Goal: Information Seeking & Learning: Check status

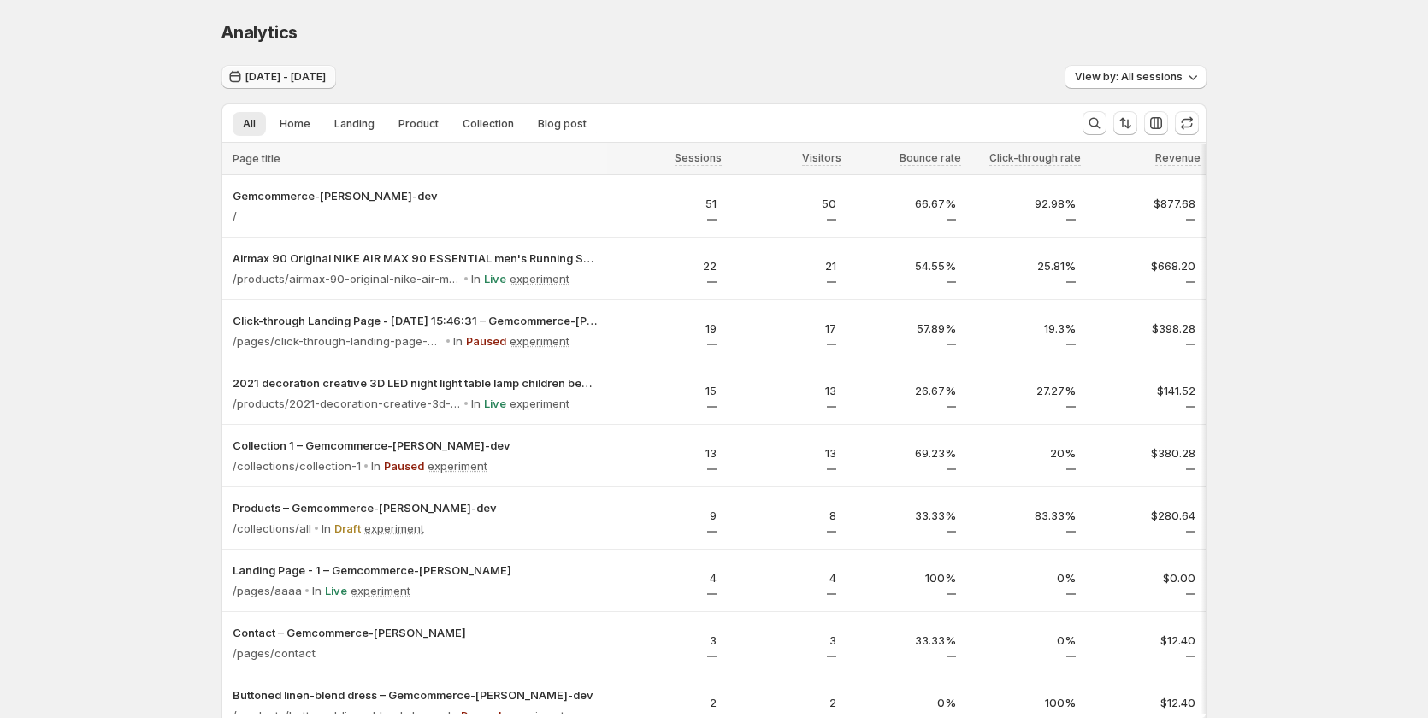
click at [295, 80] on span "[DATE] - [DATE]" at bounding box center [285, 77] width 80 height 14
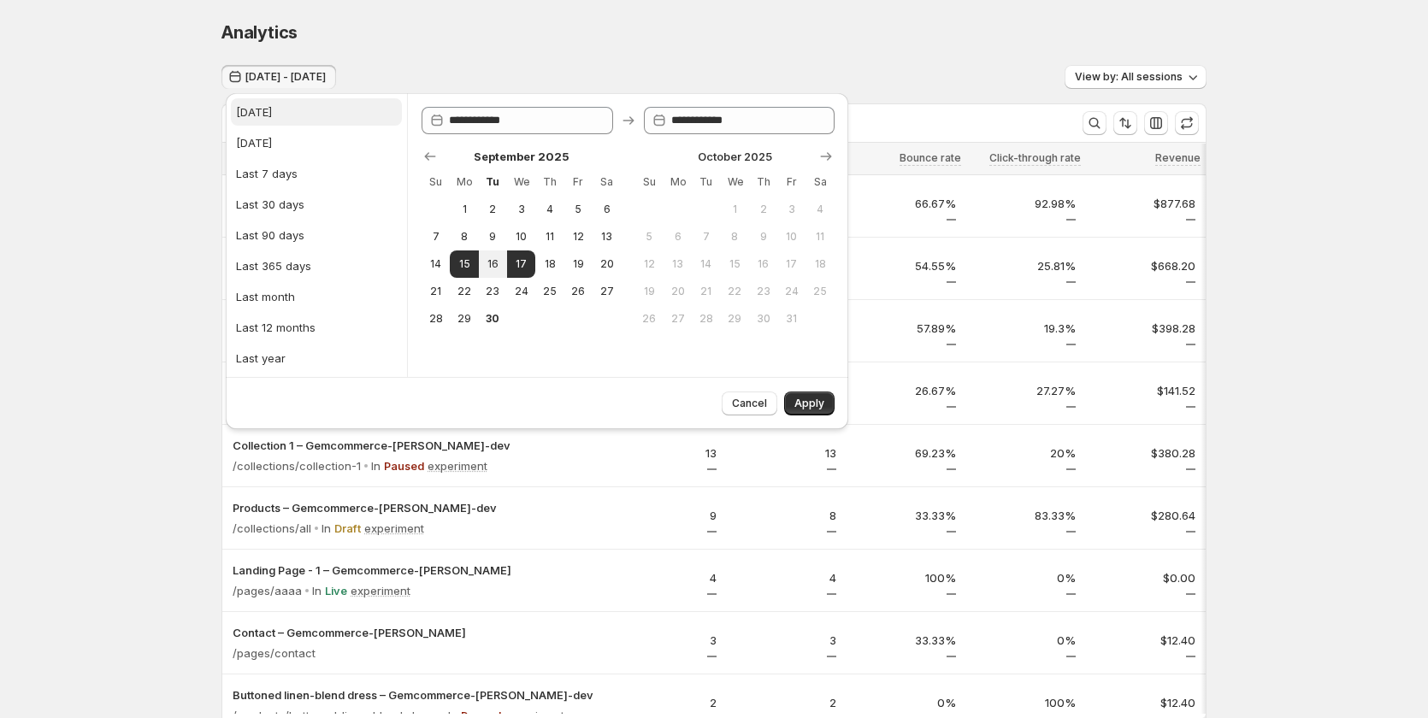
click at [282, 123] on button "[DATE]" at bounding box center [316, 111] width 171 height 27
type input "**********"
click at [828, 398] on button "Apply" at bounding box center [809, 404] width 50 height 24
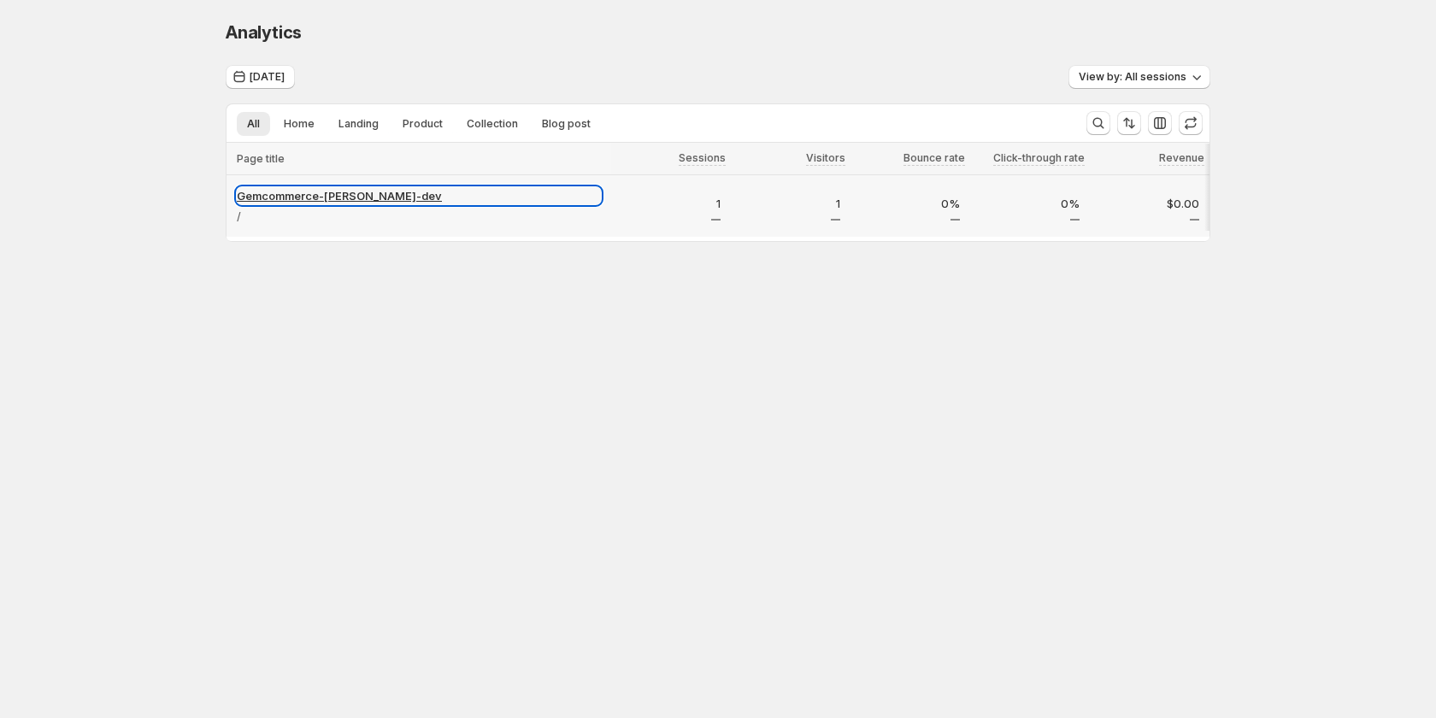
click at [340, 189] on p "Gemcommerce-sandy-dev" at bounding box center [419, 195] width 364 height 17
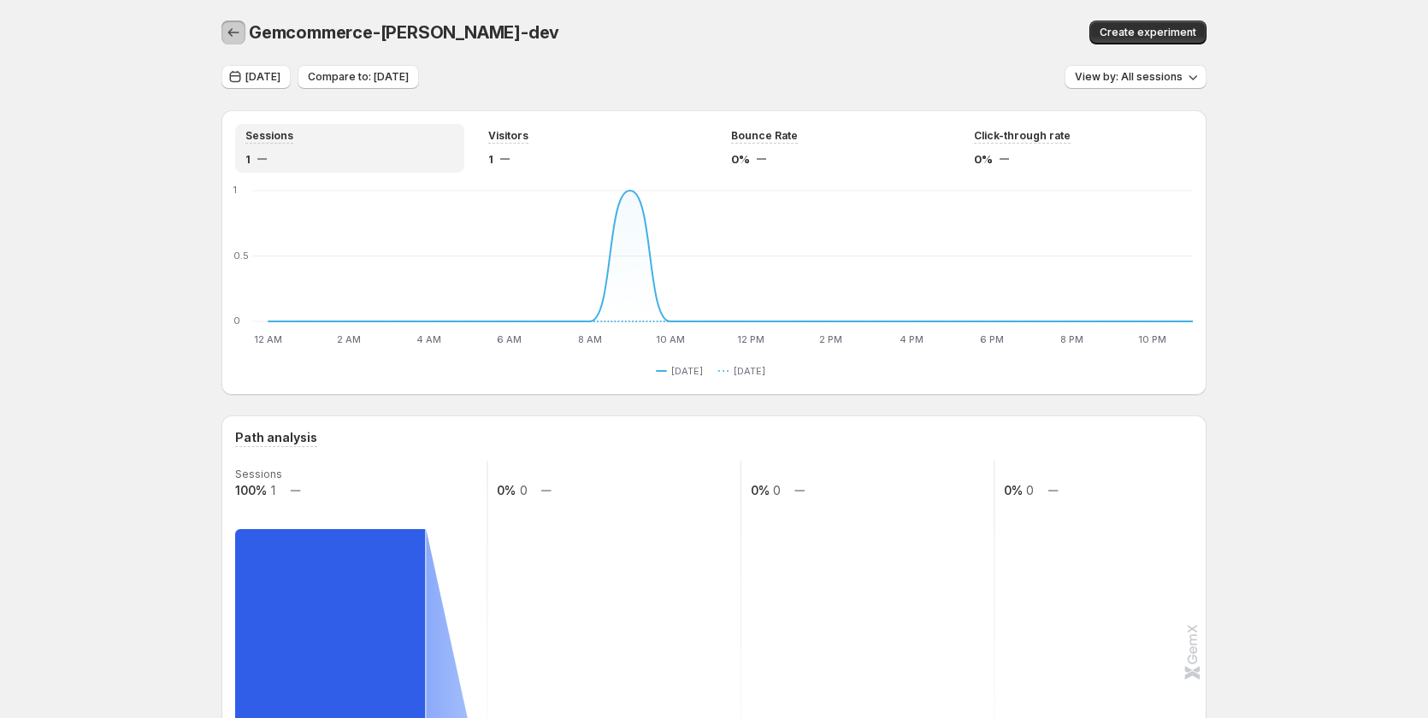
click at [227, 22] on button "button" at bounding box center [233, 33] width 24 height 24
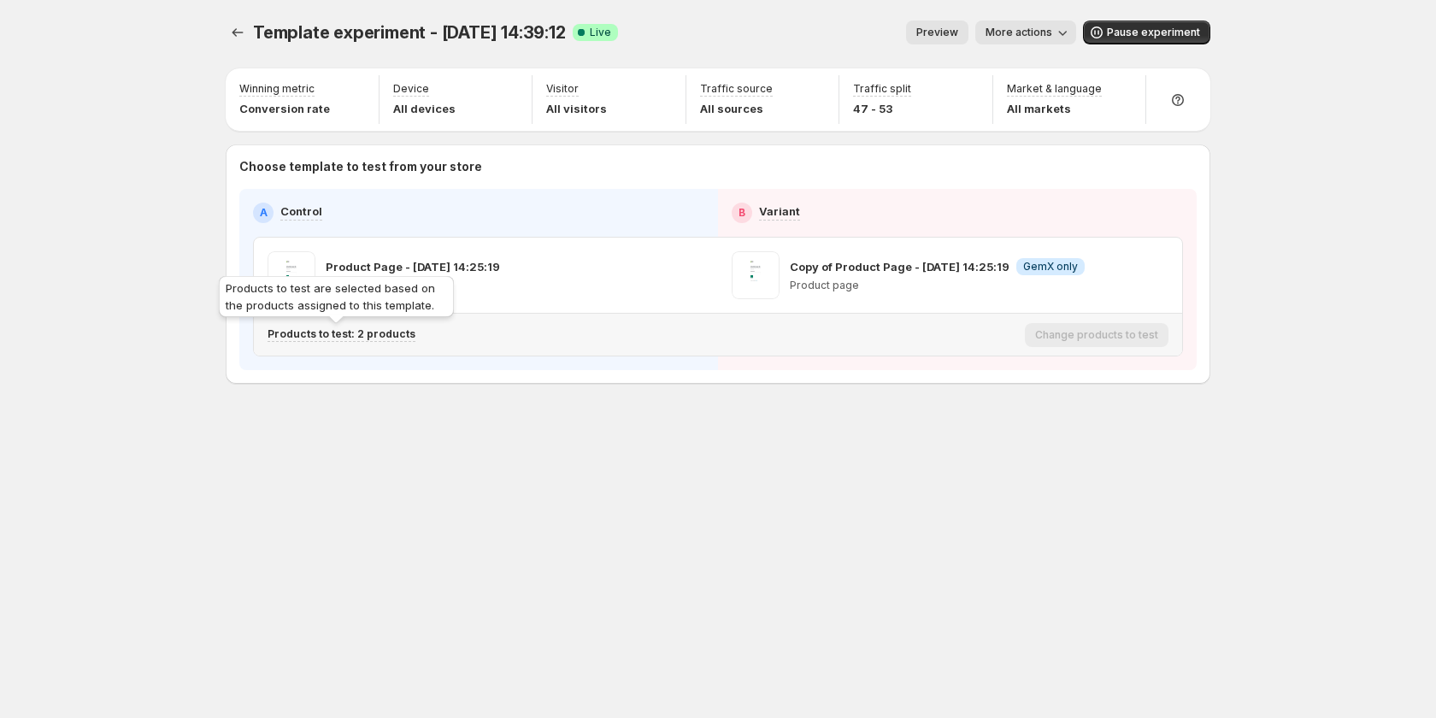
click at [399, 328] on p "Products to test: 2 products" at bounding box center [342, 334] width 148 height 14
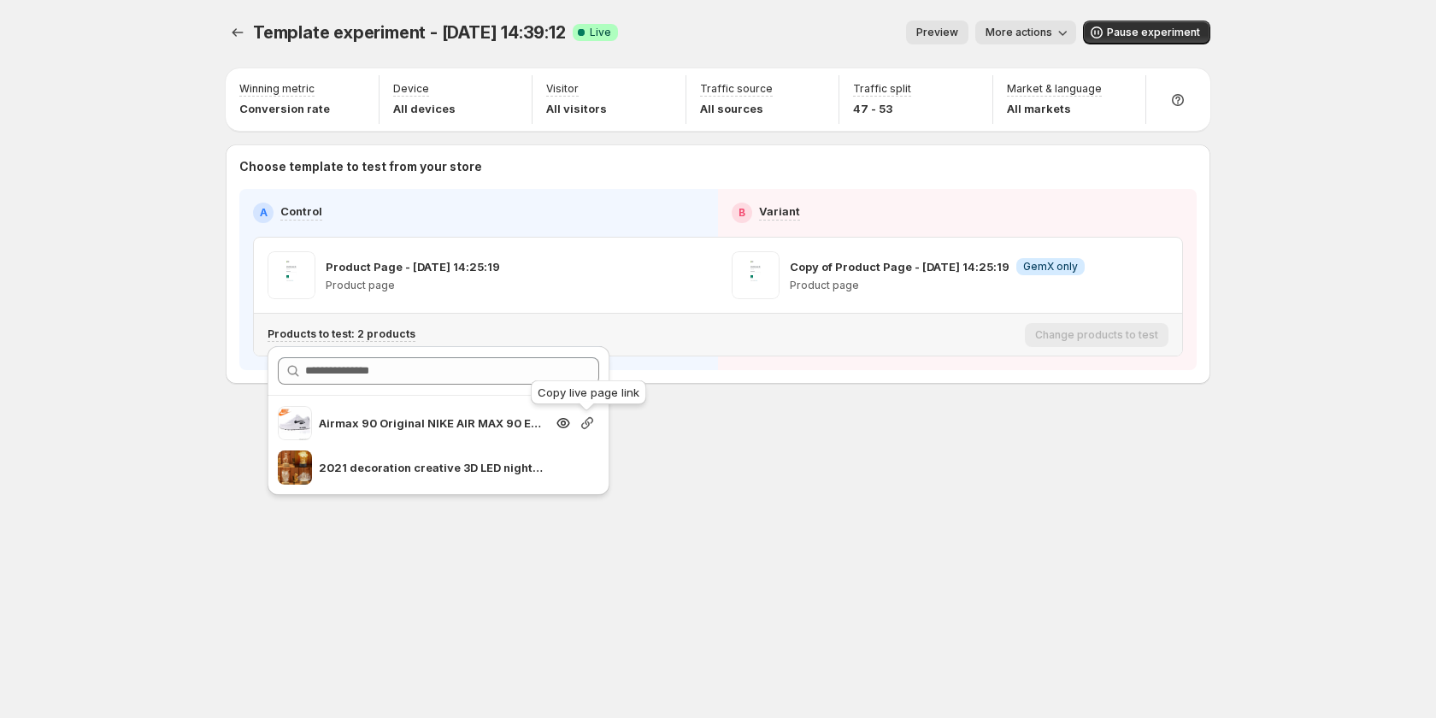
click at [581, 419] on icon "button" at bounding box center [587, 423] width 17 height 17
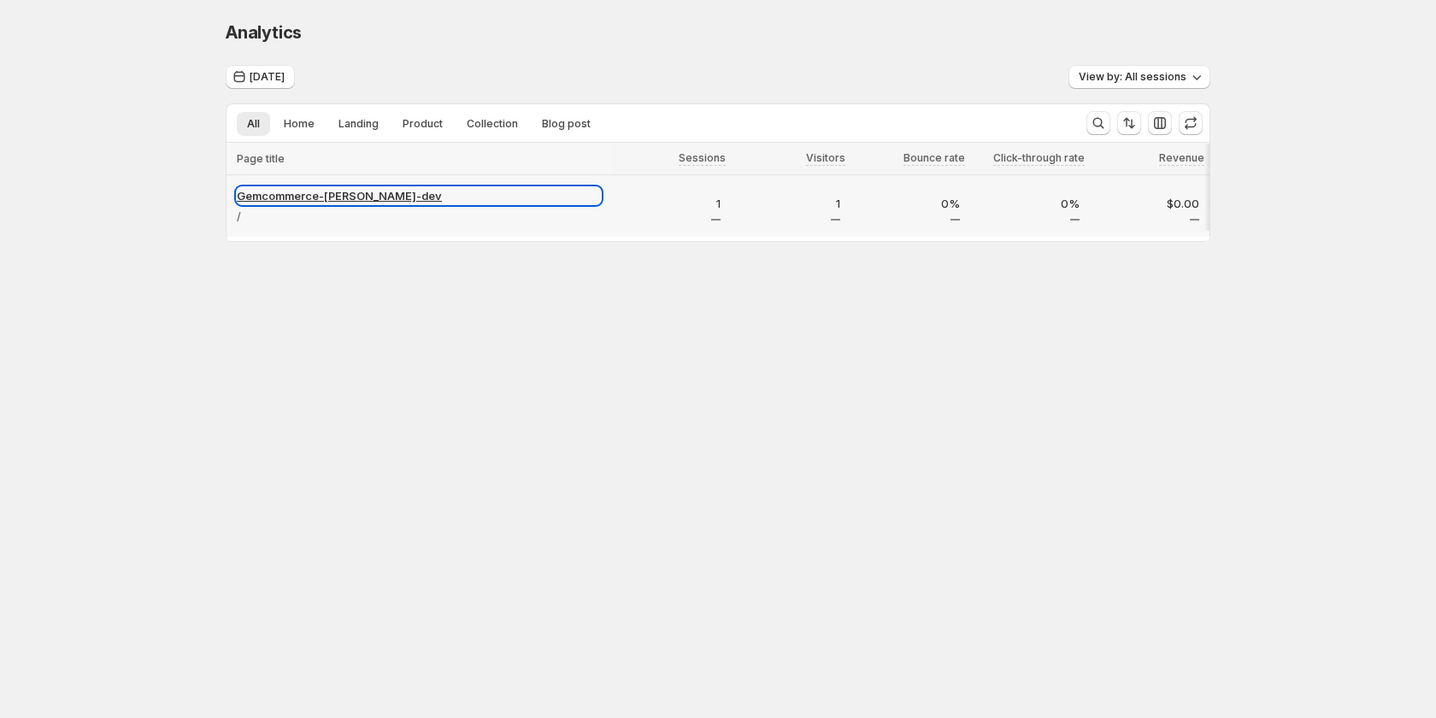
click at [353, 192] on p "Gemcommerce-sandy-dev" at bounding box center [419, 195] width 364 height 17
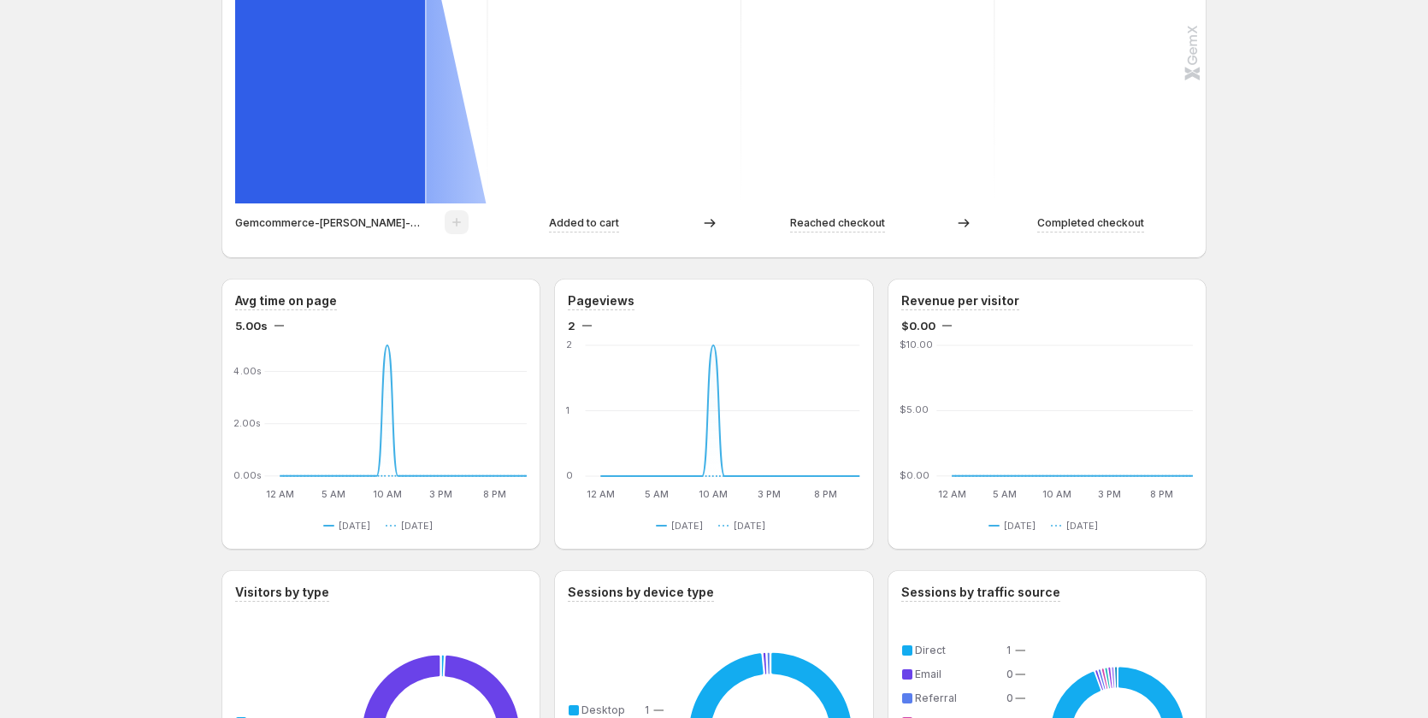
scroll to position [598, 0]
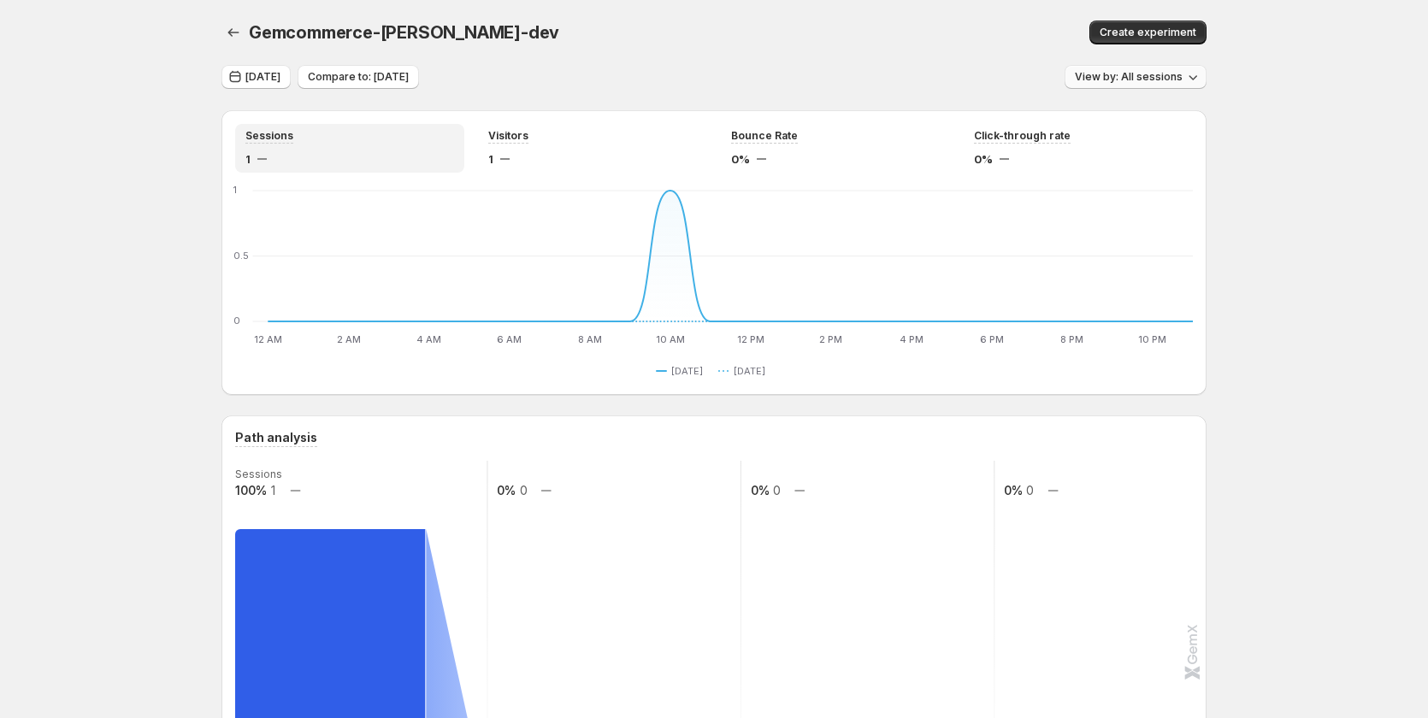
click at [1149, 70] on button "View by: All sessions" at bounding box center [1135, 77] width 142 height 24
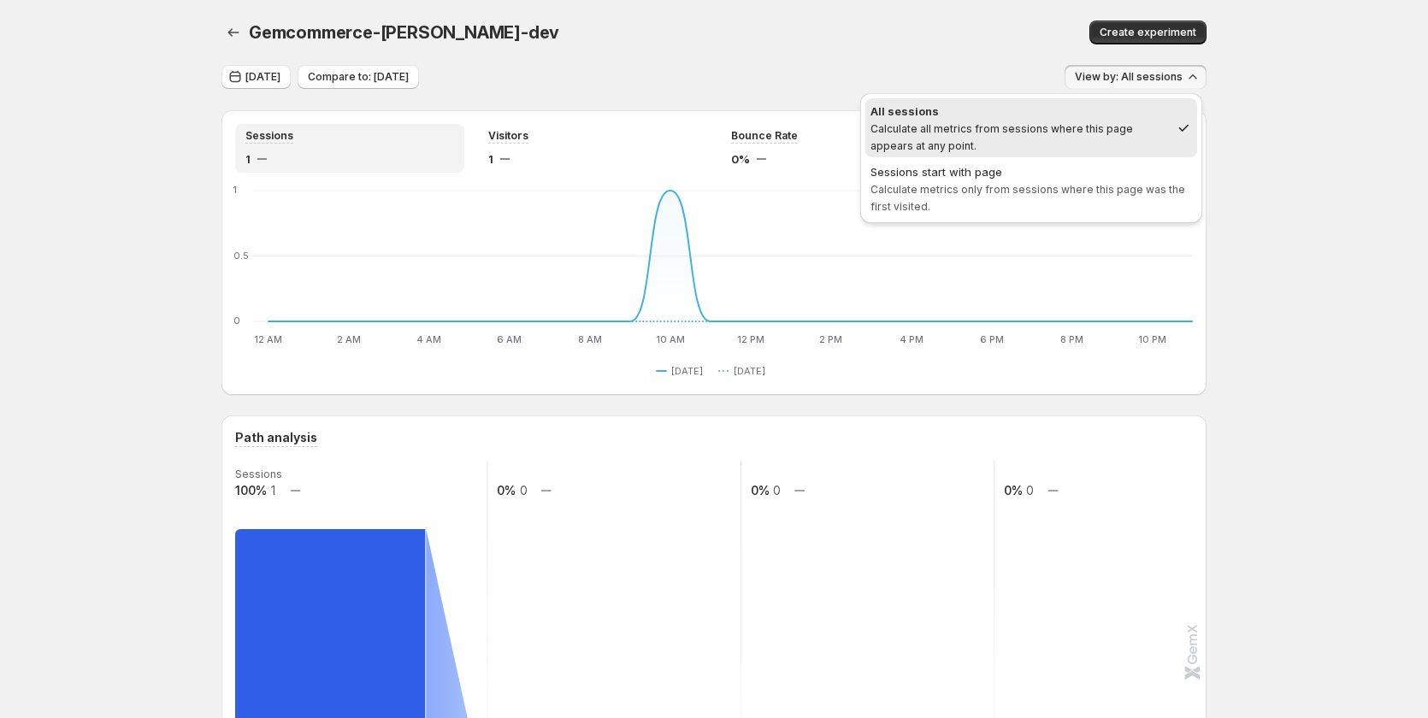
click at [1150, 70] on button "View by: All sessions" at bounding box center [1135, 77] width 142 height 24
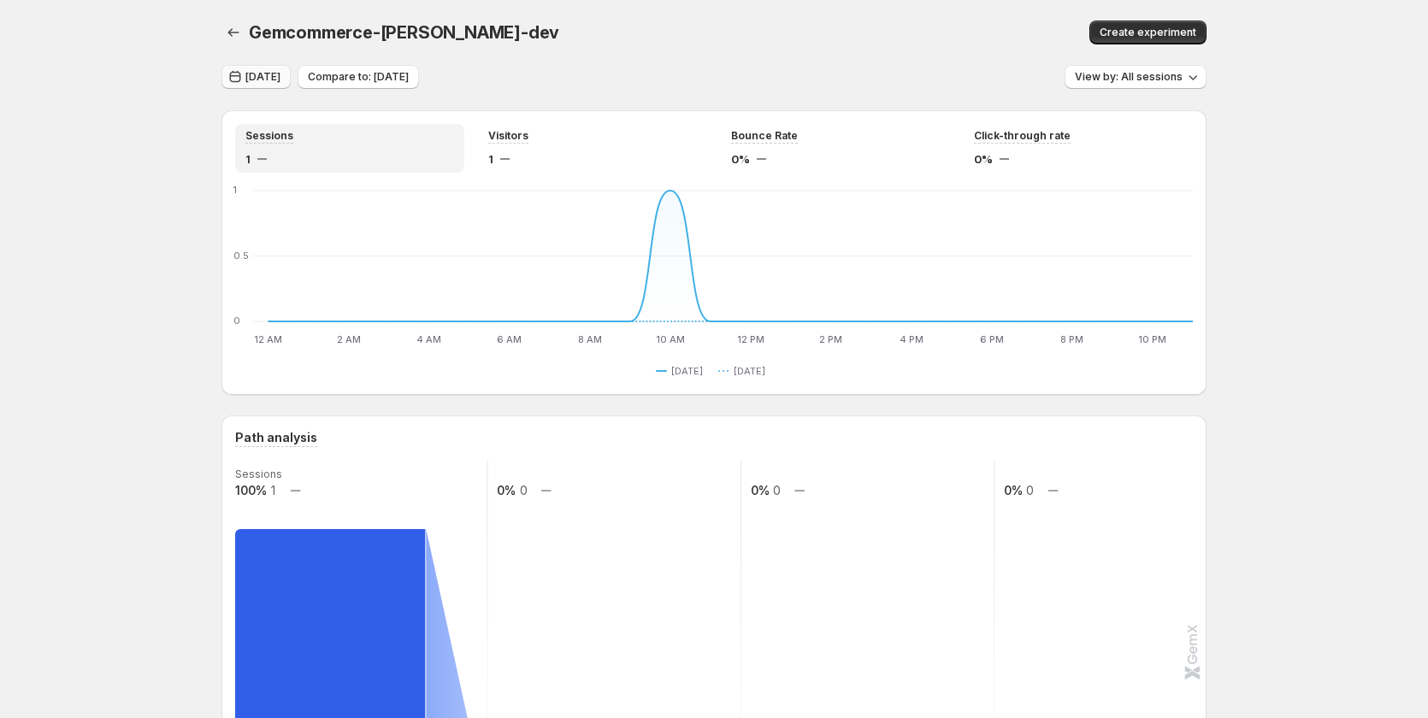
click at [277, 81] on span "[DATE]" at bounding box center [262, 77] width 35 height 14
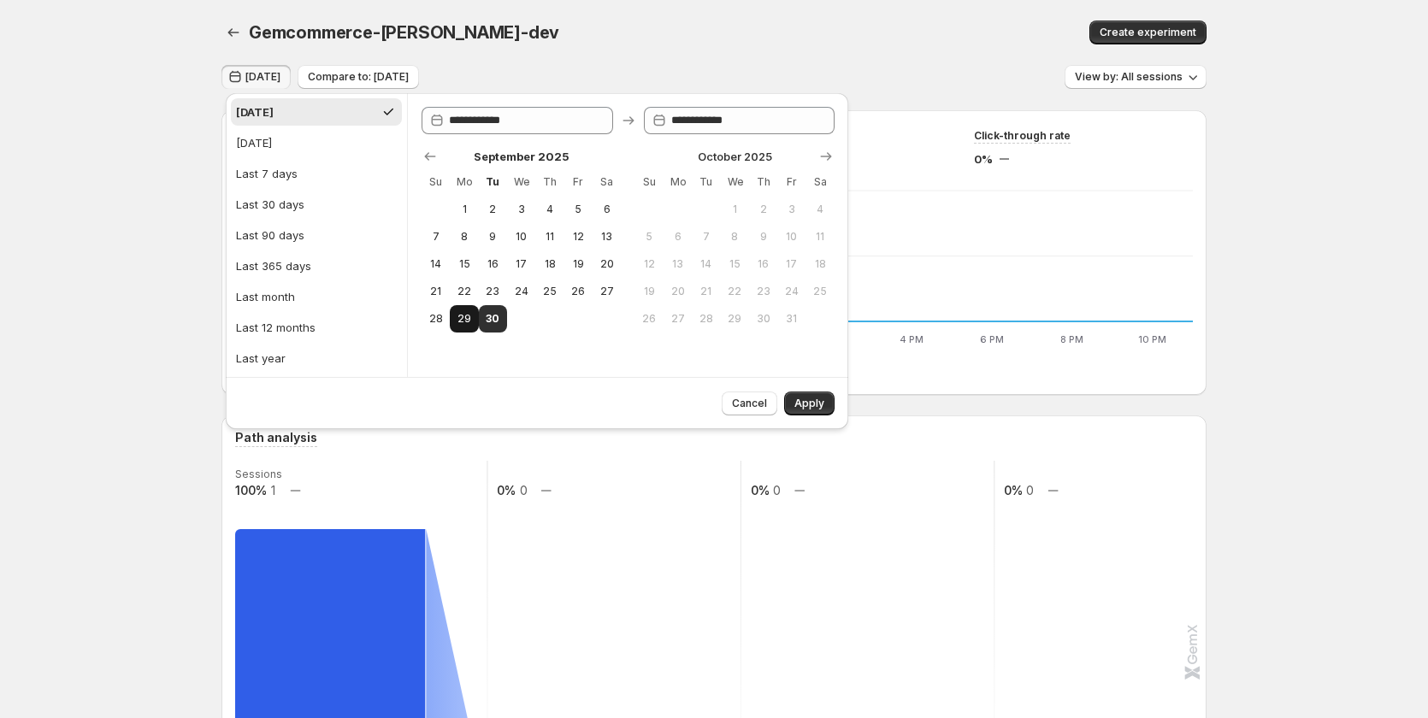
click at [469, 321] on span "29" at bounding box center [464, 319] width 15 height 14
type input "**********"
click at [487, 316] on span "30" at bounding box center [493, 319] width 15 height 14
type input "**********"
click at [809, 402] on span "Apply" at bounding box center [809, 404] width 30 height 14
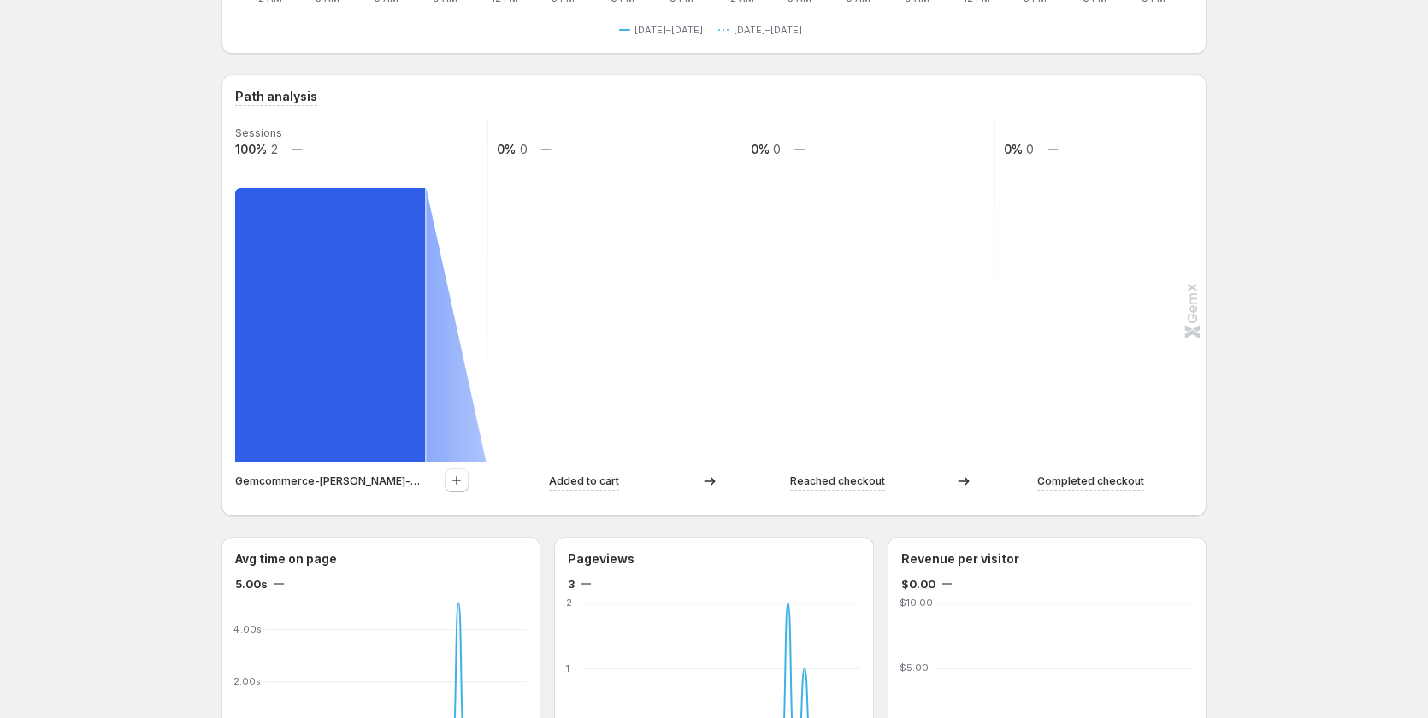
scroll to position [342, 0]
click at [465, 481] on icon "button" at bounding box center [456, 479] width 17 height 17
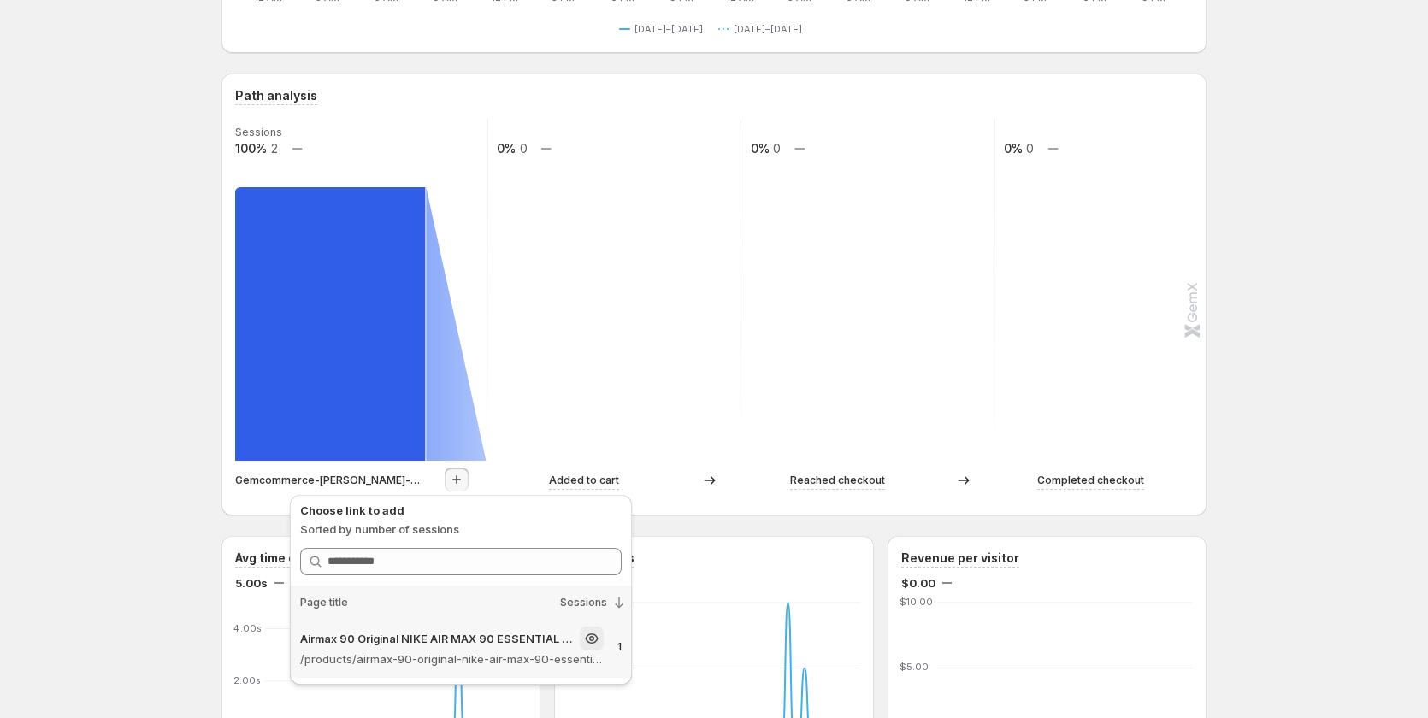
click at [432, 650] on div "Airmax 90 Original NIKE AIR MAX 90 ESSENTIAL men's Running Shoes Sport – Gemcom…" at bounding box center [452, 639] width 304 height 24
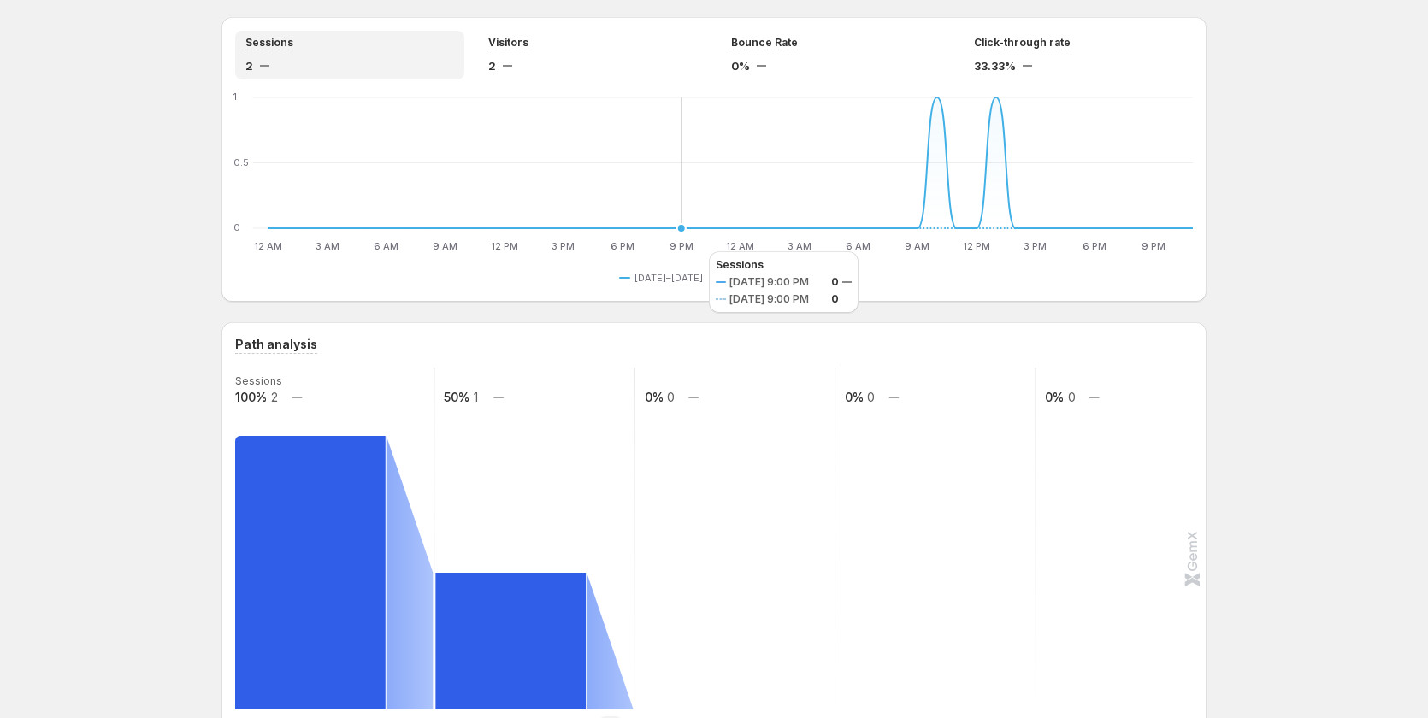
scroll to position [0, 0]
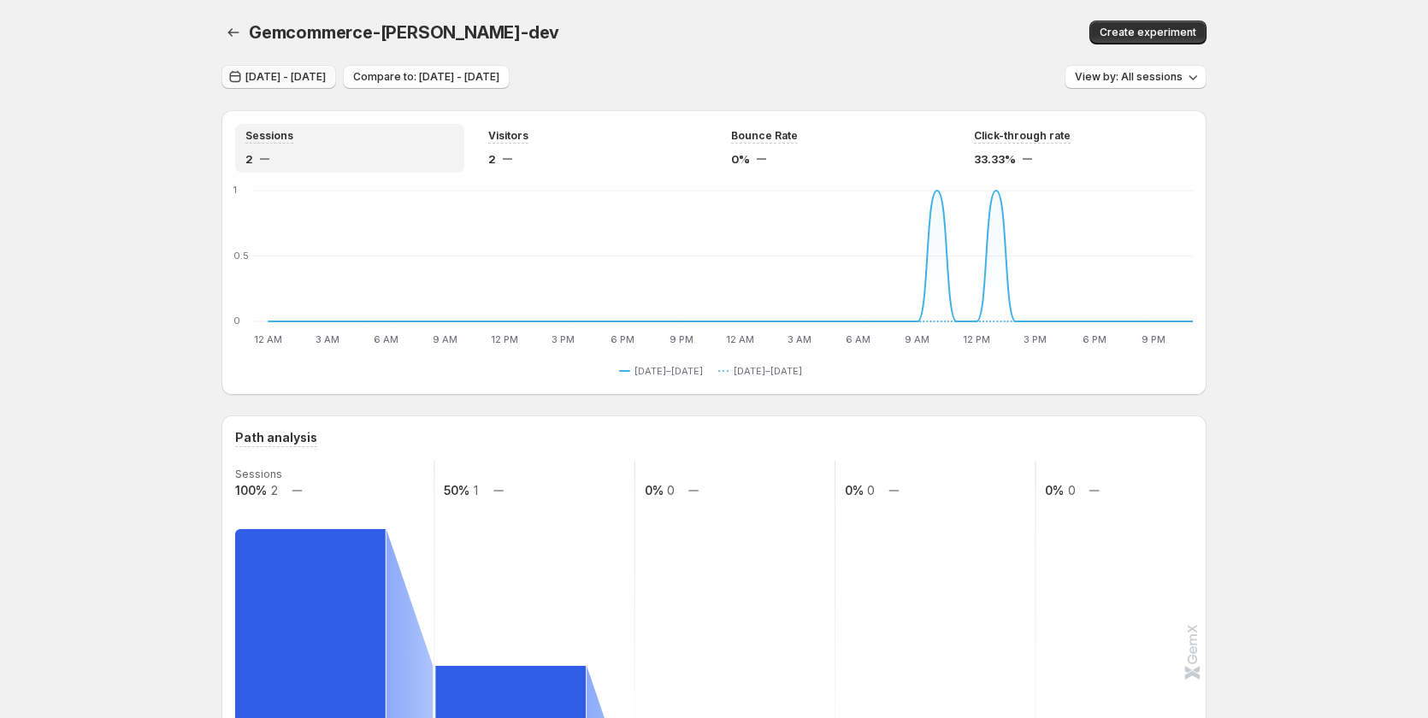
click at [283, 79] on span "Sep 29, 2025 - Sep 30, 2025" at bounding box center [285, 77] width 80 height 14
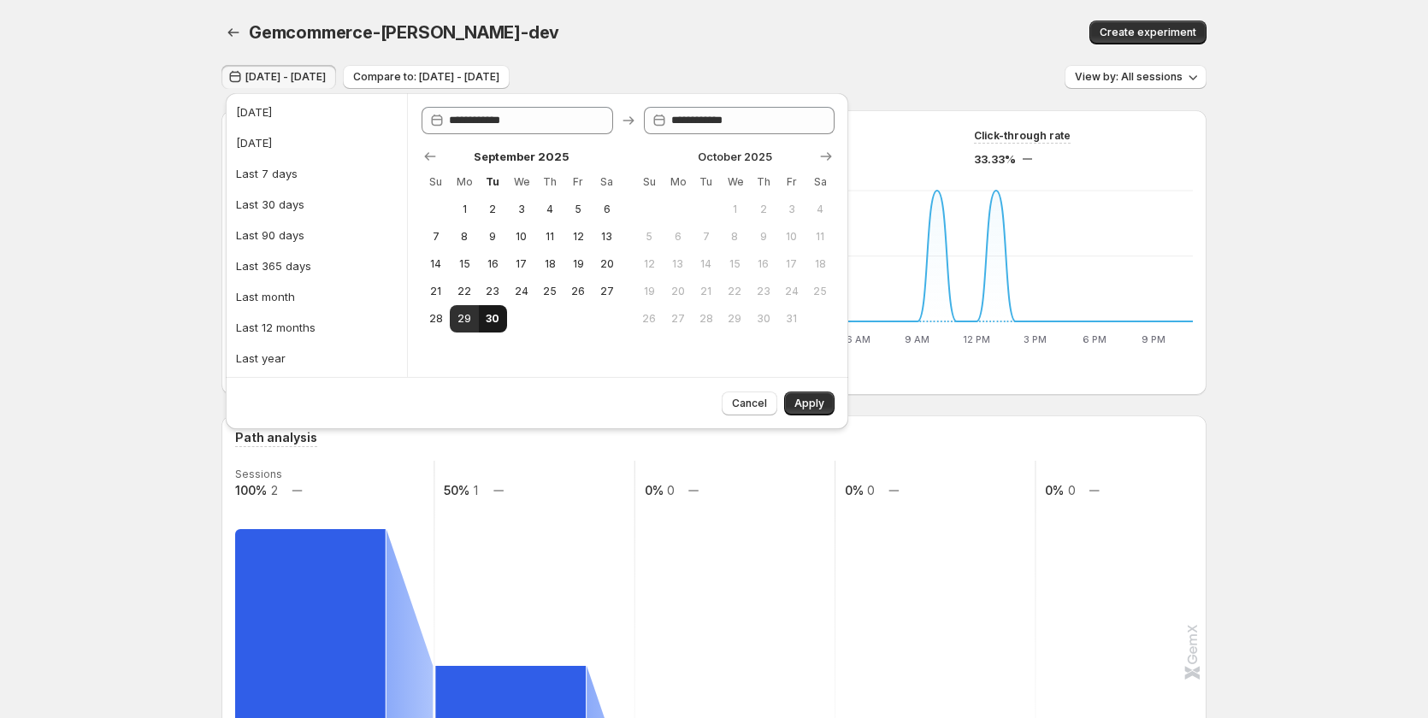
click at [495, 321] on span "30" at bounding box center [493, 319] width 15 height 14
type input "**********"
click at [817, 404] on span "Apply" at bounding box center [809, 404] width 30 height 14
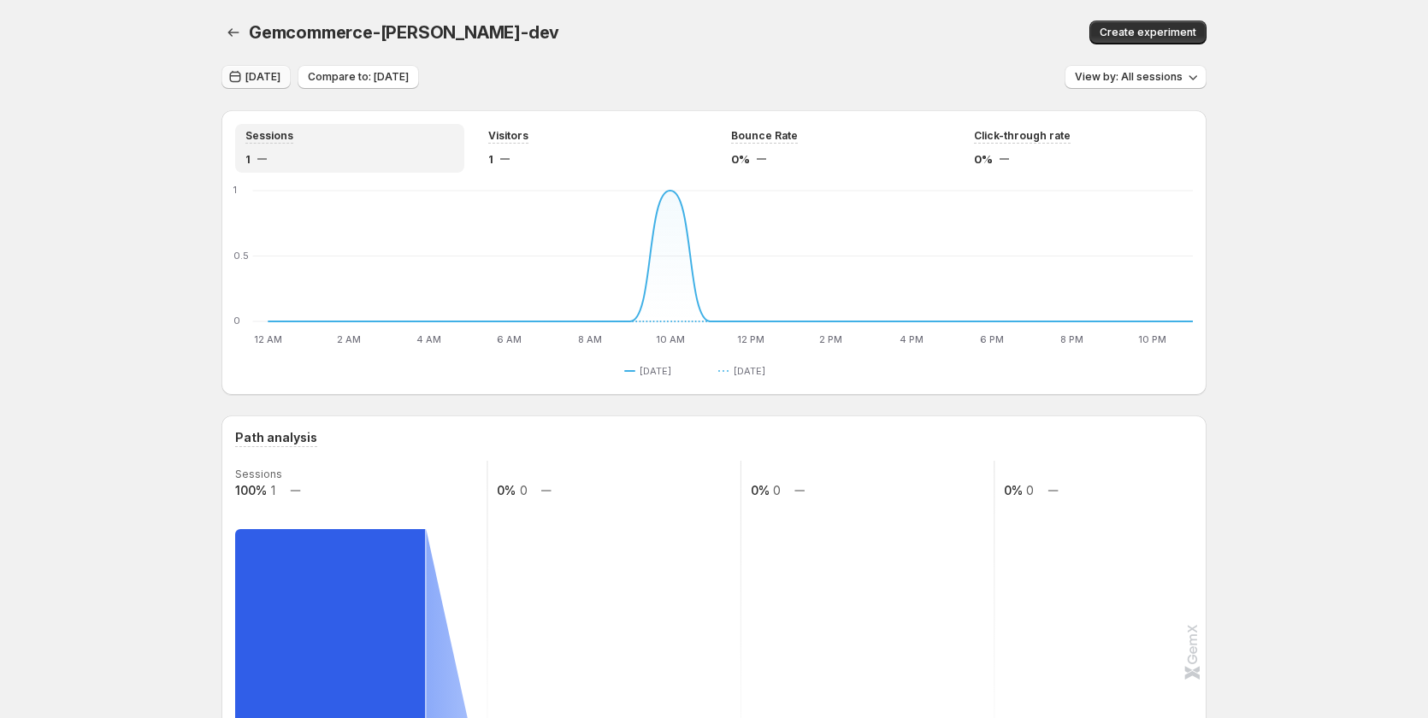
click at [275, 74] on span "Today" at bounding box center [262, 77] width 35 height 14
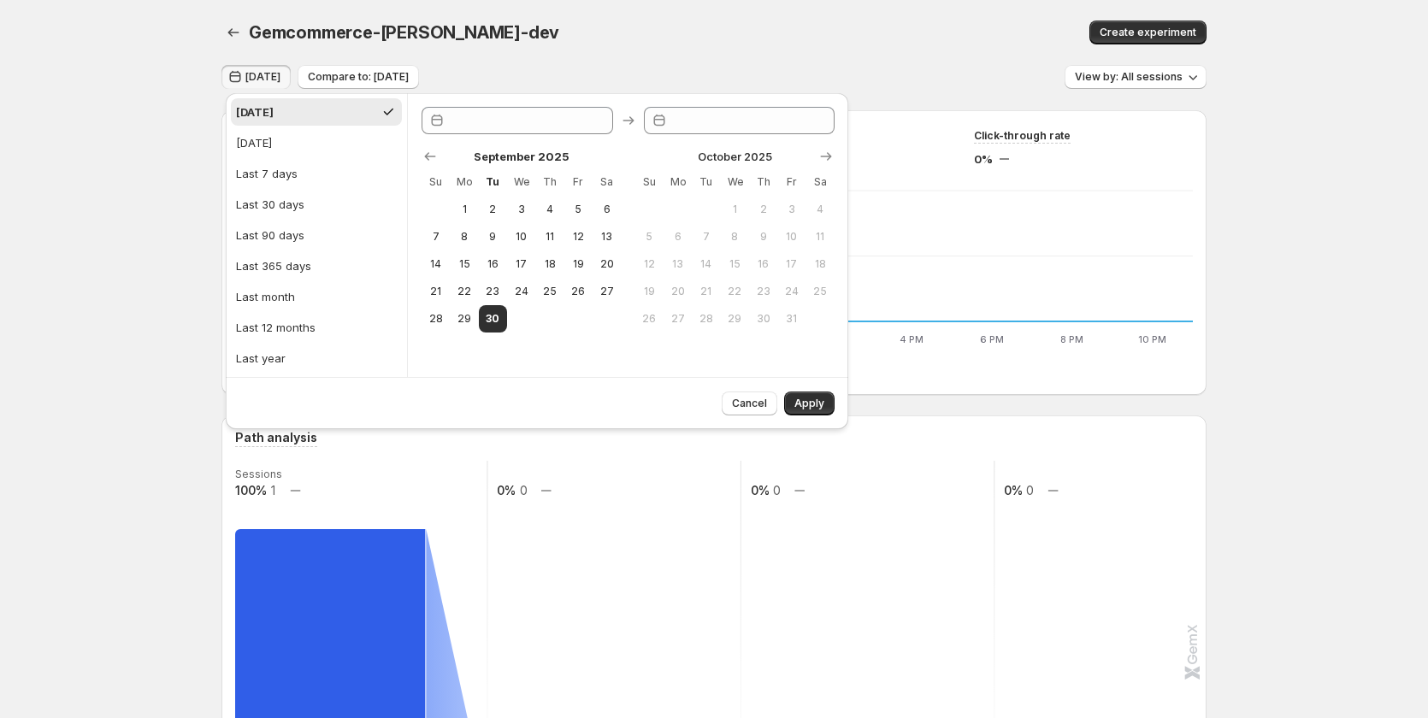
type input "**********"
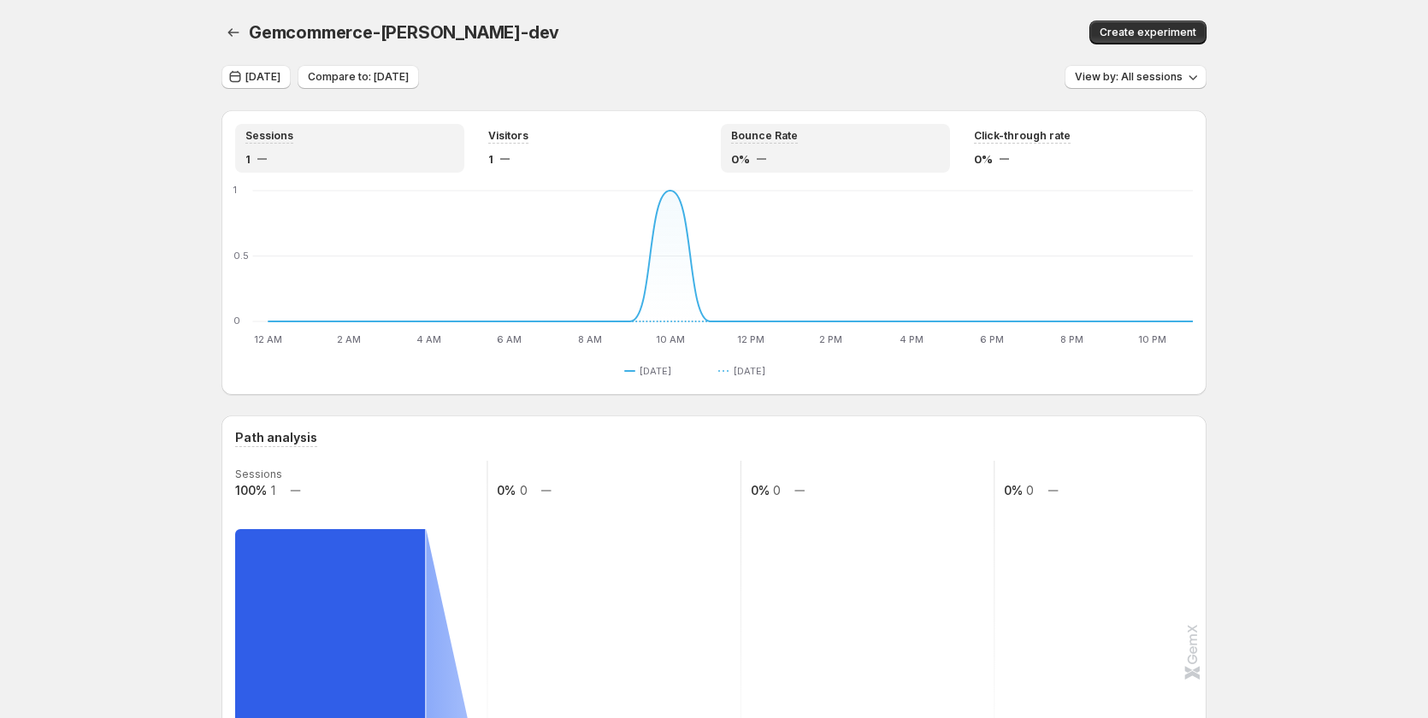
click at [790, 153] on div "0%" at bounding box center [835, 158] width 209 height 17
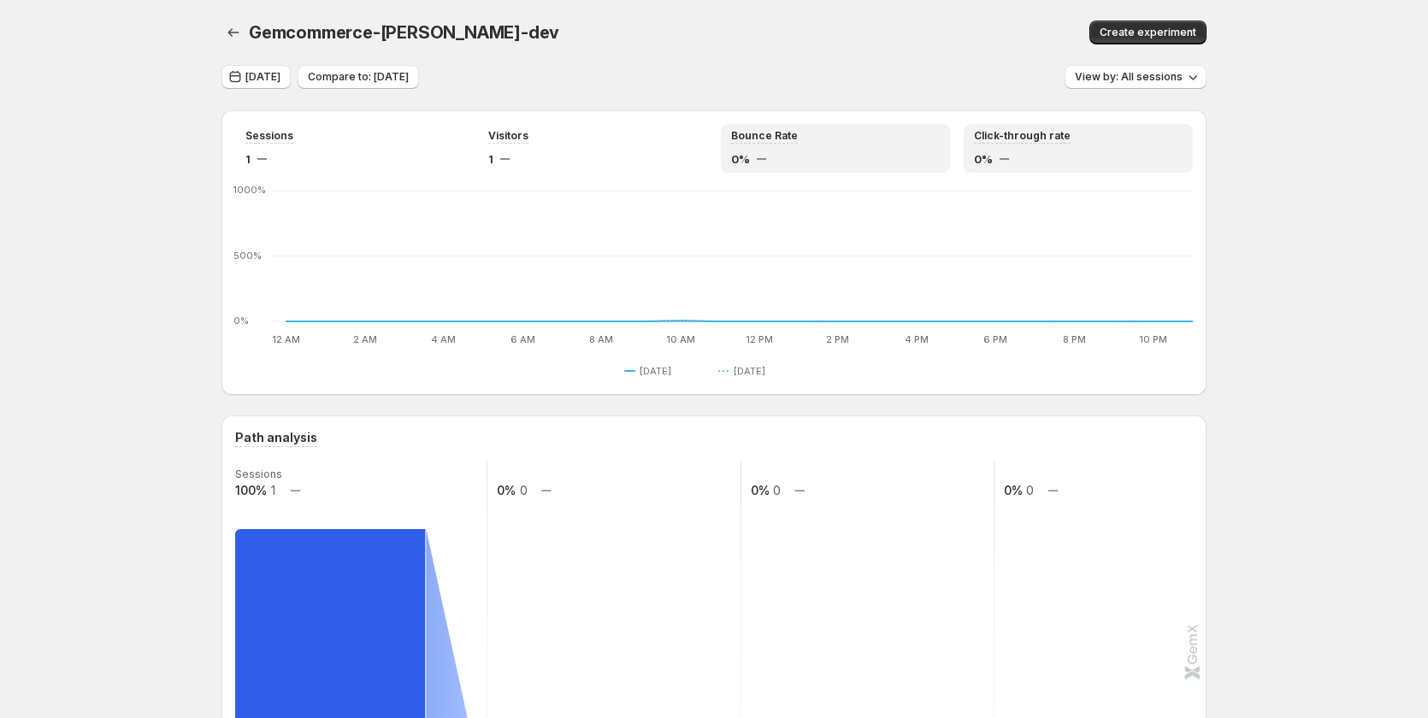
click at [1022, 159] on div "0%" at bounding box center [1078, 158] width 209 height 17
click at [268, 77] on span "Today" at bounding box center [262, 77] width 35 height 14
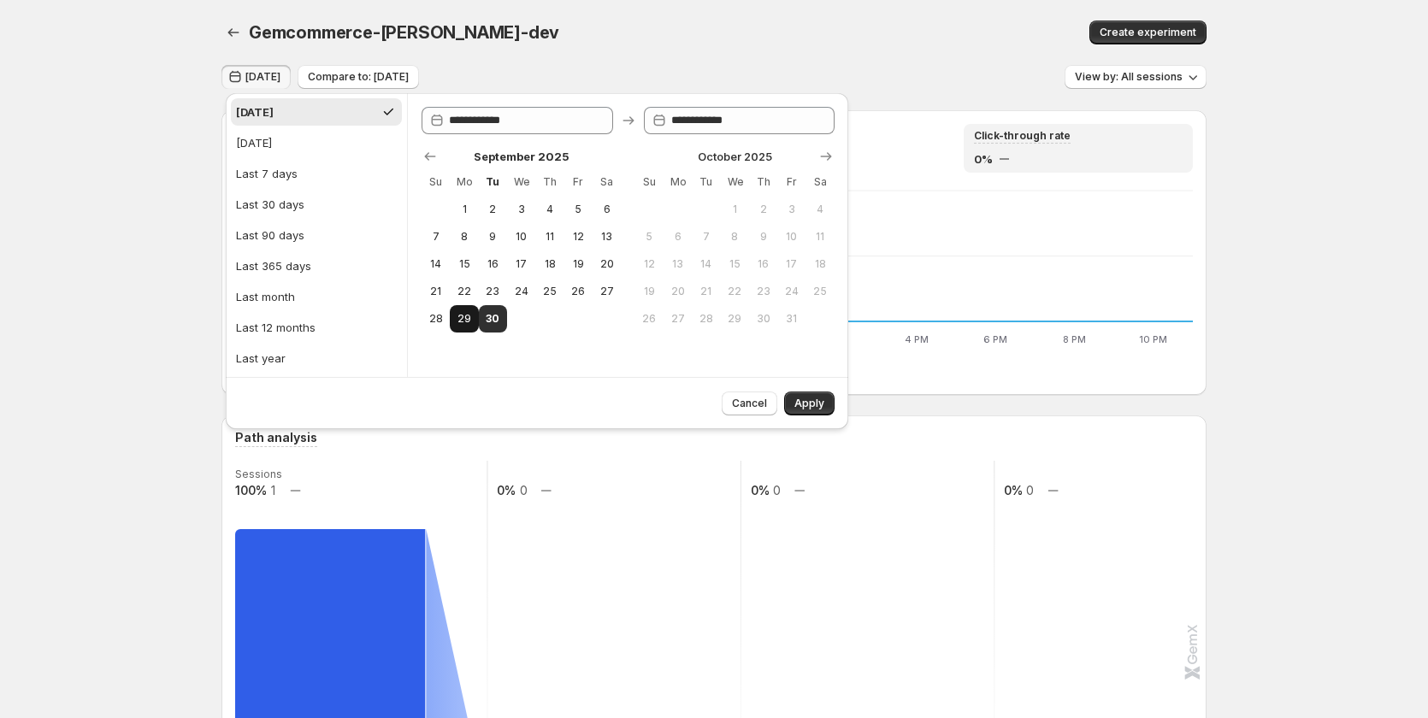
click at [474, 318] on button "29" at bounding box center [464, 318] width 28 height 27
type input "**********"
click at [506, 321] on button "30" at bounding box center [493, 318] width 28 height 27
type input "**********"
click at [804, 400] on span "Apply" at bounding box center [809, 404] width 30 height 14
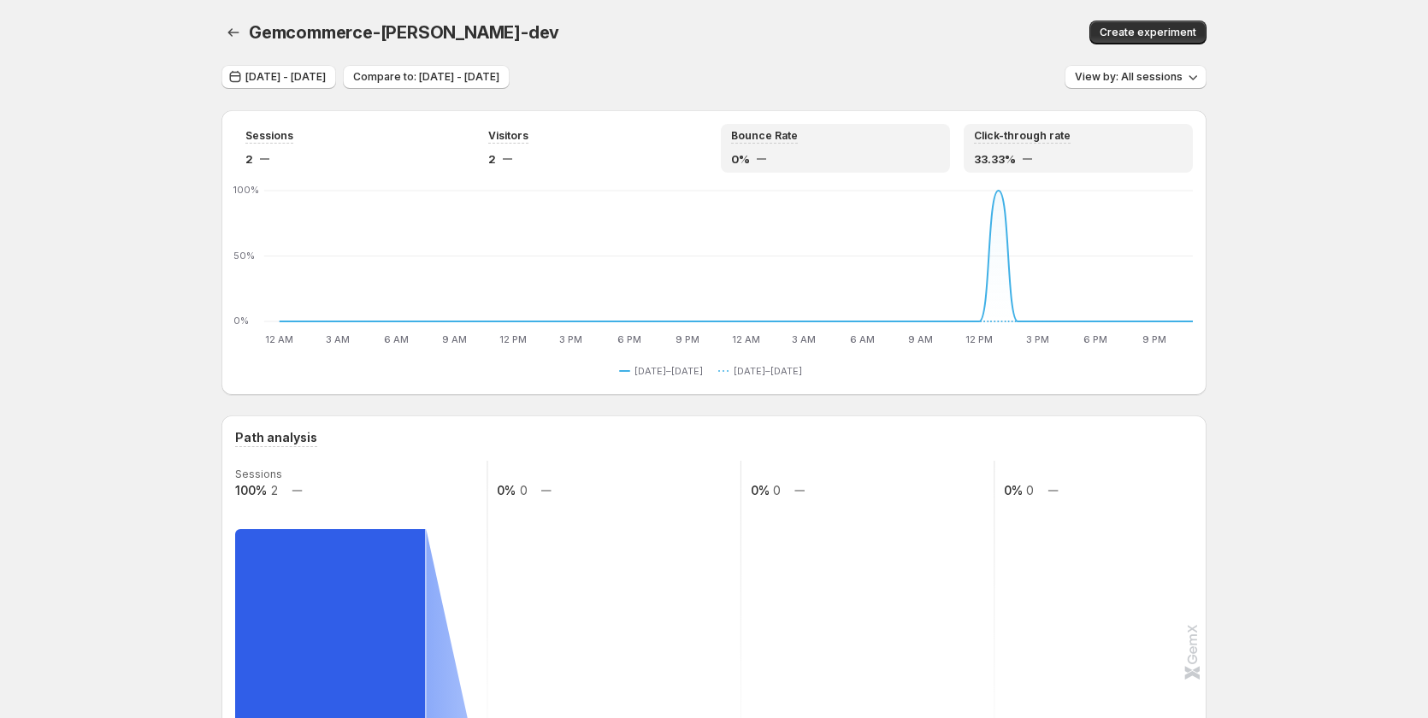
click at [807, 166] on div "0%" at bounding box center [835, 158] width 209 height 17
click at [1024, 150] on div "Click-through rate 33.33%" at bounding box center [1078, 148] width 209 height 38
click at [868, 150] on div "Bounce Rate 0%" at bounding box center [835, 148] width 209 height 38
click at [1121, 141] on div "Click-through rate" at bounding box center [1078, 136] width 209 height 15
click at [286, 74] on span "Sep 29, 2025 - Sep 30, 2025" at bounding box center [285, 77] width 80 height 14
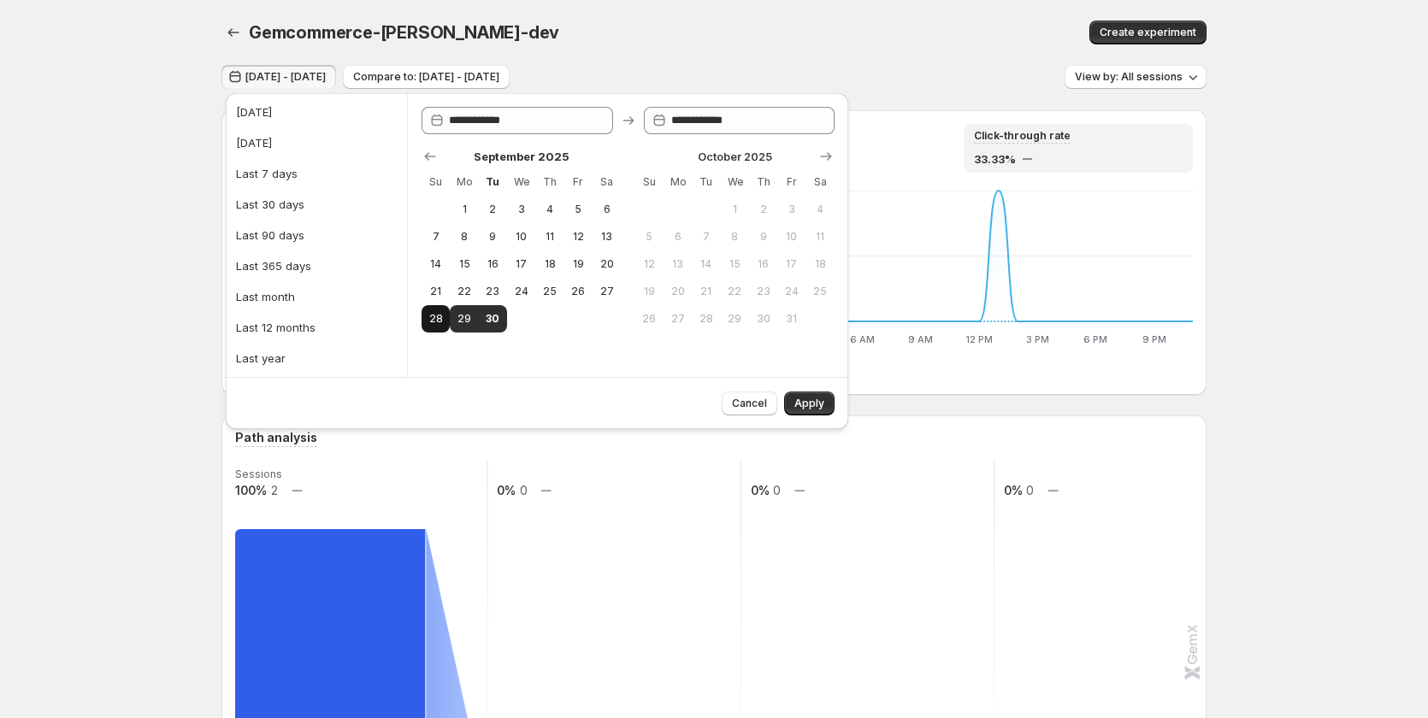
click at [433, 310] on button "28" at bounding box center [435, 318] width 28 height 27
type input "**********"
click at [486, 315] on span "30" at bounding box center [493, 319] width 15 height 14
type input "**********"
click at [822, 400] on span "Apply" at bounding box center [809, 404] width 30 height 14
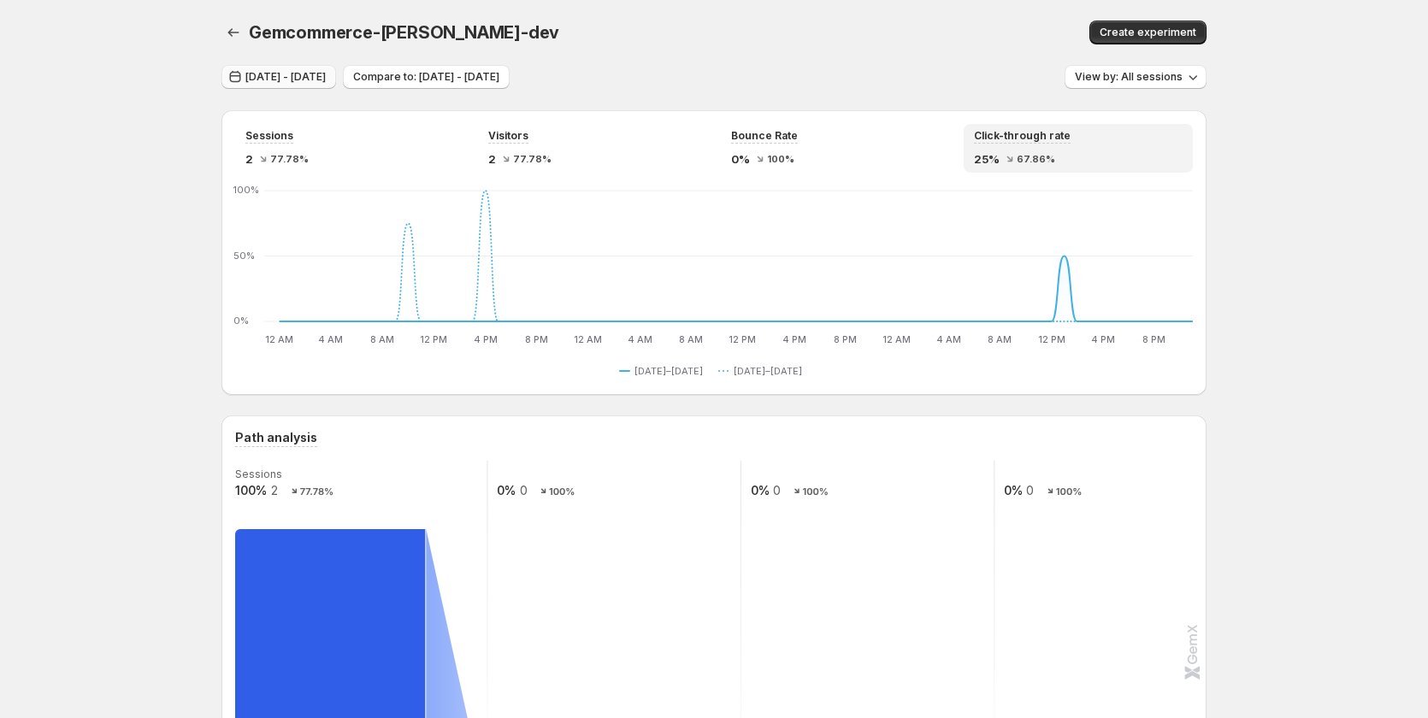
click at [292, 79] on span "Sep 28, 2025 - Sep 30, 2025" at bounding box center [285, 77] width 80 height 14
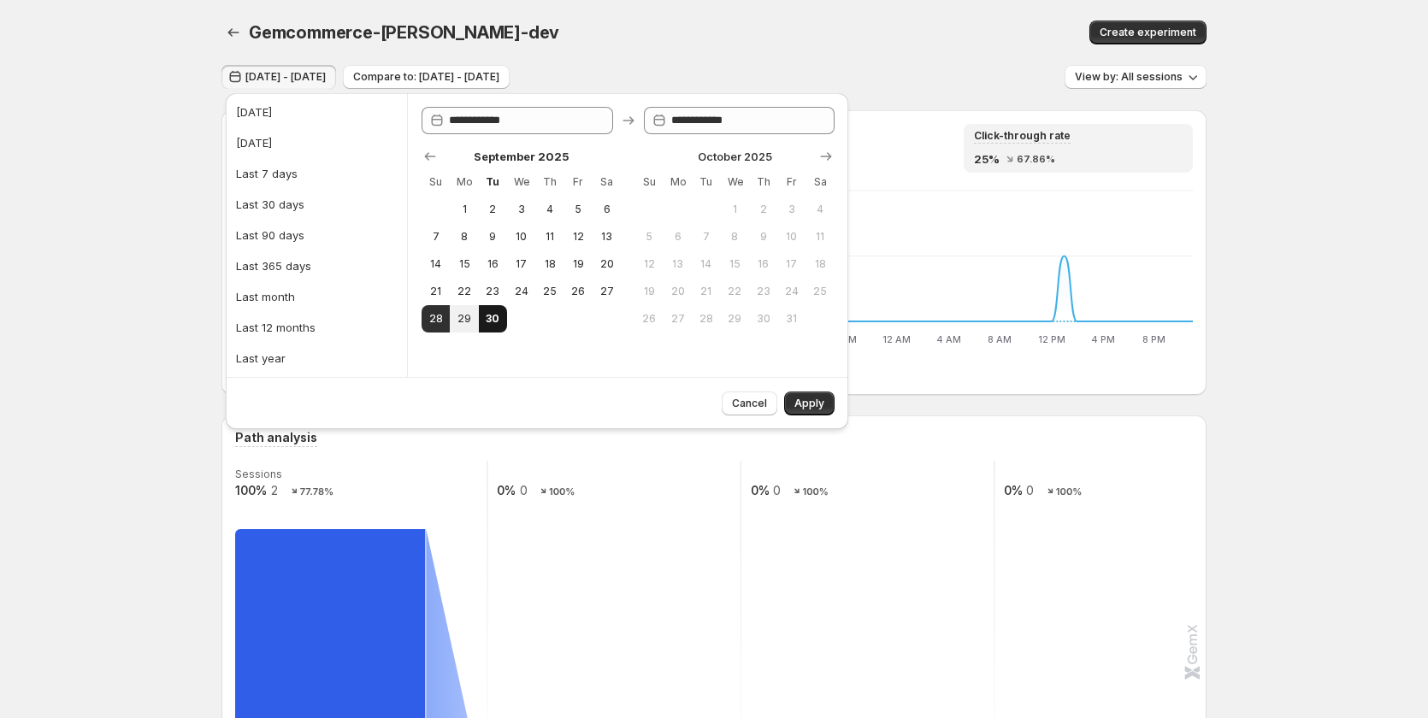
click at [501, 311] on button "30" at bounding box center [493, 318] width 28 height 27
type input "**********"
click at [805, 395] on button "Apply" at bounding box center [809, 404] width 50 height 24
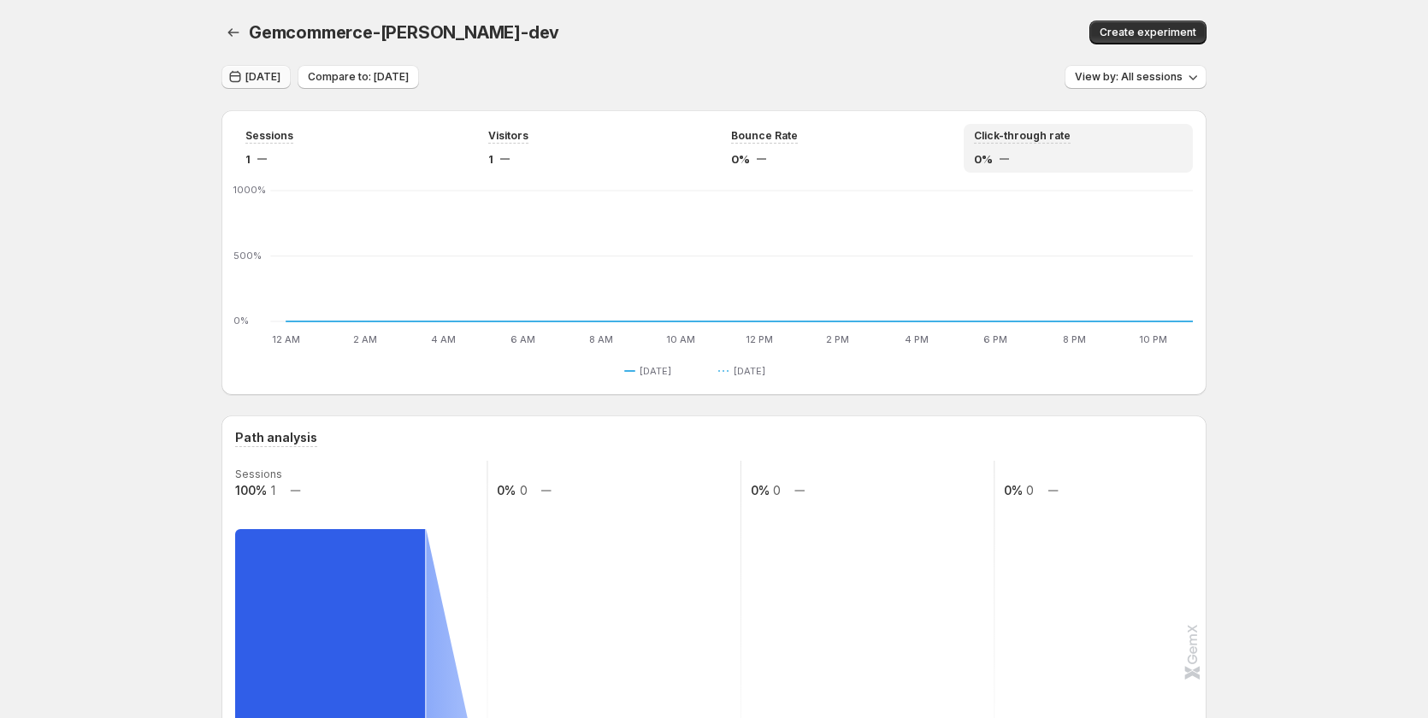
click at [234, 71] on icon "button" at bounding box center [235, 76] width 17 height 17
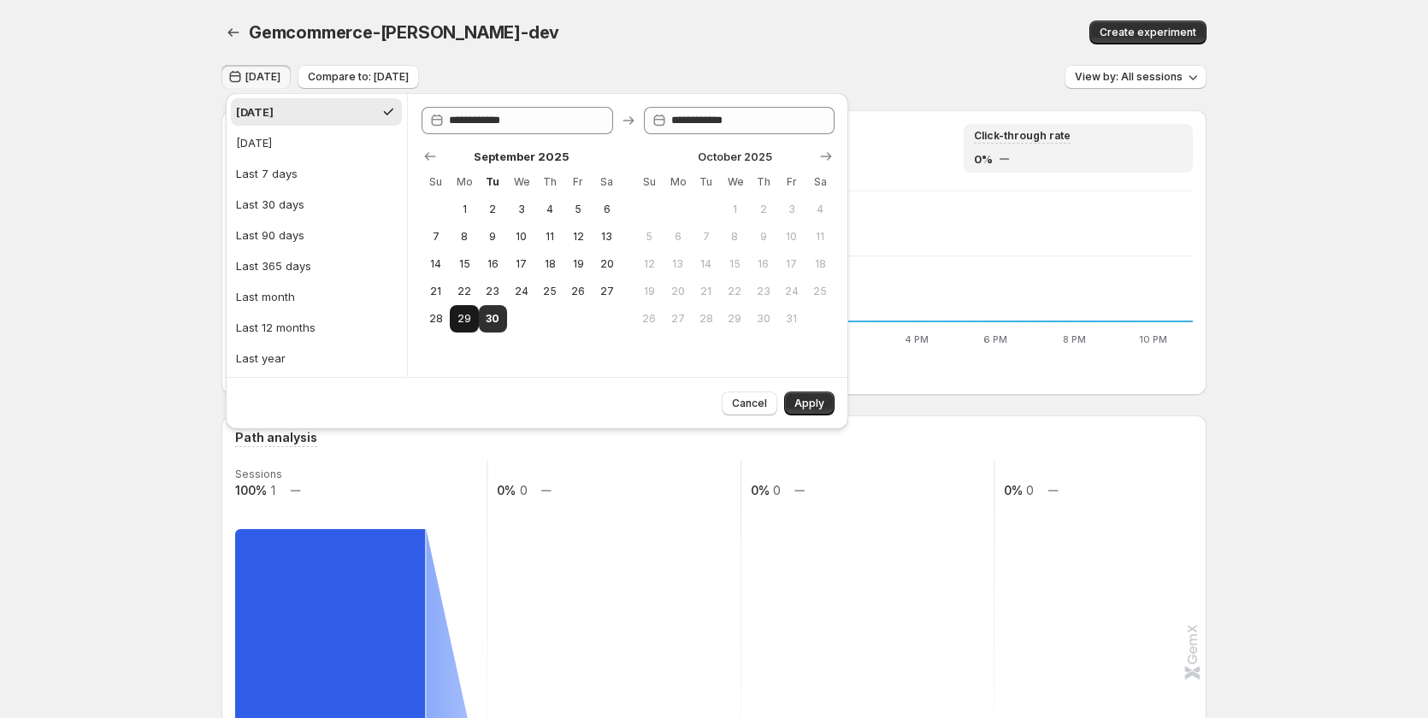
click at [472, 317] on button "29" at bounding box center [464, 318] width 28 height 27
type input "**********"
click at [486, 316] on span "30" at bounding box center [493, 319] width 15 height 14
type input "**********"
click at [818, 400] on span "Apply" at bounding box center [809, 404] width 30 height 14
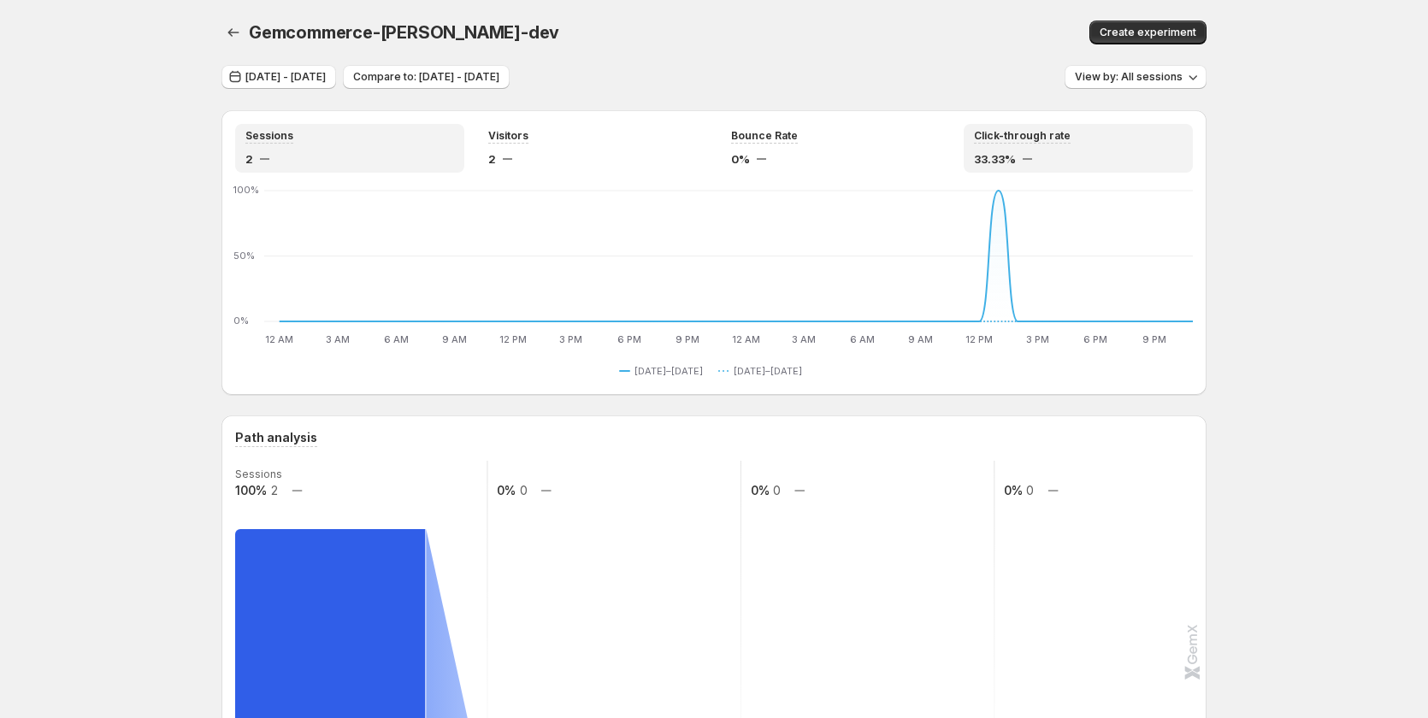
click at [317, 163] on div "2" at bounding box center [349, 158] width 209 height 17
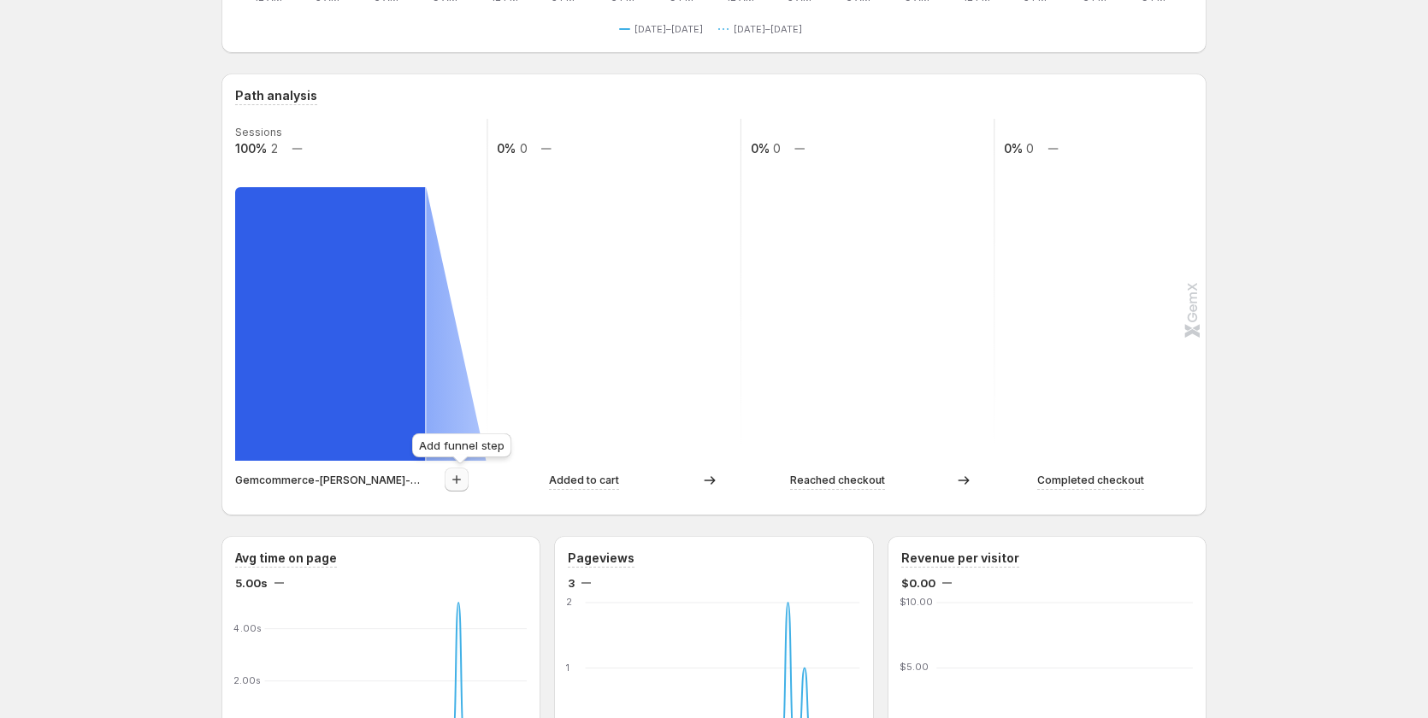
click at [449, 478] on button "button" at bounding box center [457, 480] width 24 height 24
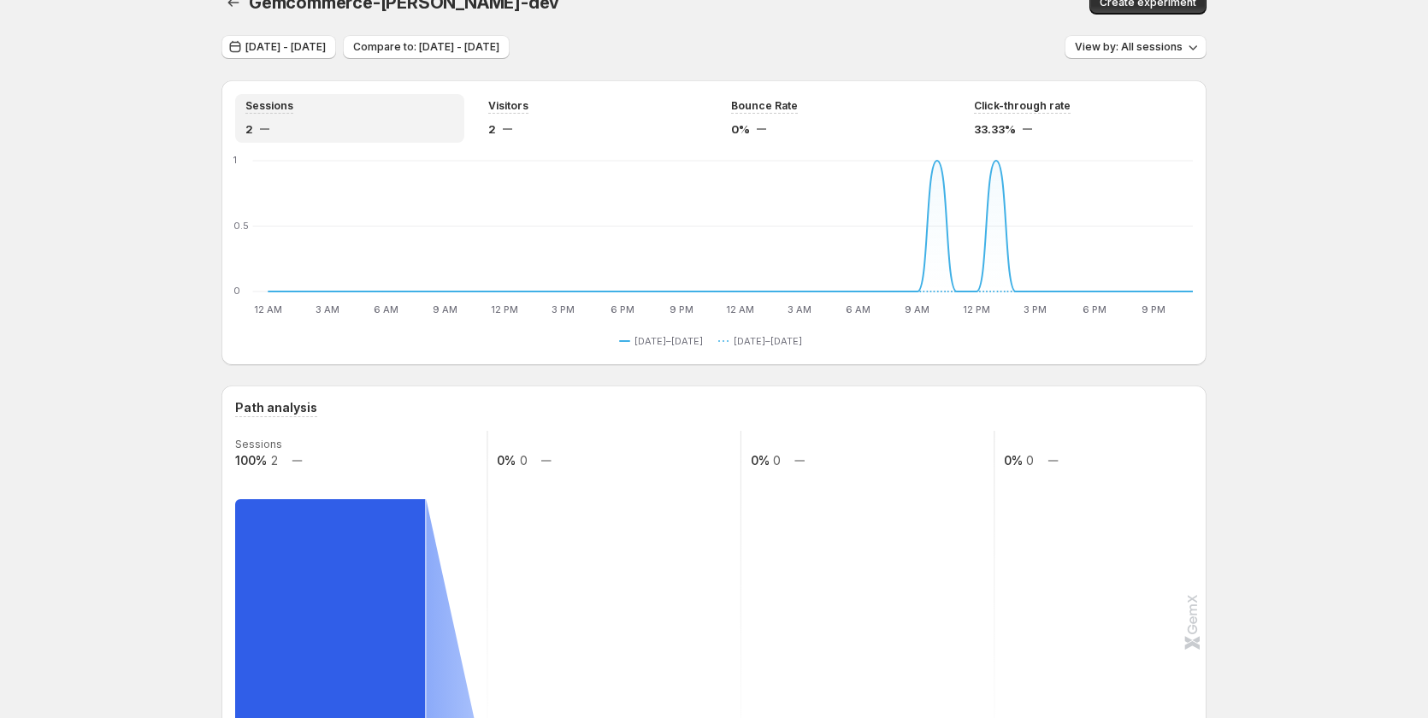
scroll to position [0, 0]
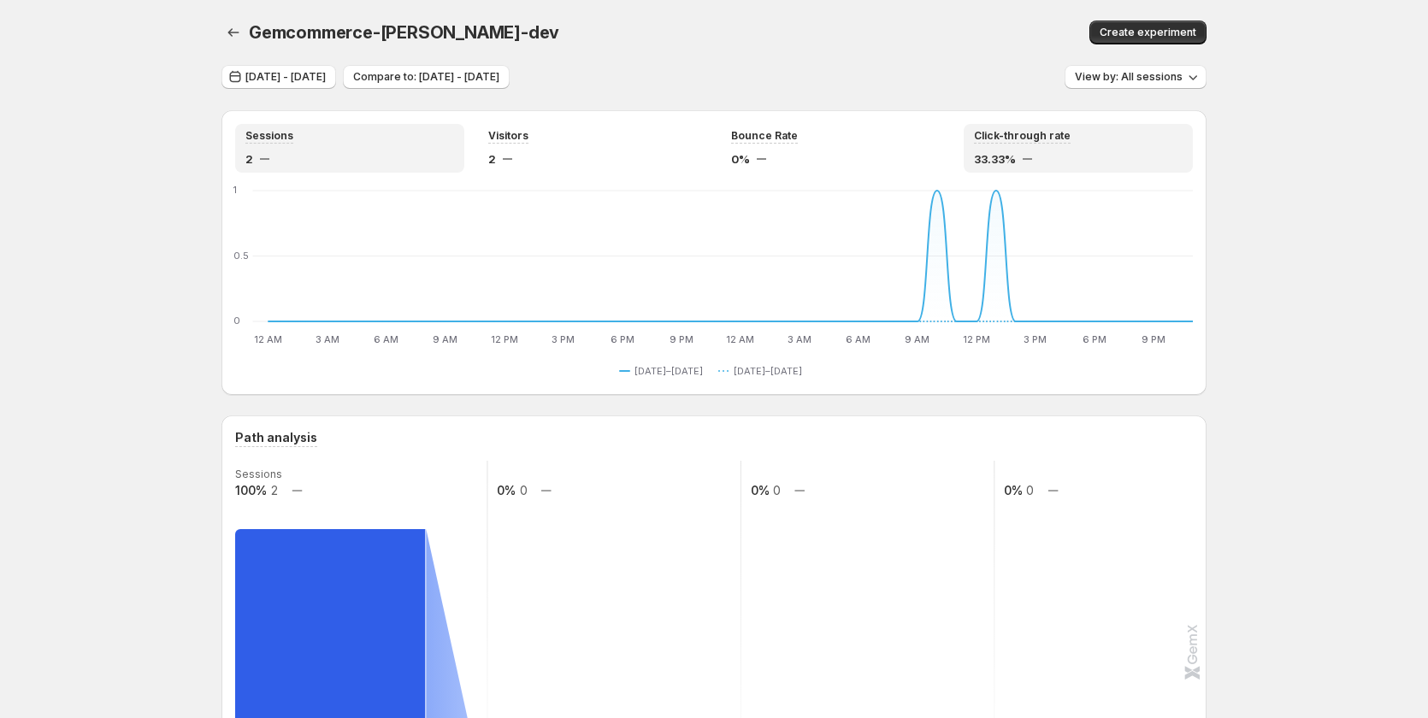
click at [1058, 154] on div "33.33%" at bounding box center [1078, 158] width 209 height 17
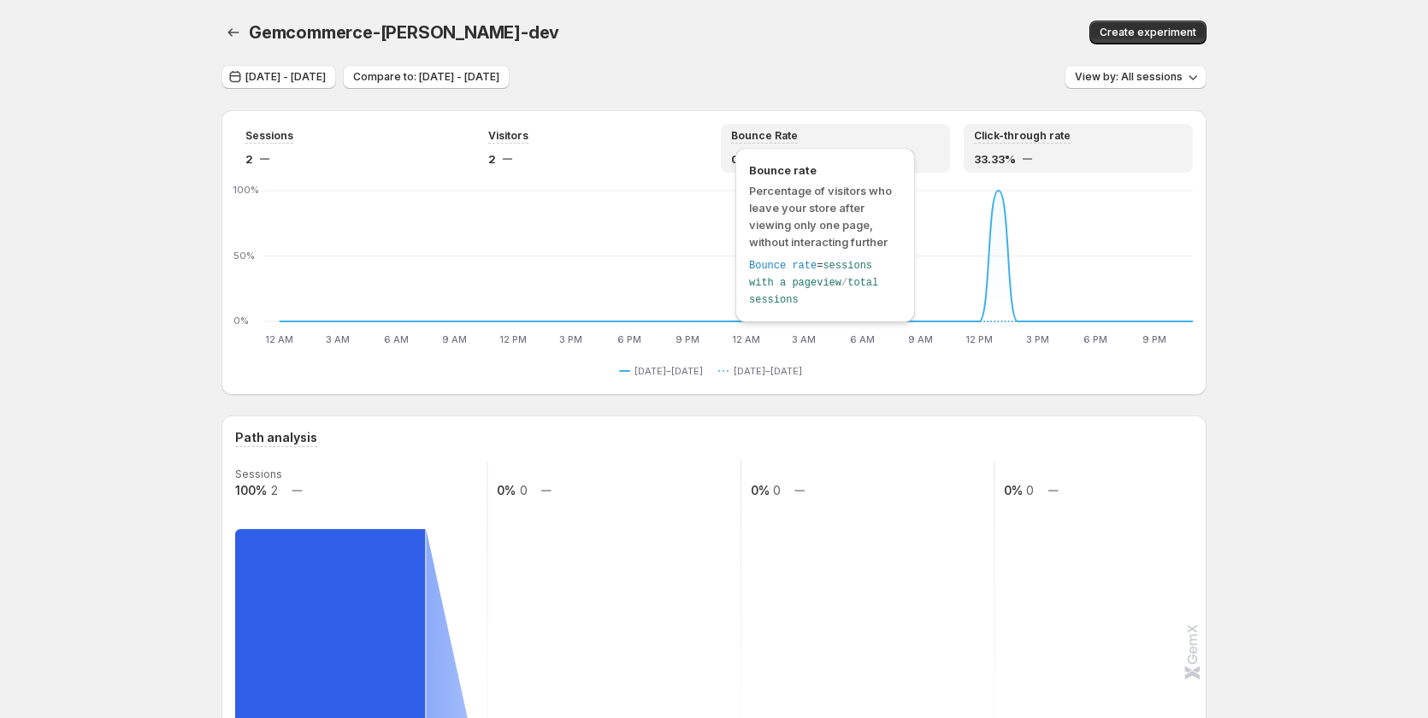
click at [799, 147] on div "Bounce rate Percentage of visitors who leave your store after viewing only one …" at bounding box center [824, 240] width 193 height 192
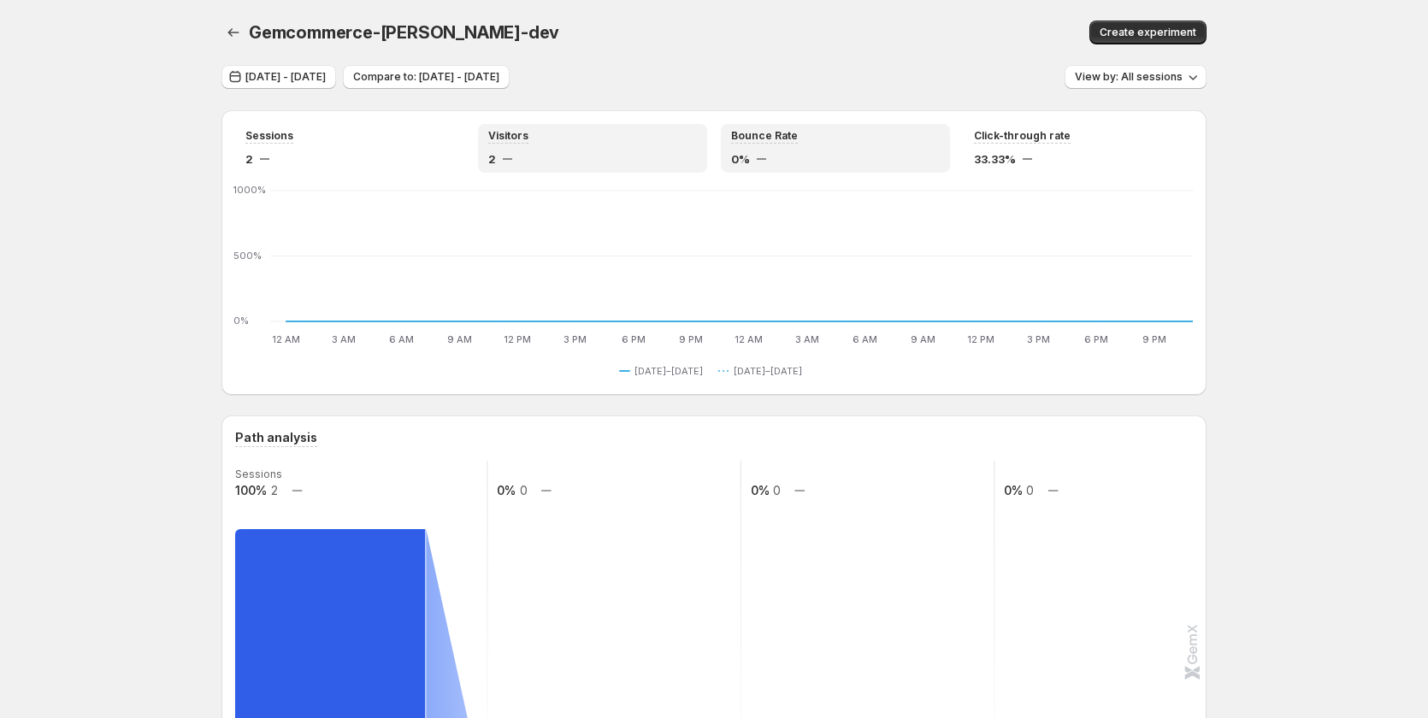
click at [583, 164] on div "2" at bounding box center [592, 158] width 209 height 17
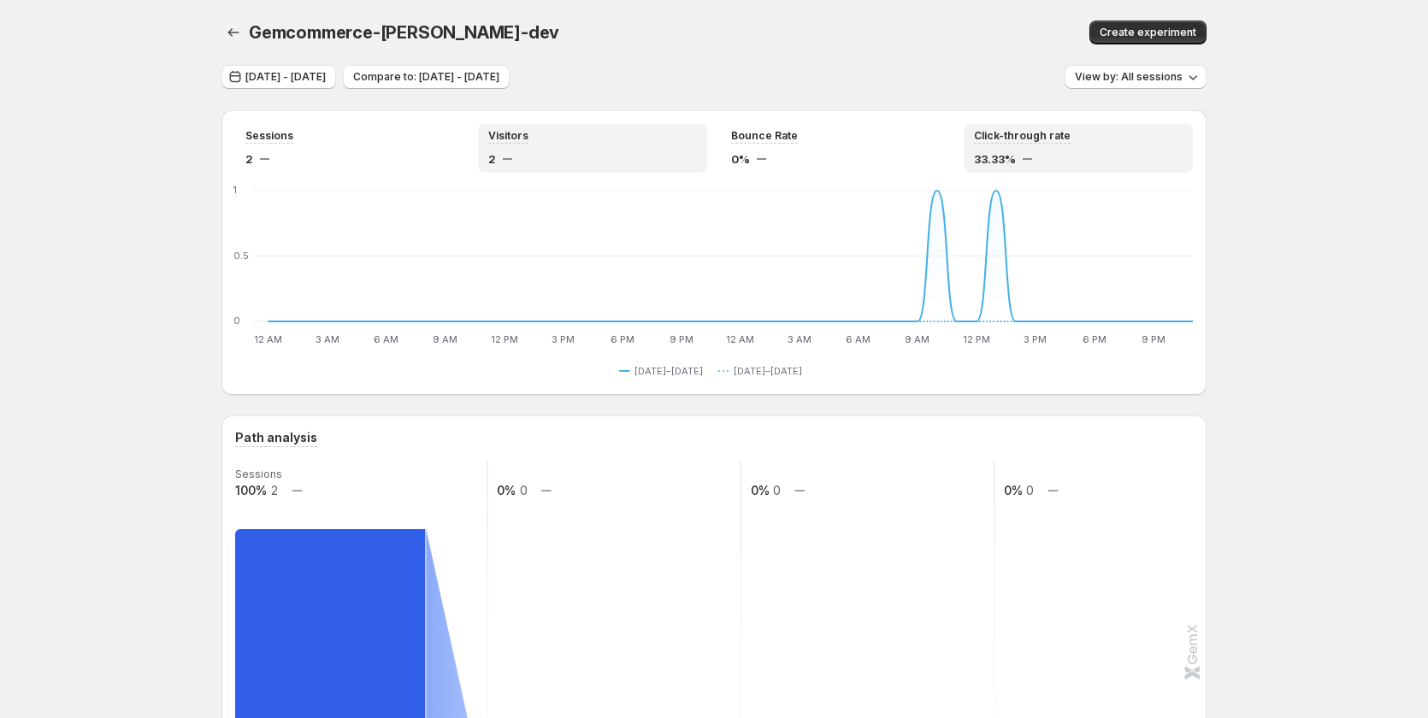
click at [1118, 153] on div "33.33%" at bounding box center [1078, 158] width 209 height 17
click at [309, 71] on span "Sep 29, 2025 - Sep 30, 2025" at bounding box center [285, 77] width 80 height 14
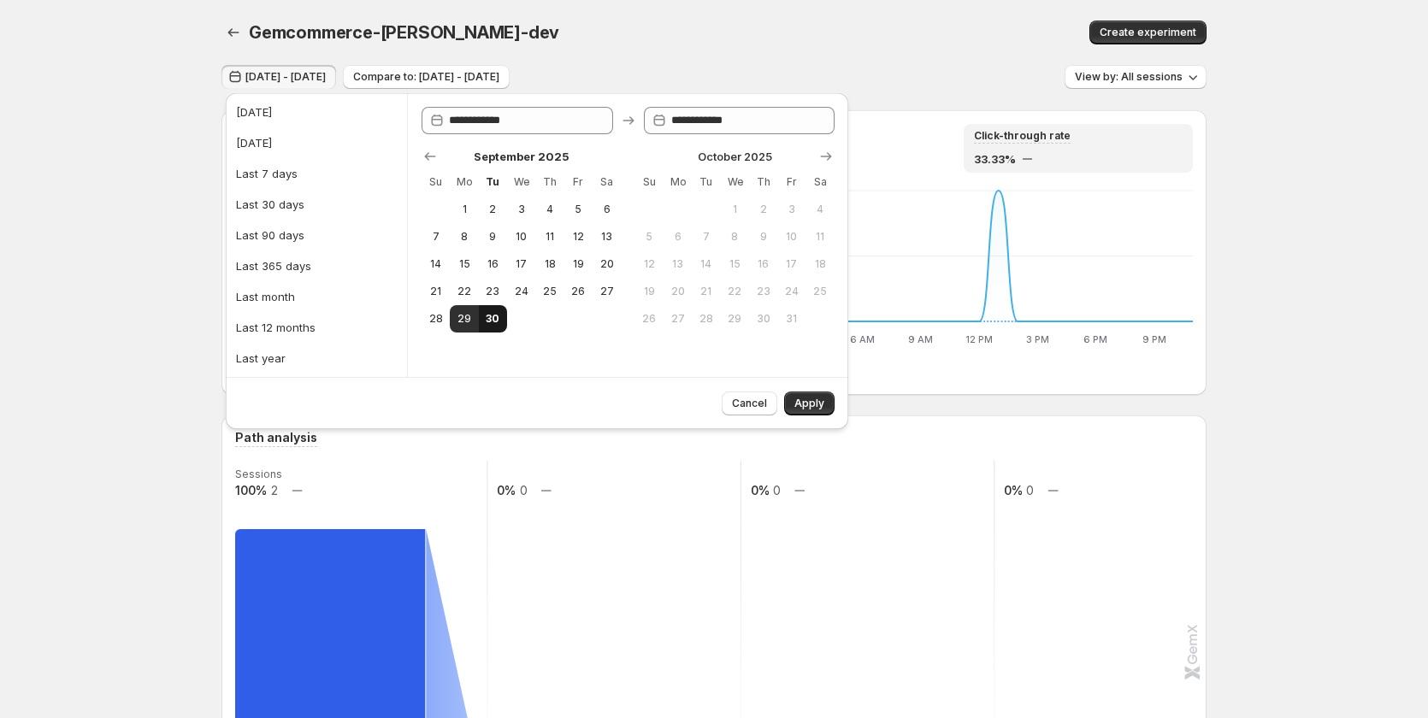
click at [498, 315] on span "30" at bounding box center [493, 319] width 15 height 14
type input "**********"
click at [806, 406] on span "Apply" at bounding box center [809, 404] width 30 height 14
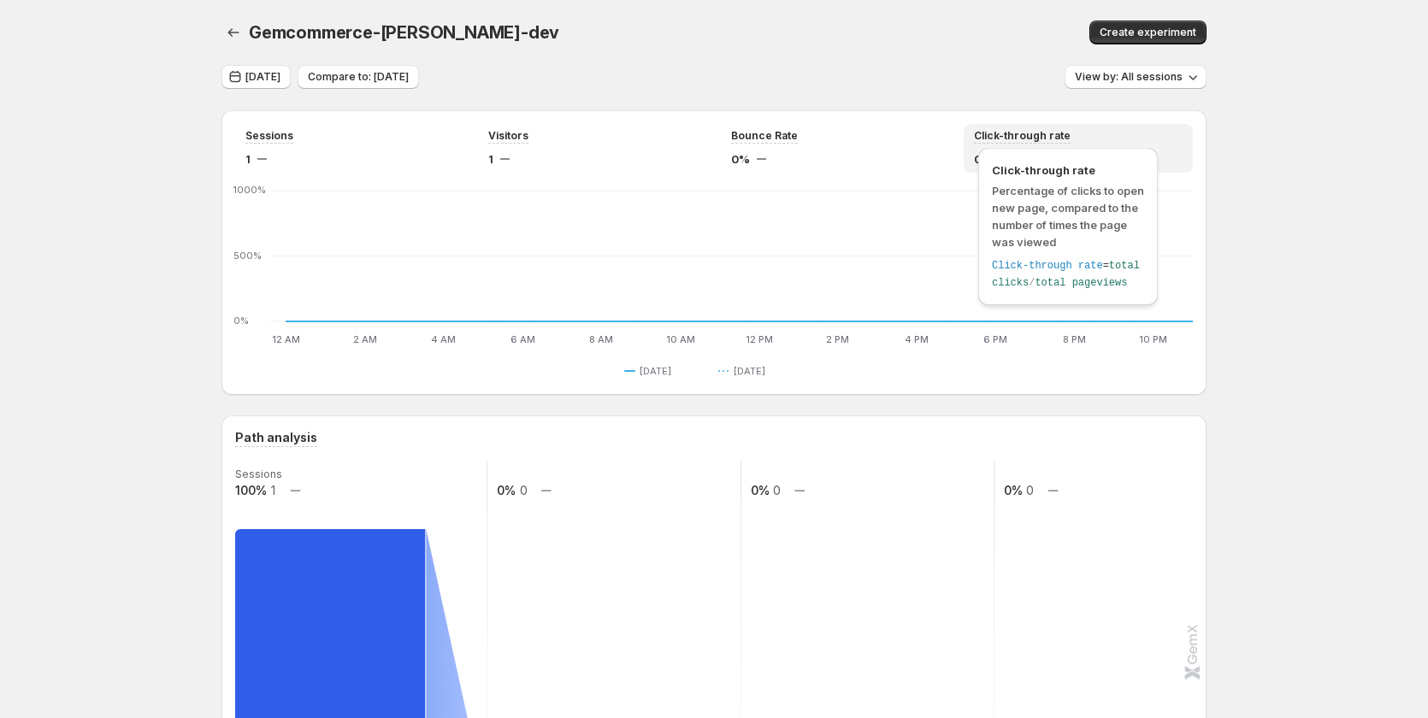
click at [1002, 134] on span "Click-through rate" at bounding box center [1022, 136] width 97 height 14
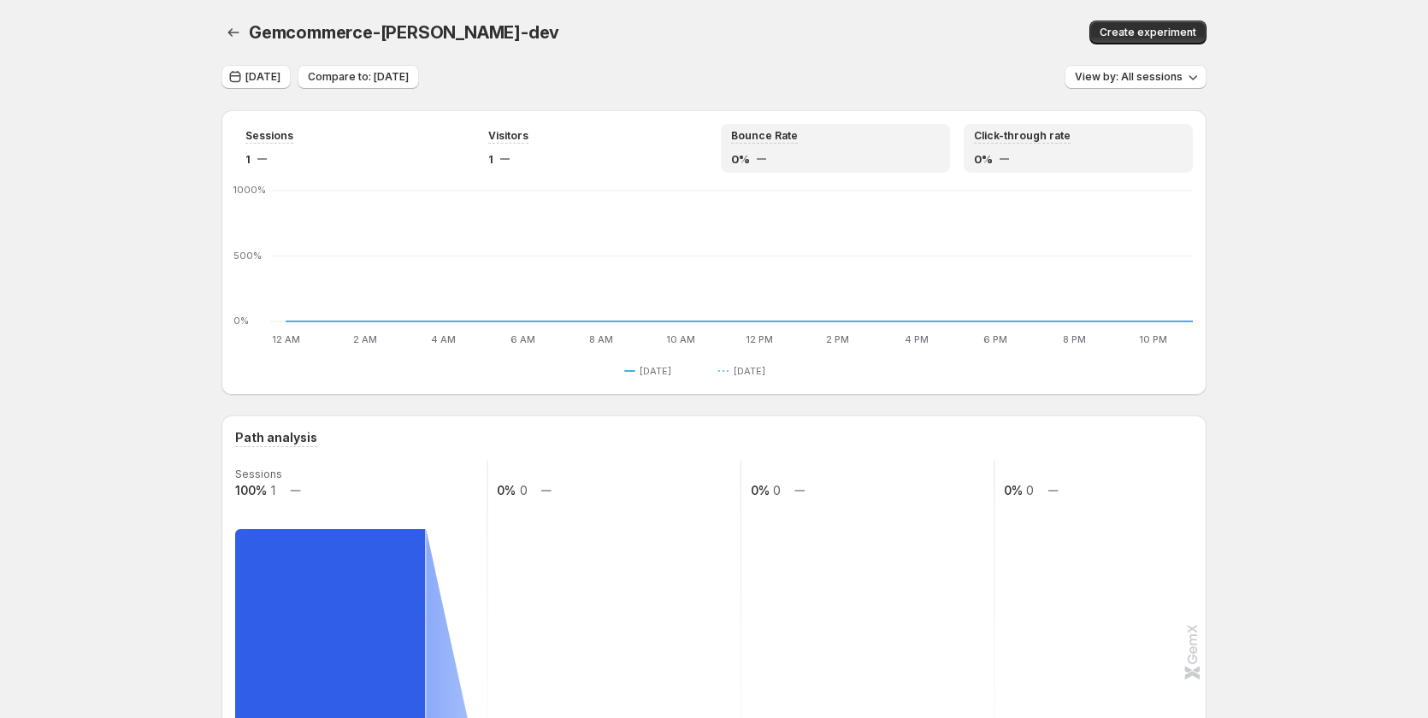
click at [810, 168] on div "Bounce Rate 0%" at bounding box center [835, 148] width 229 height 49
click at [993, 157] on span "0%" at bounding box center [983, 158] width 19 height 17
click at [836, 163] on div "0%" at bounding box center [835, 158] width 209 height 17
click at [1052, 162] on div "0%" at bounding box center [1078, 158] width 209 height 17
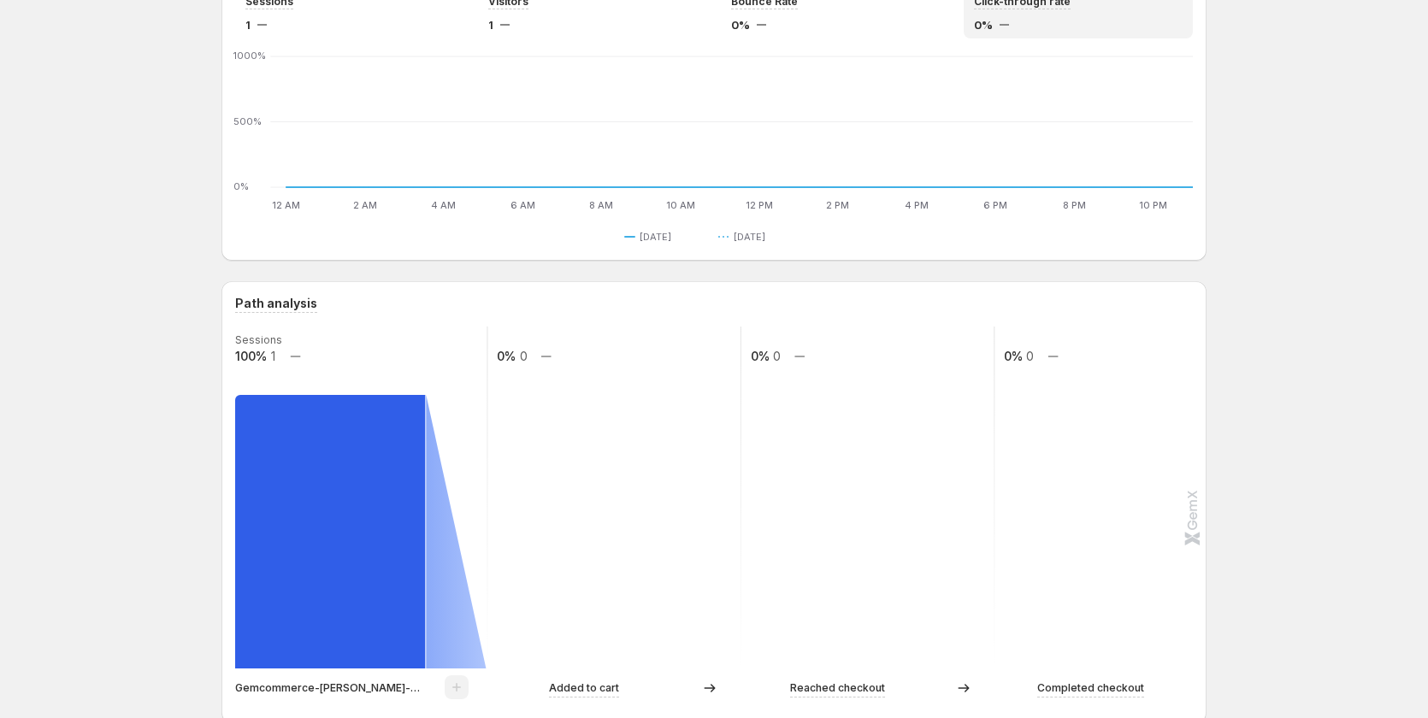
scroll to position [171, 0]
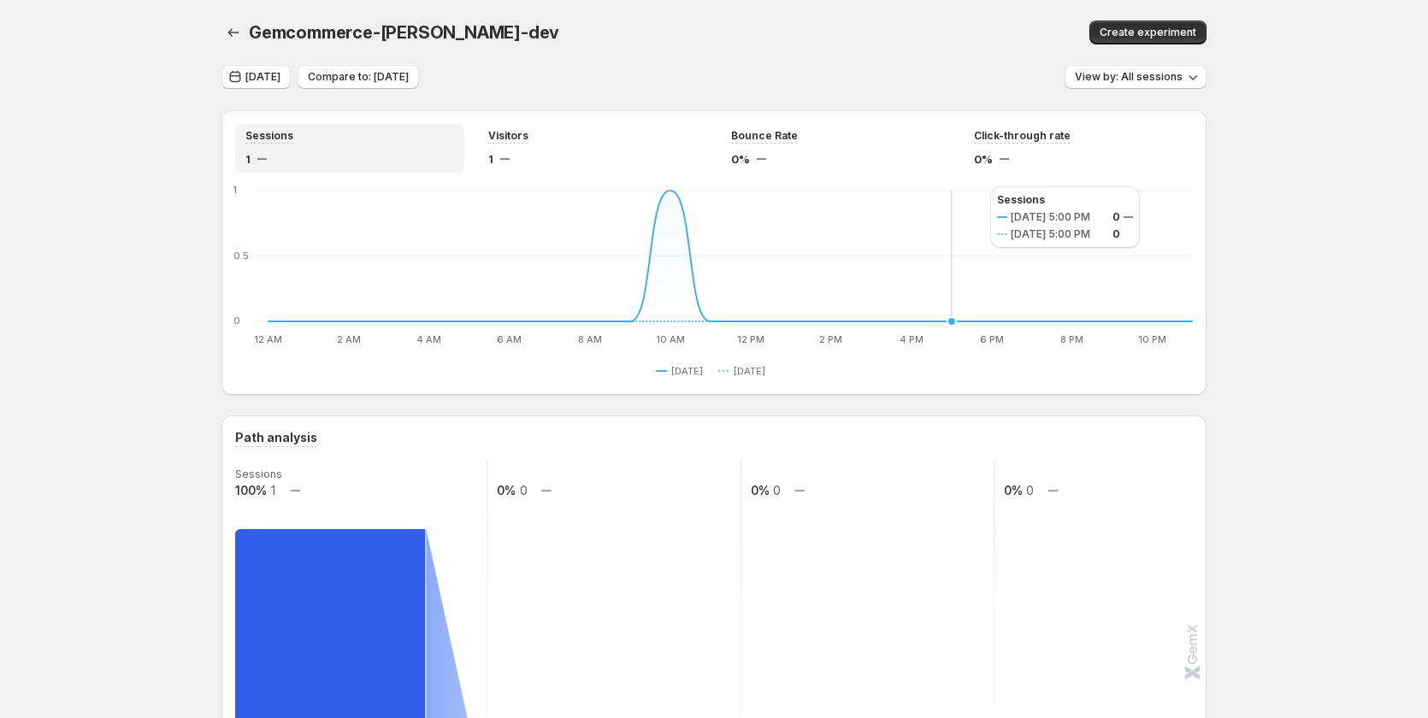
click at [999, 165] on div "0%" at bounding box center [1078, 158] width 209 height 17
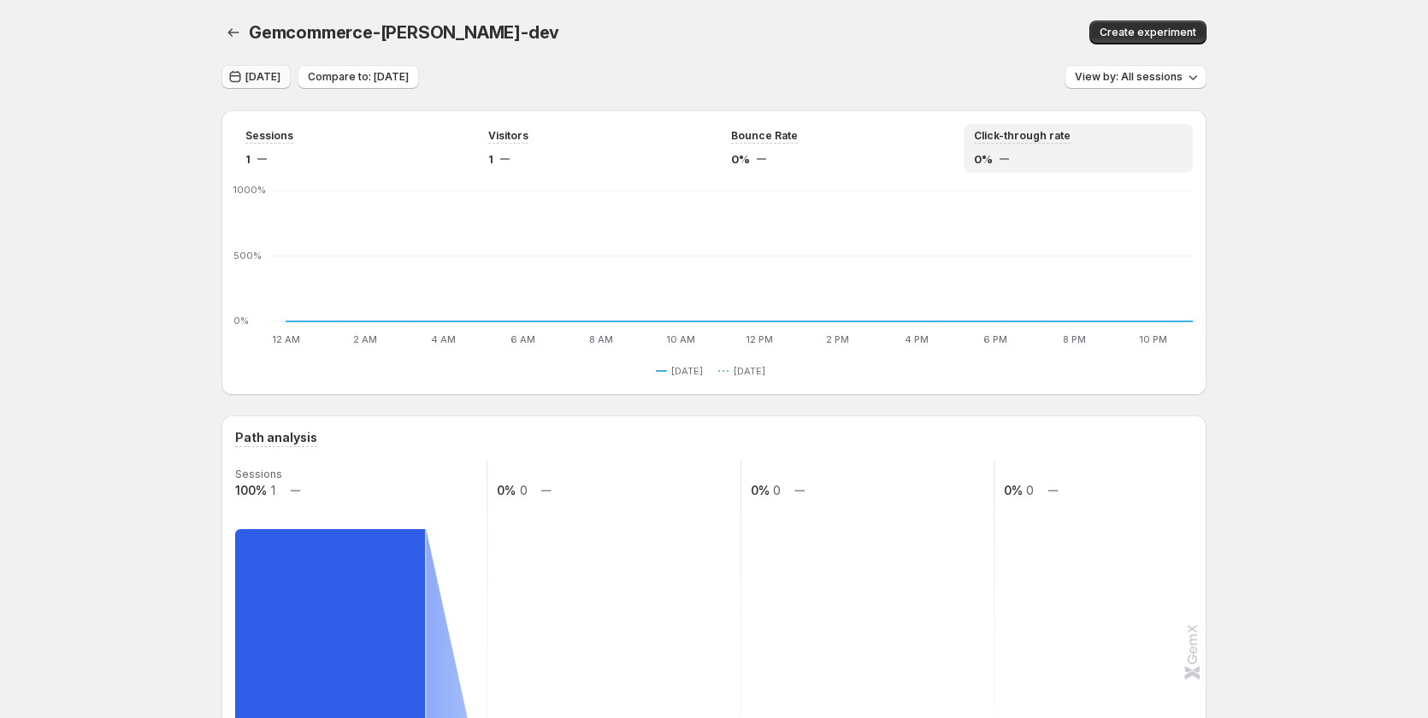
click at [244, 78] on icon "button" at bounding box center [235, 76] width 17 height 17
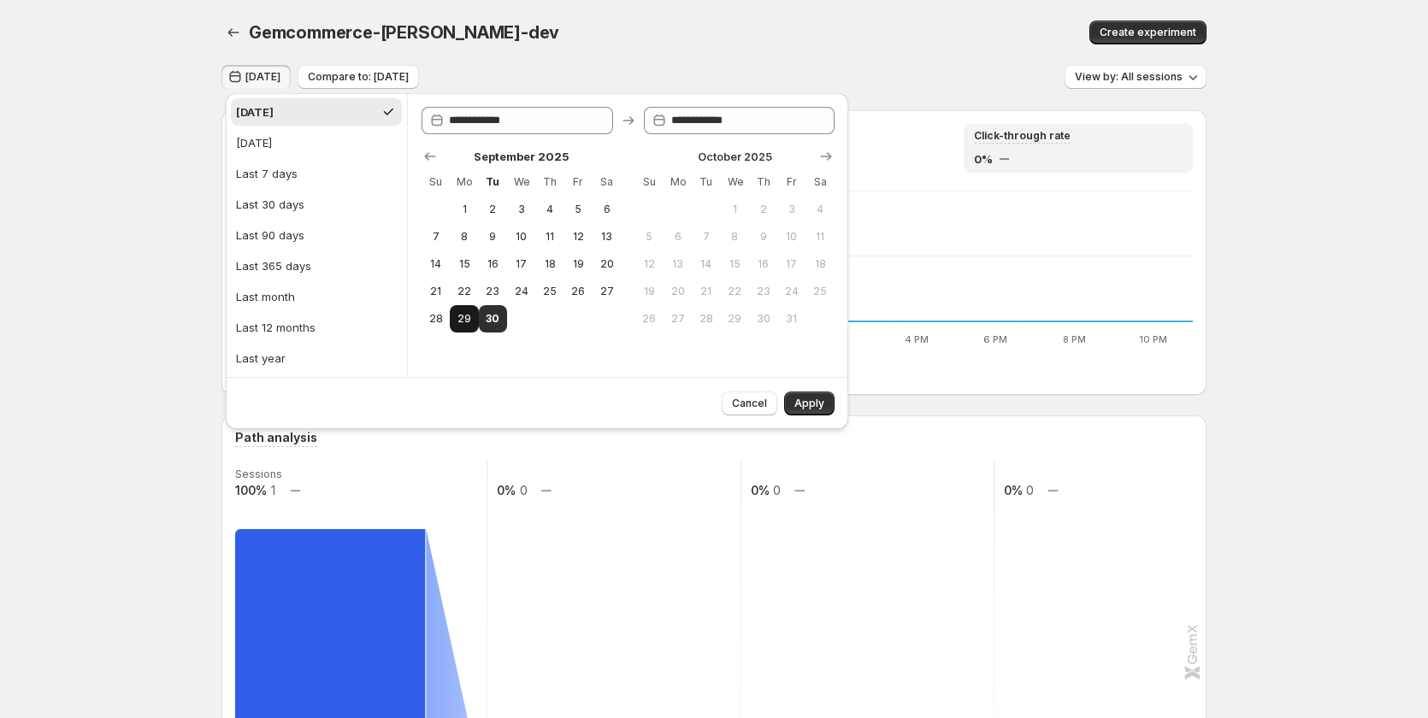
click at [470, 323] on span "29" at bounding box center [464, 319] width 15 height 14
type input "**********"
click at [498, 316] on span "30" at bounding box center [493, 319] width 15 height 14
type input "**********"
click at [823, 400] on span "Apply" at bounding box center [809, 404] width 30 height 14
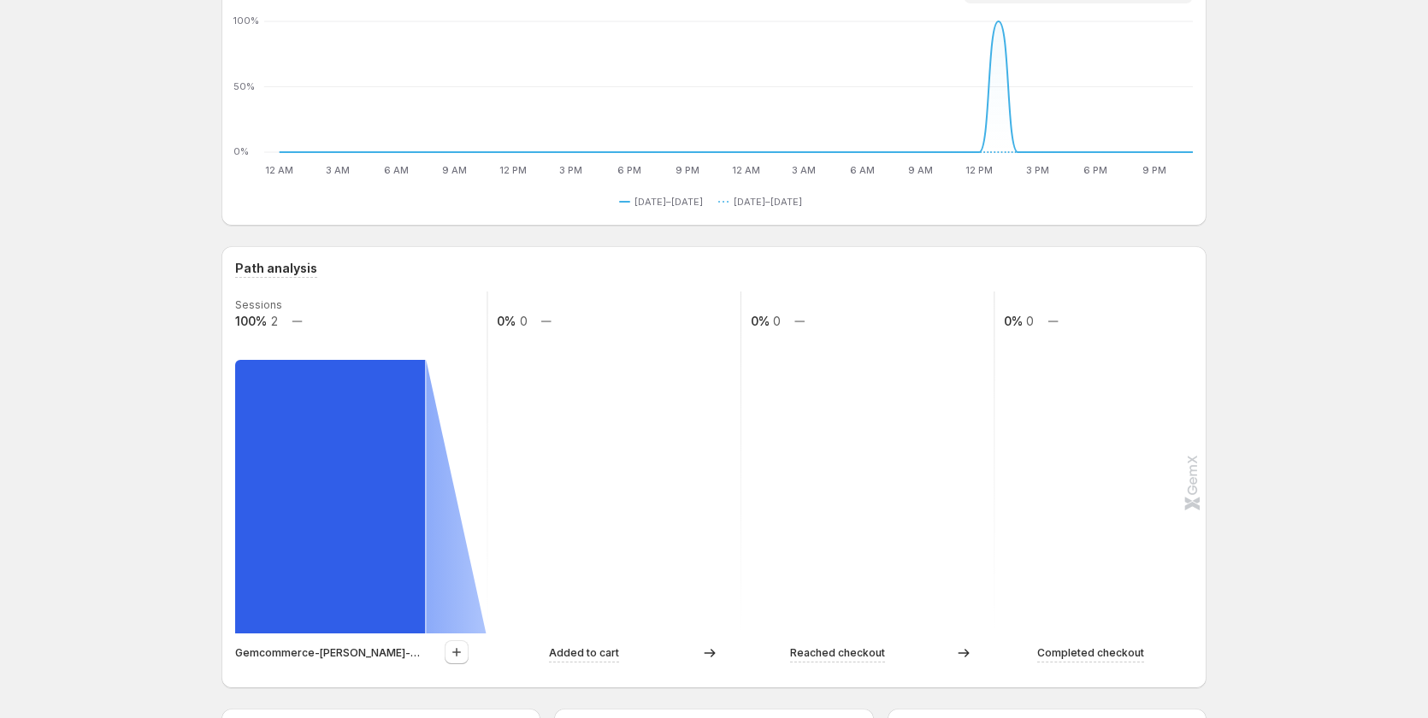
scroll to position [171, 0]
click at [465, 655] on icon "button" at bounding box center [456, 650] width 17 height 17
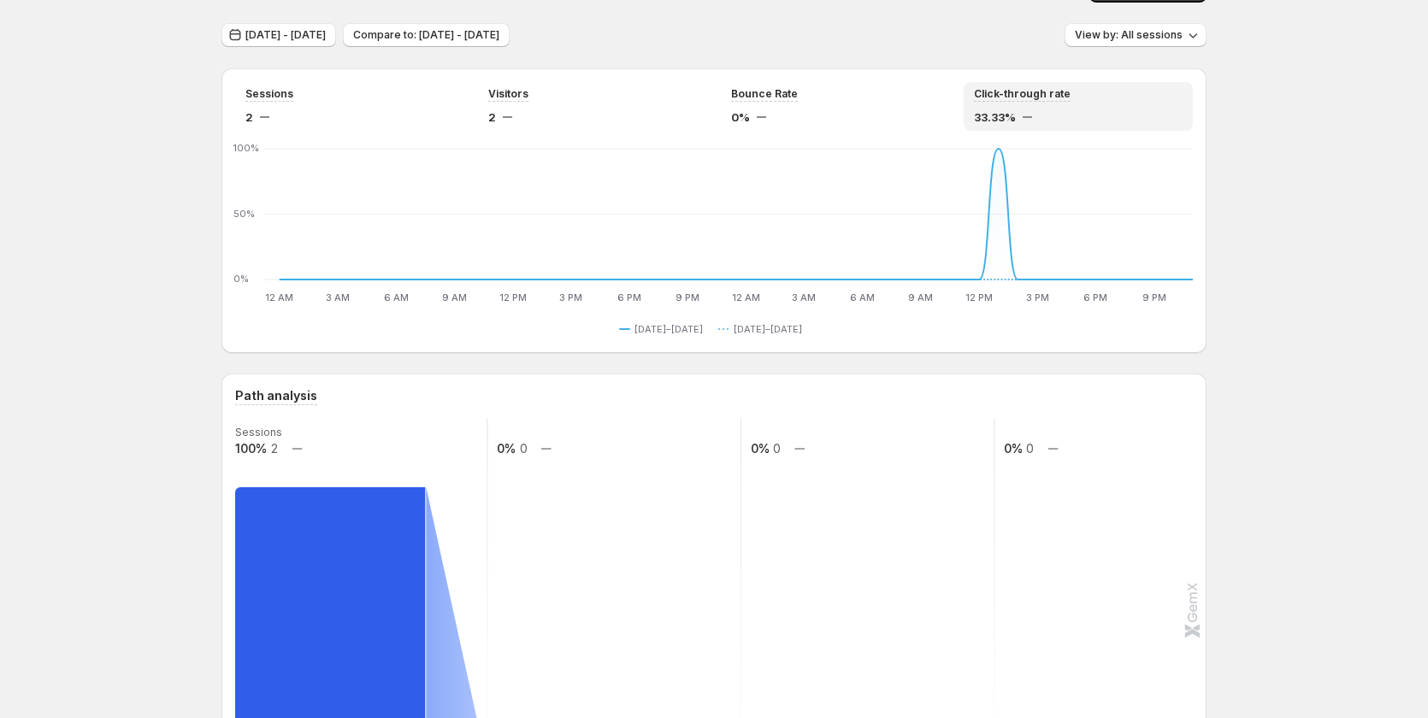
scroll to position [0, 0]
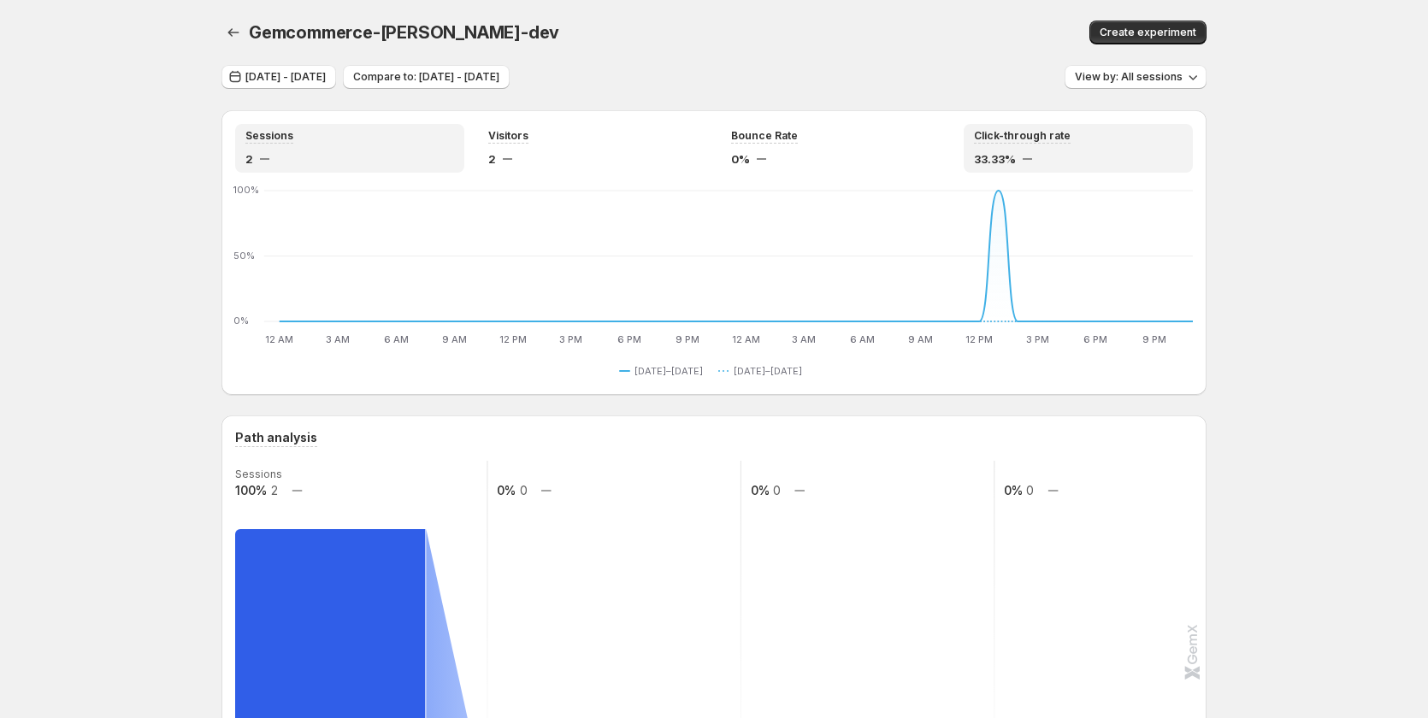
click at [315, 160] on div "2" at bounding box center [349, 158] width 209 height 17
click at [1013, 146] on div "Click-through rate 33.33%" at bounding box center [1078, 148] width 209 height 38
click at [284, 77] on span "Sep 29, 2025 - Sep 30, 2025" at bounding box center [285, 77] width 80 height 14
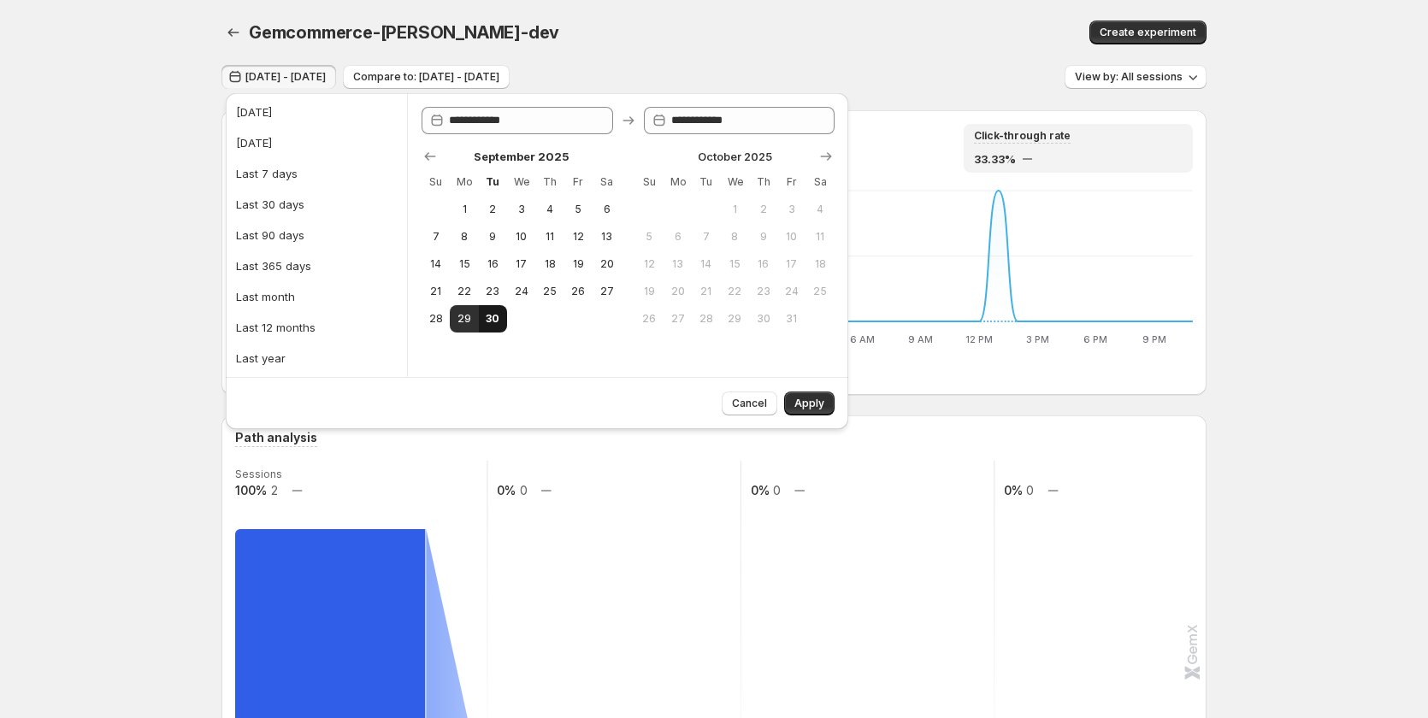
click at [492, 321] on span "30" at bounding box center [493, 319] width 15 height 14
type input "**********"
click at [803, 402] on span "Apply" at bounding box center [809, 404] width 30 height 14
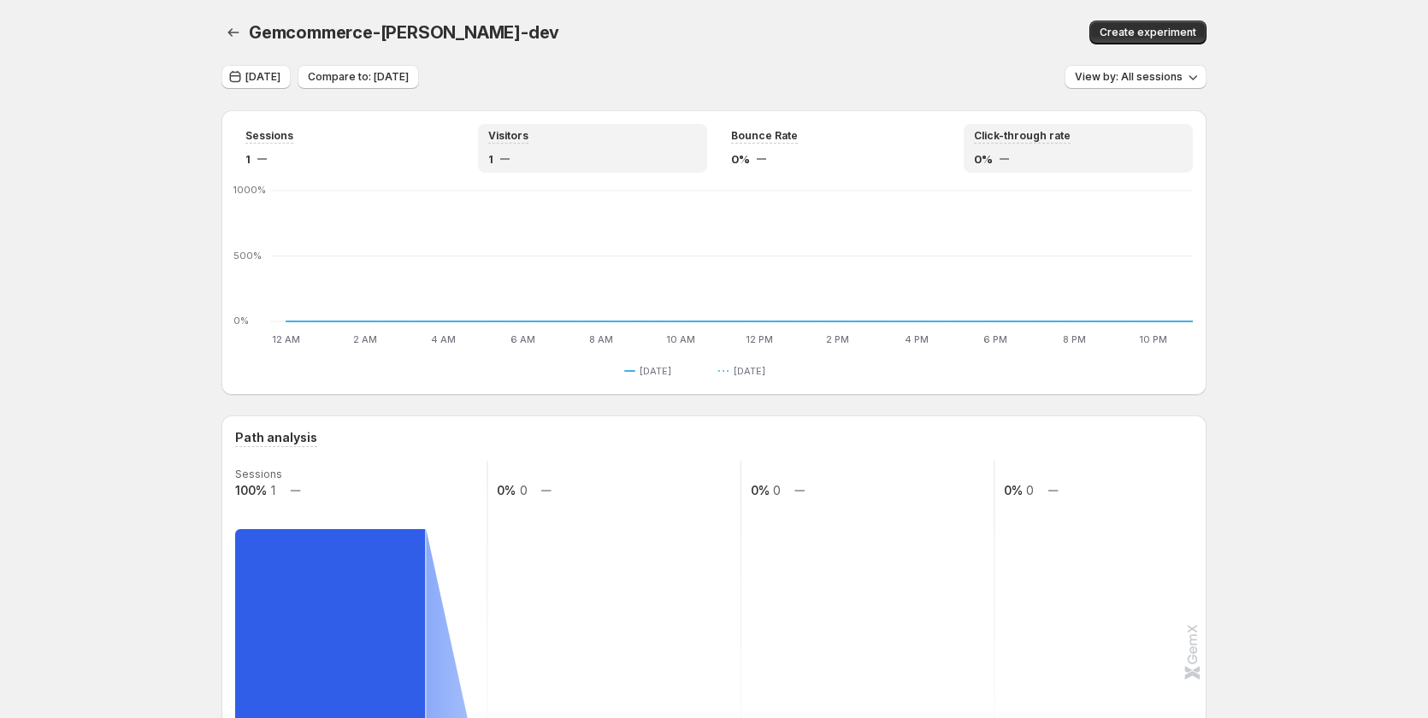
click at [526, 151] on div "1" at bounding box center [592, 158] width 209 height 17
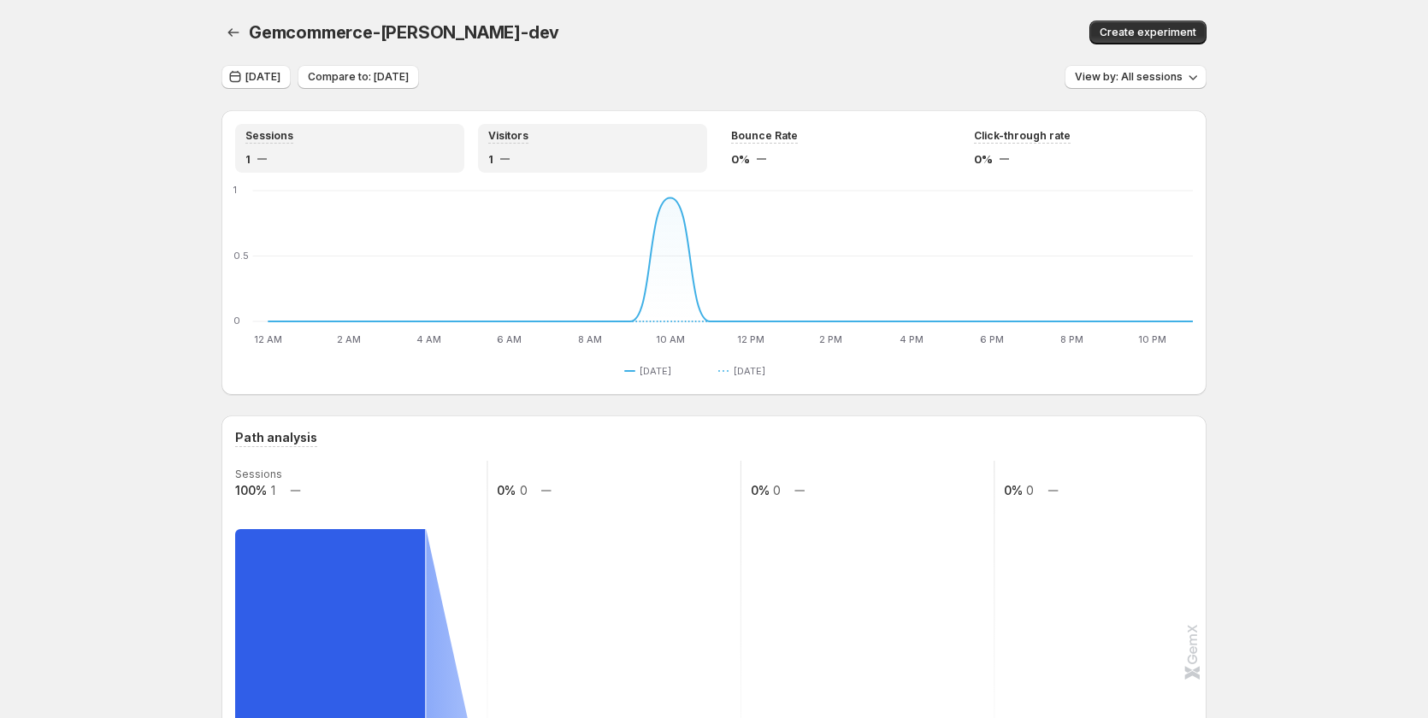
click at [327, 154] on div "1" at bounding box center [349, 158] width 209 height 17
click at [694, 158] on div "1" at bounding box center [592, 158] width 209 height 17
click at [999, 134] on span "Click-through rate" at bounding box center [1022, 136] width 97 height 14
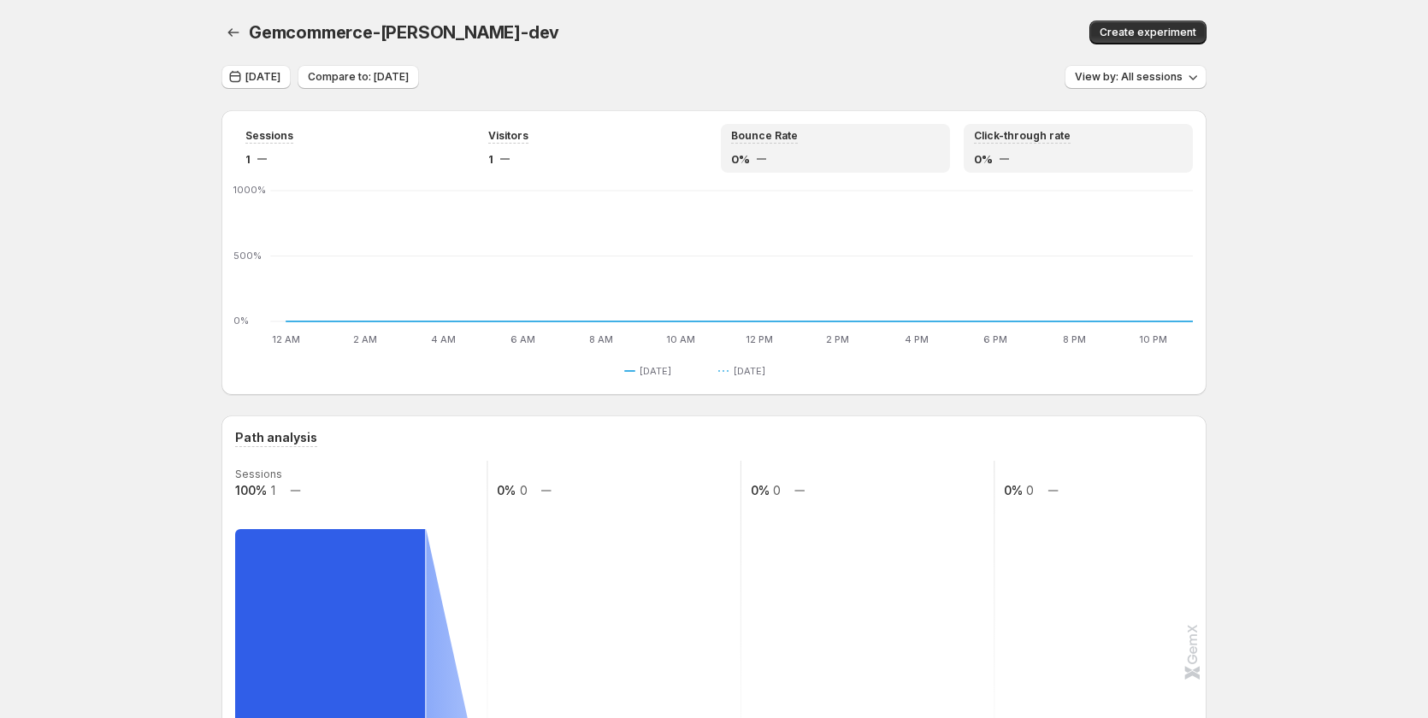
click at [811, 150] on div "0%" at bounding box center [835, 158] width 209 height 17
click at [1083, 155] on div "0%" at bounding box center [1078, 158] width 209 height 17
click at [255, 76] on span "Today" at bounding box center [262, 77] width 35 height 14
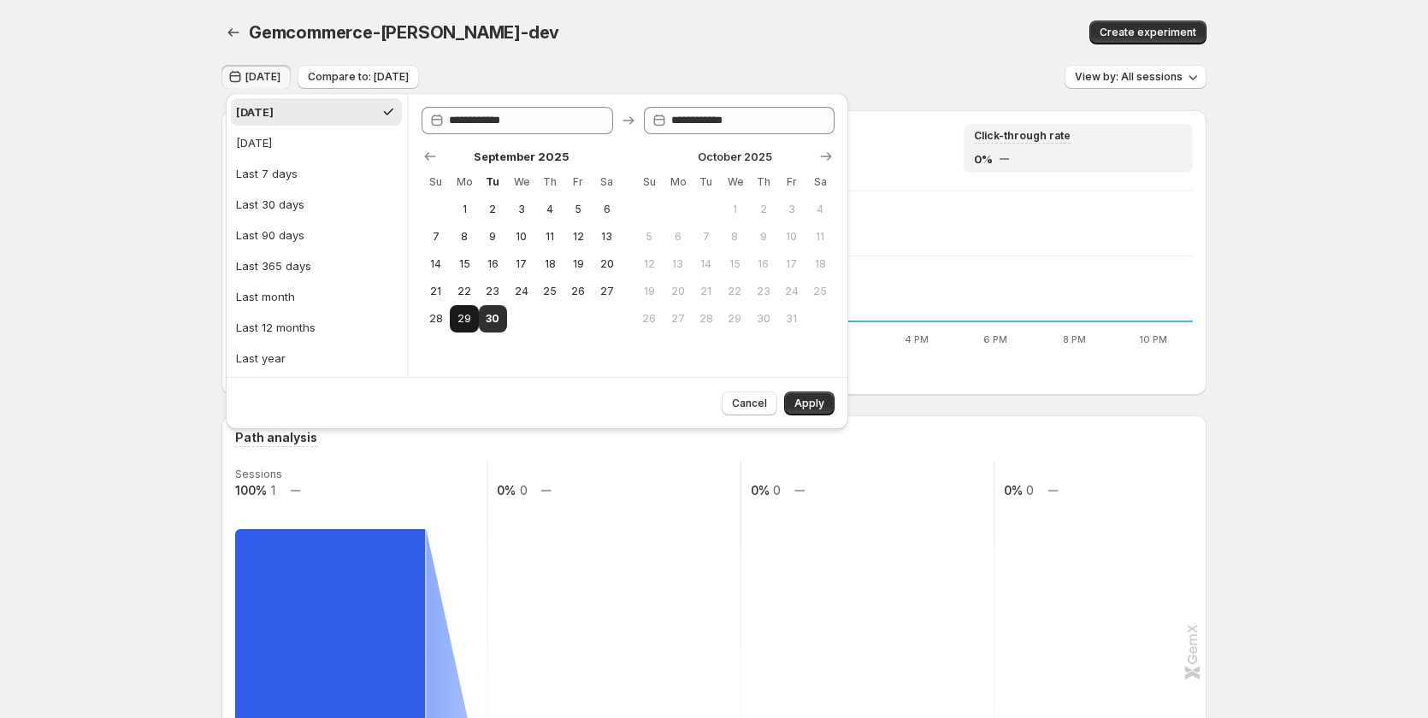
click at [466, 320] on span "29" at bounding box center [464, 319] width 15 height 14
type input "**********"
click at [494, 313] on span "30" at bounding box center [493, 319] width 15 height 14
type input "**********"
click at [816, 411] on button "Apply" at bounding box center [809, 404] width 50 height 24
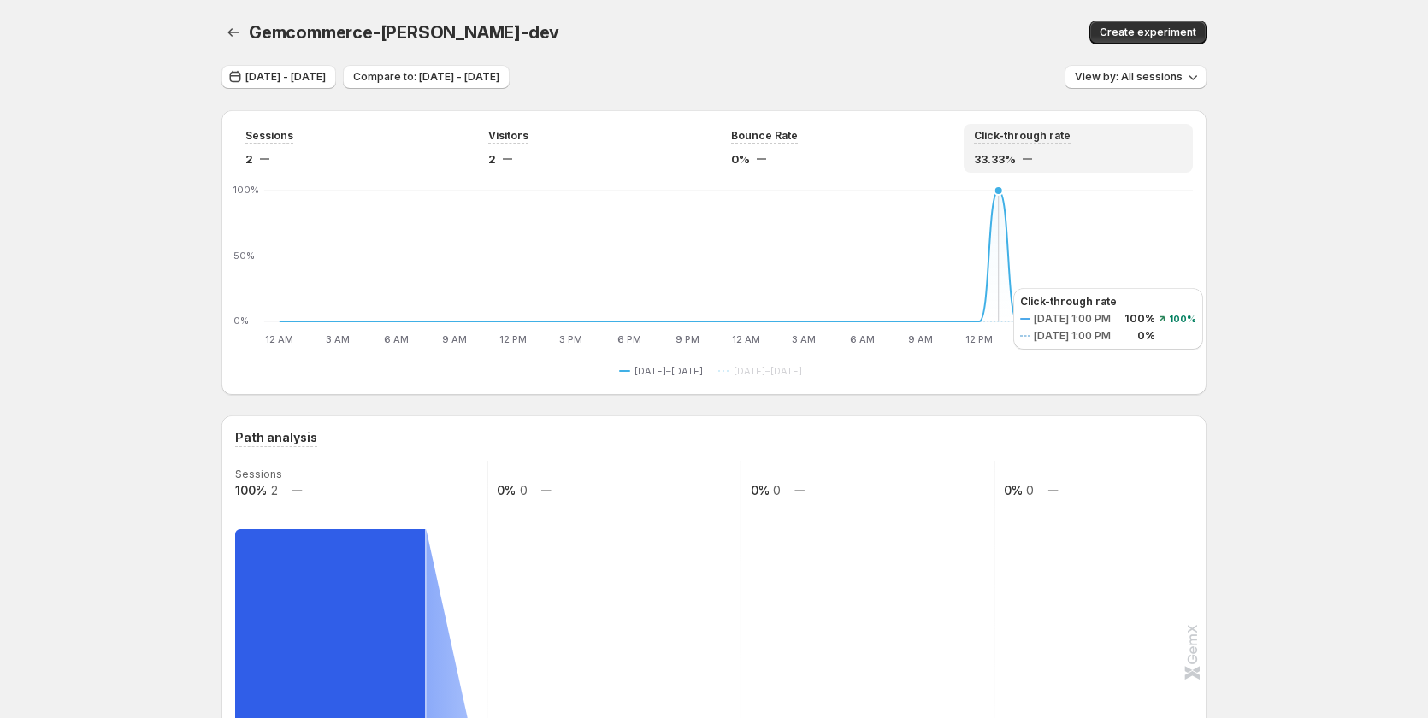
click at [996, 288] on icon at bounding box center [736, 256] width 913 height 131
click at [309, 136] on div "Sessions" at bounding box center [349, 136] width 209 height 15
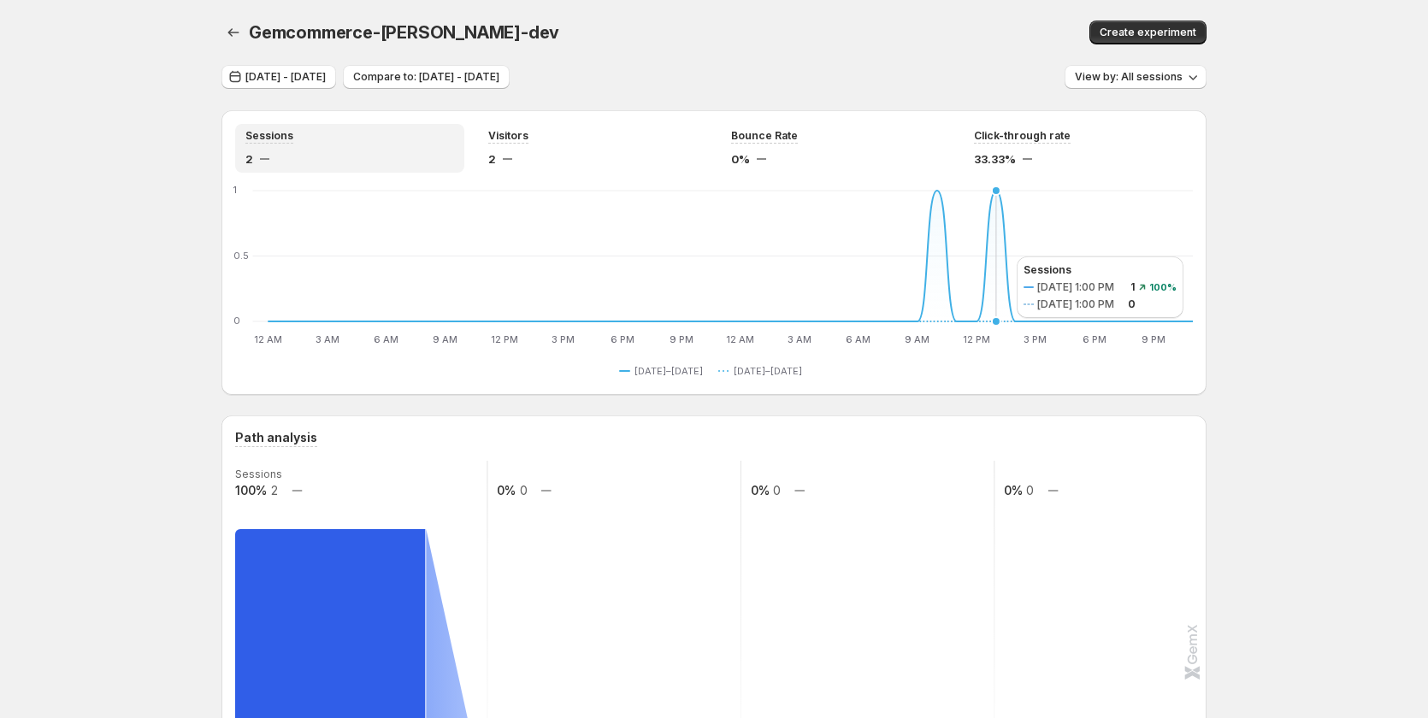
click at [999, 256] on line at bounding box center [714, 256] width 958 height 0
click at [939, 271] on icon "12 AM 12 AM 3 AM 3 AM 6 AM 6 AM 9 AM 9 AM 12 PM 12 PM 3 PM 3 PM 6 PM 6 PM 9 PM …" at bounding box center [714, 266] width 958 height 161
click at [755, 149] on div "Bounce Rate 0%" at bounding box center [835, 148] width 209 height 38
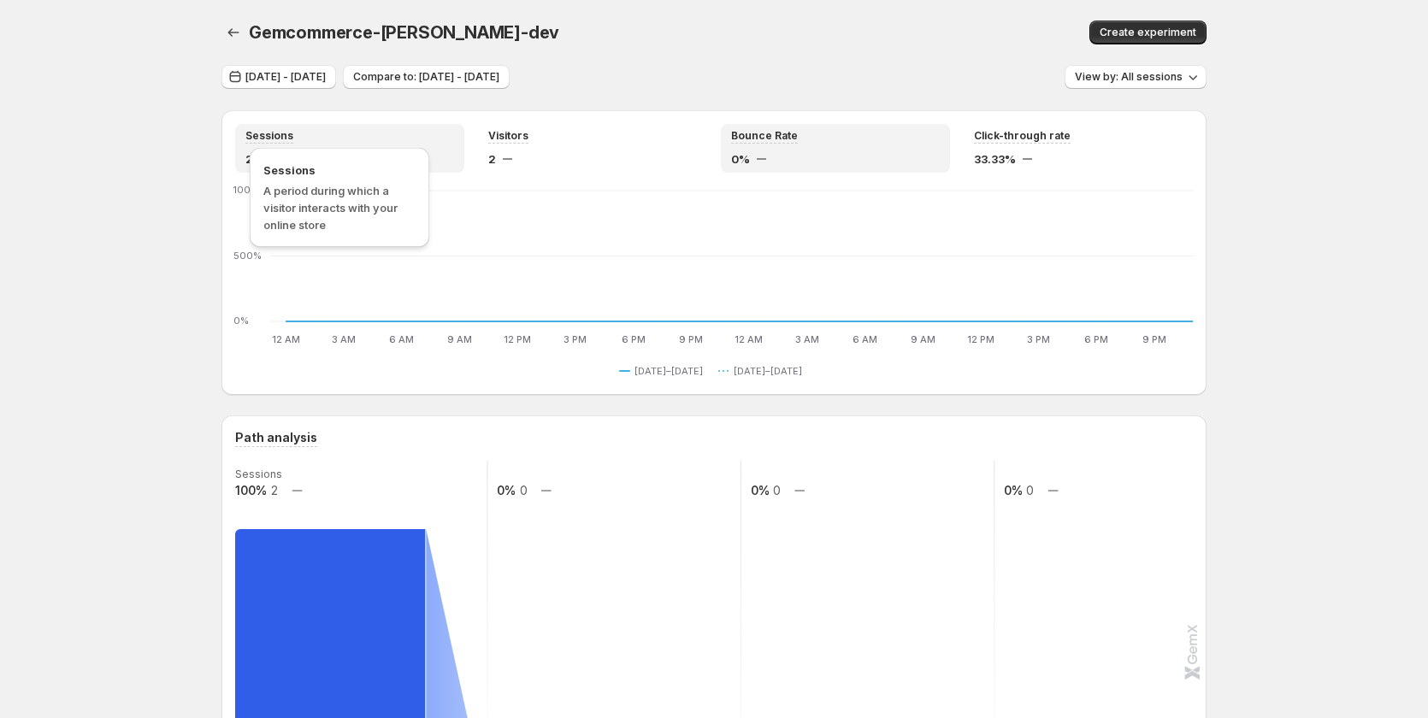
click at [262, 132] on span "Sessions" at bounding box center [269, 136] width 48 height 14
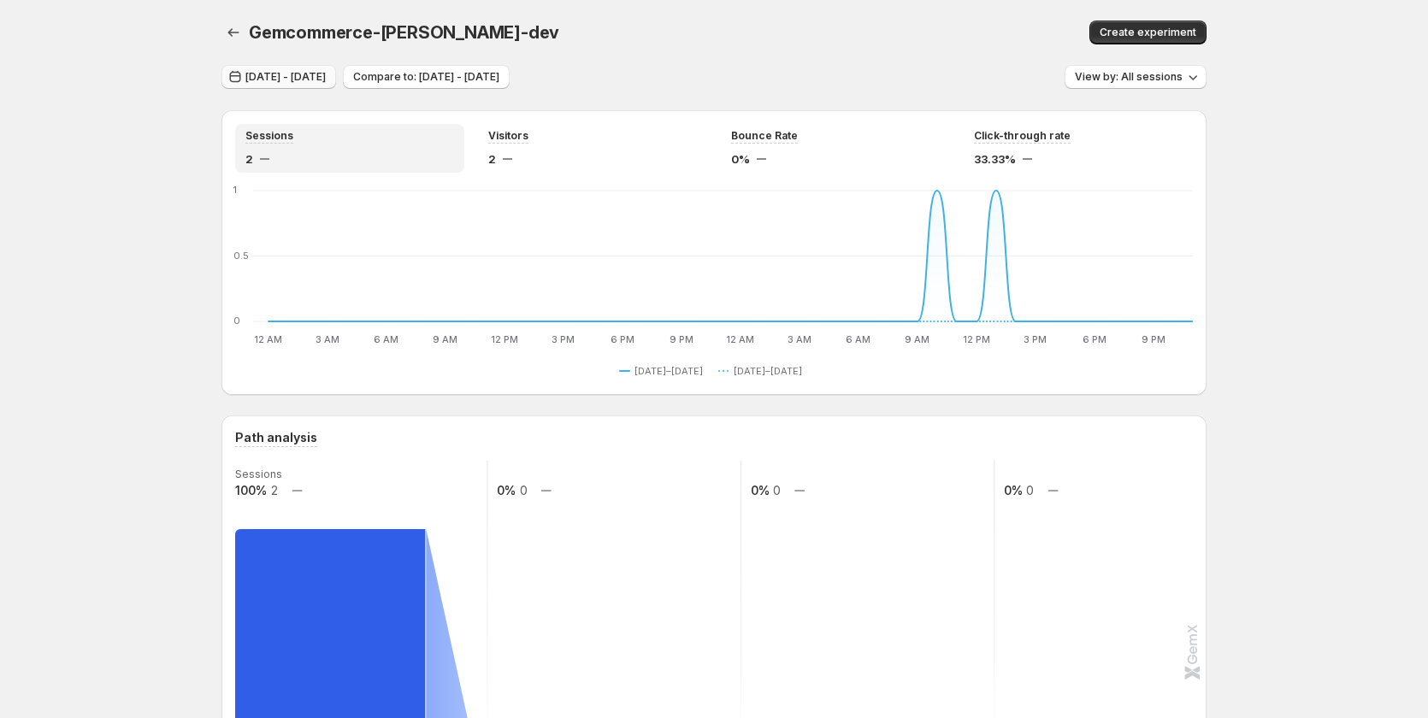
click at [326, 77] on span "Sep 29, 2025 - Sep 30, 2025" at bounding box center [285, 77] width 80 height 14
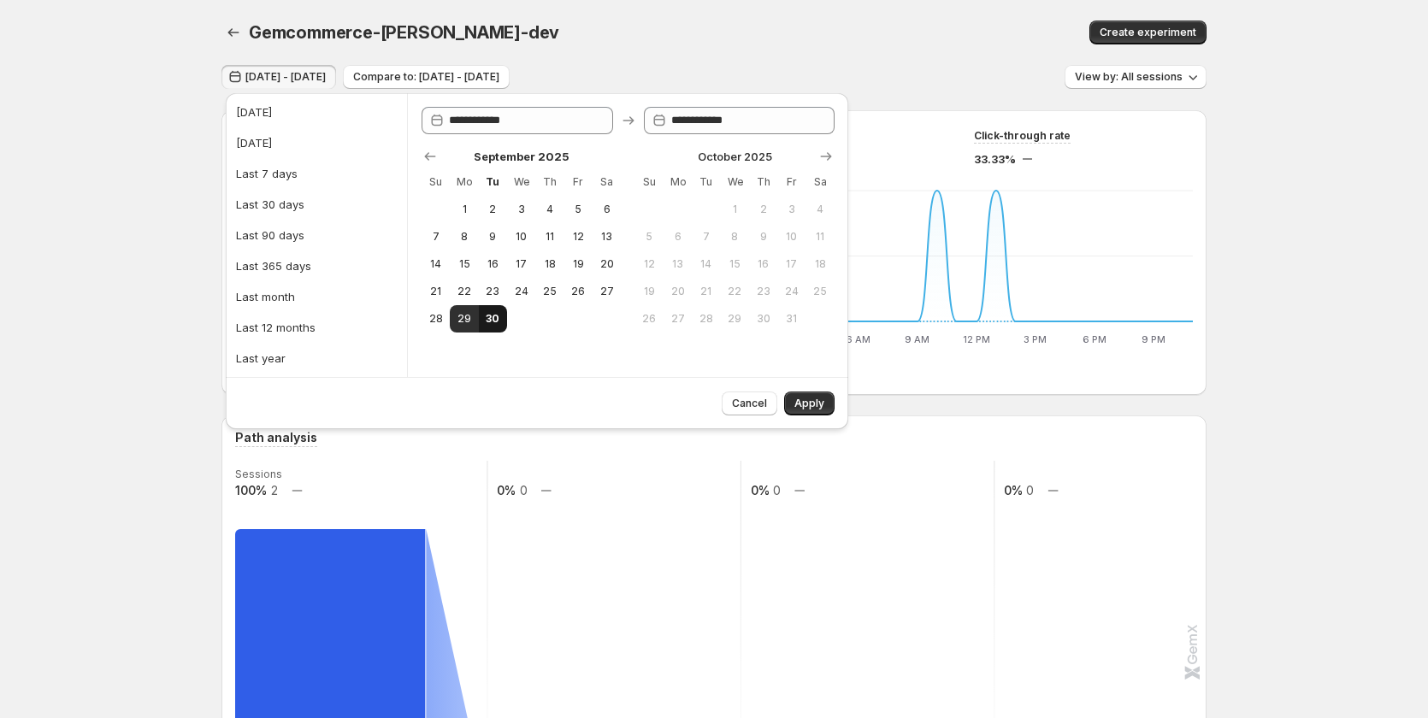
click at [482, 315] on button "30" at bounding box center [493, 318] width 28 height 27
type input "**********"
click at [828, 401] on button "Apply" at bounding box center [809, 404] width 50 height 24
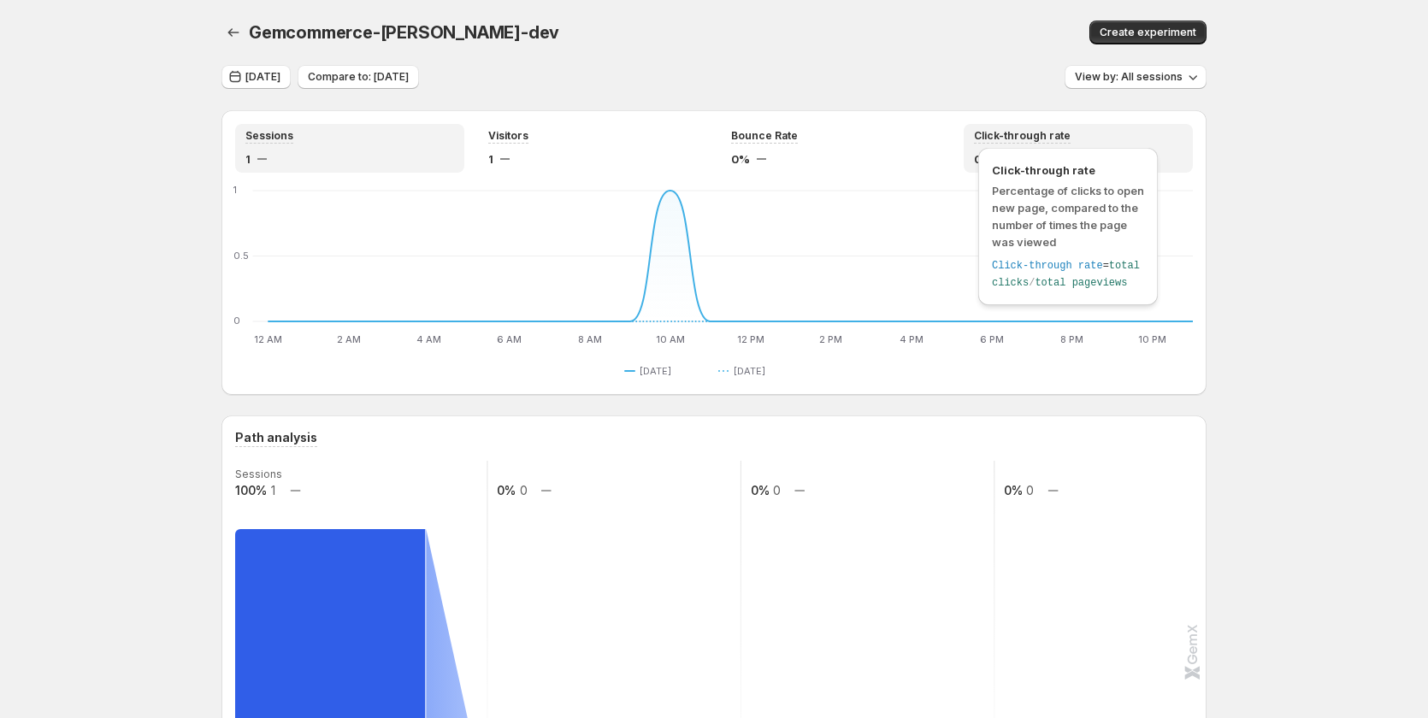
click at [1055, 140] on span "Click-through rate" at bounding box center [1022, 136] width 97 height 14
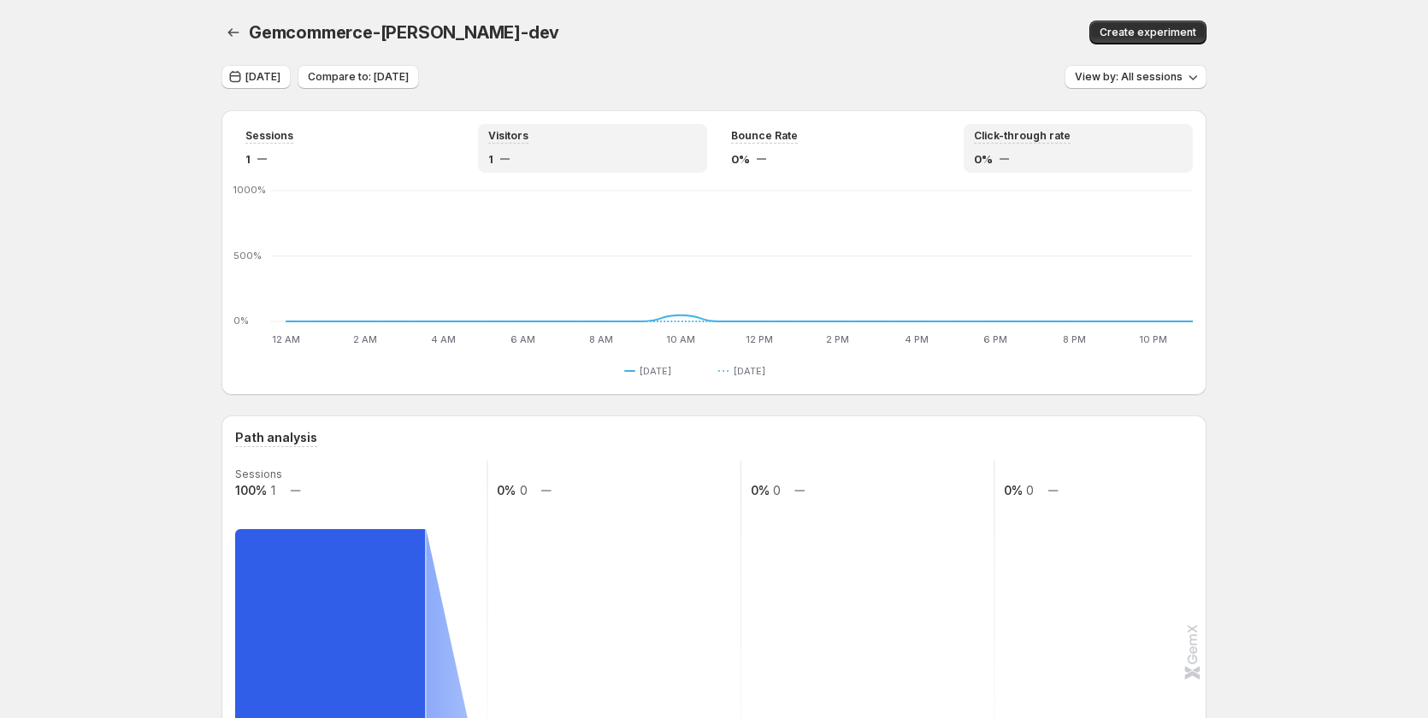
click at [707, 148] on div "Visitors 1" at bounding box center [592, 148] width 229 height 49
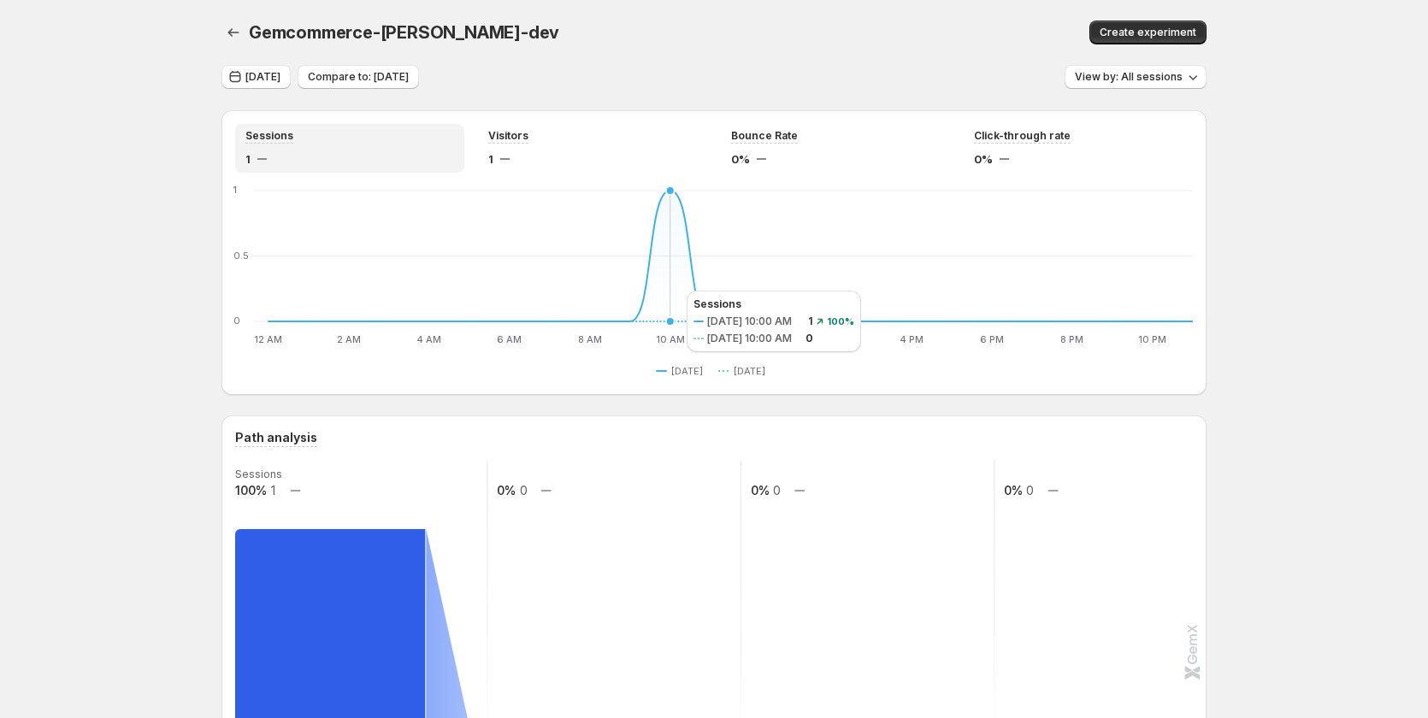
click at [669, 291] on icon "12 AM 12 AM 2 AM 2 AM 4 AM 4 AM 6 AM 6 AM 8 AM 8 AM 10 AM 10 AM 12 PM 12 PM 2 P…" at bounding box center [714, 266] width 958 height 161
click at [822, 138] on div "Bounce Rate" at bounding box center [835, 136] width 209 height 15
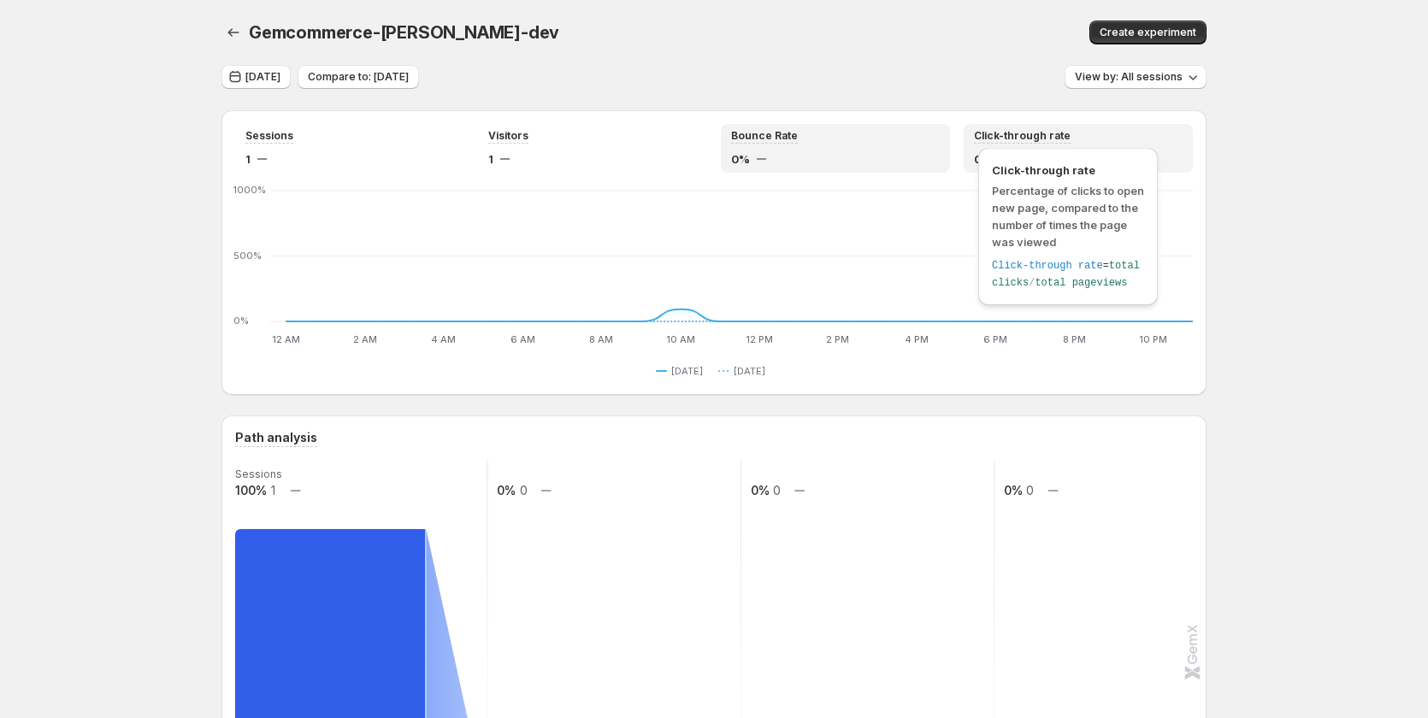
click at [1020, 138] on span "Click-through rate" at bounding box center [1022, 136] width 97 height 14
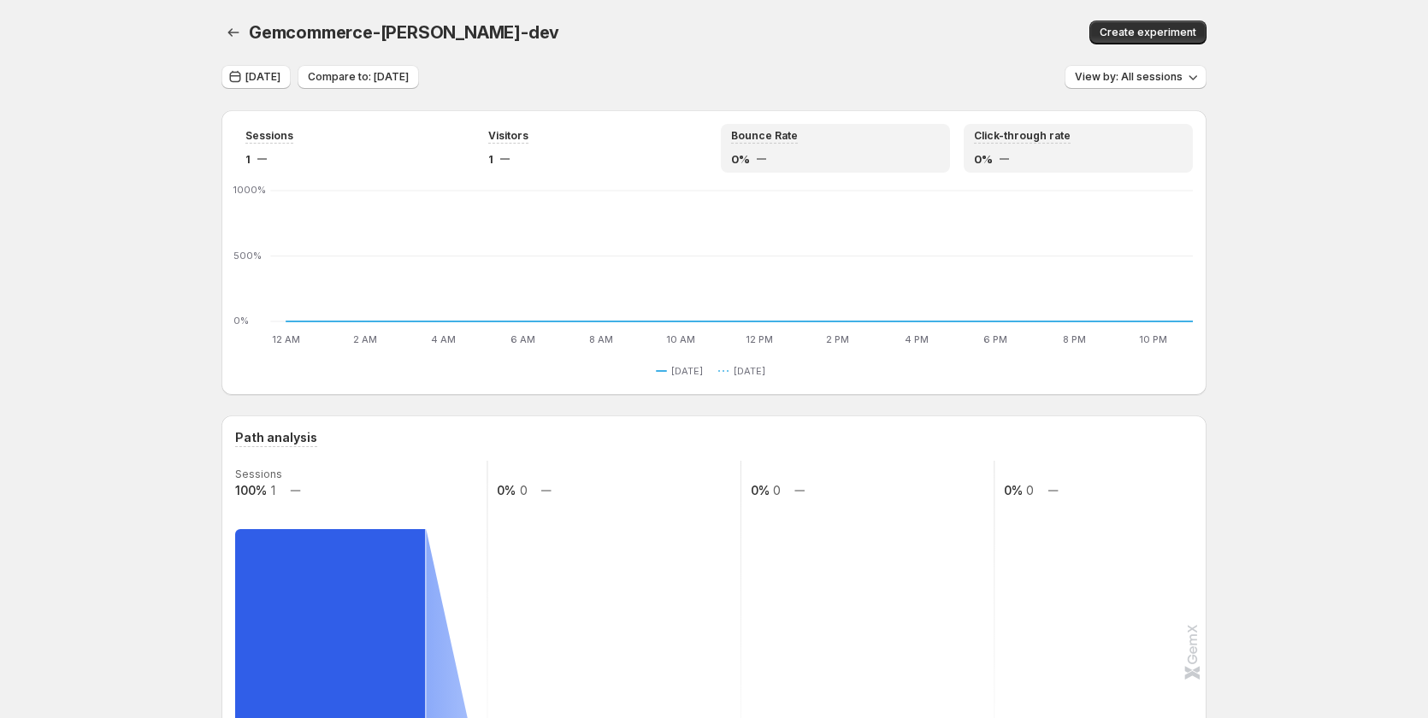
click at [805, 144] on div "Bounce Rate 0%" at bounding box center [835, 148] width 209 height 38
click at [1094, 144] on div "Click-through rate 0%" at bounding box center [1078, 148] width 209 height 38
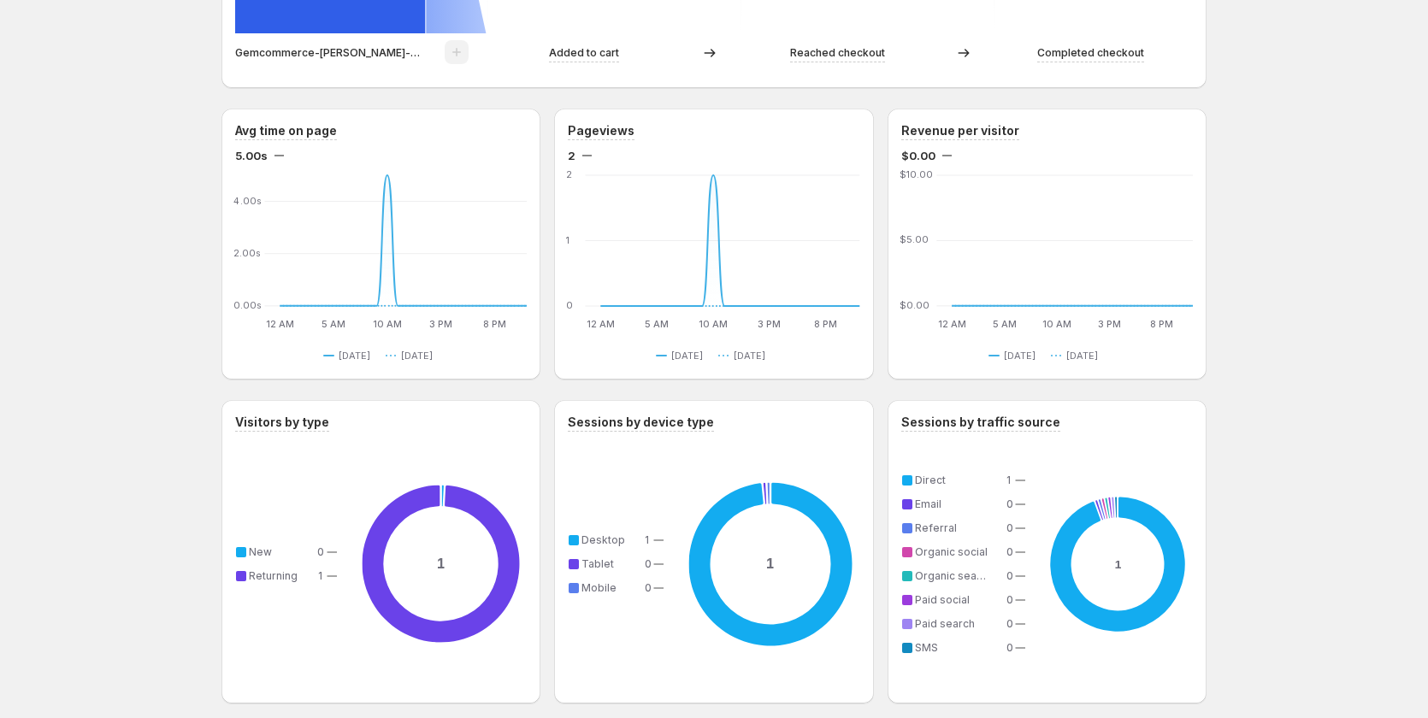
scroll to position [769, 0]
click at [720, 266] on icon at bounding box center [730, 240] width 259 height 131
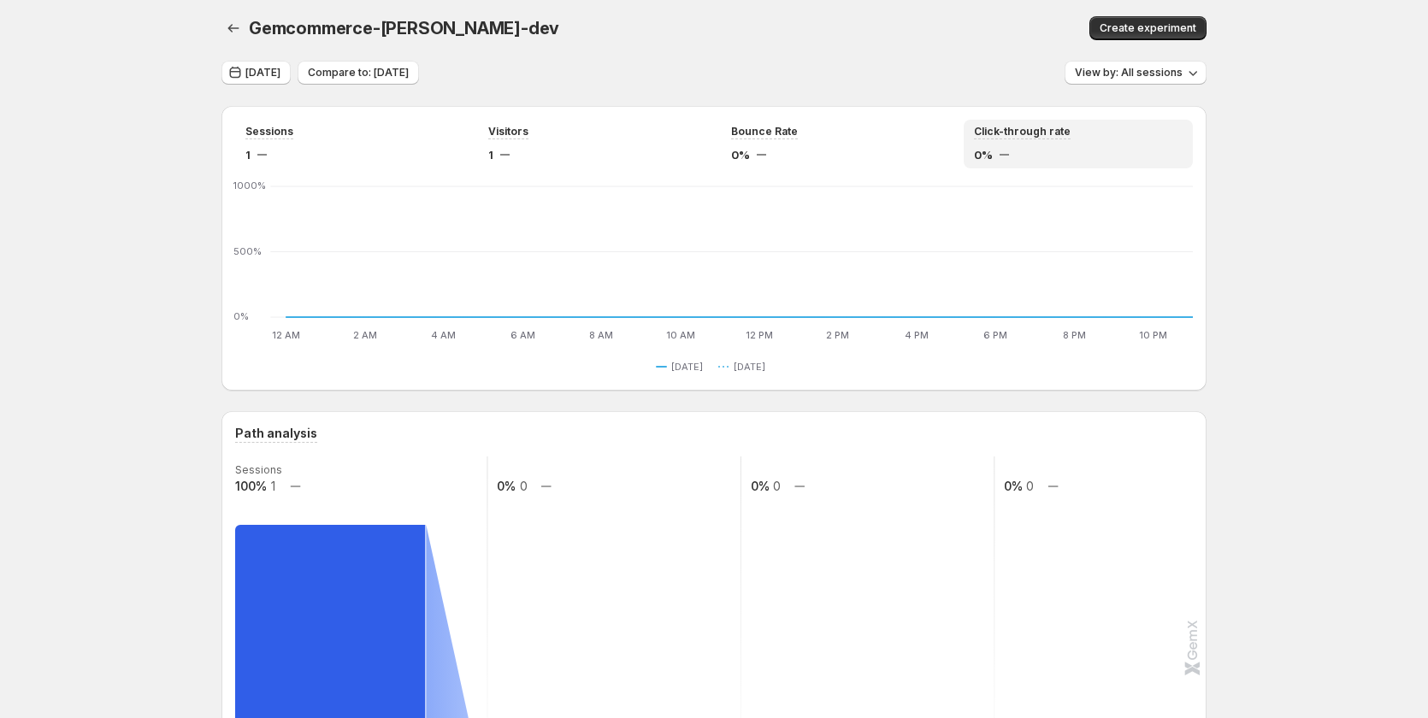
scroll to position [0, 0]
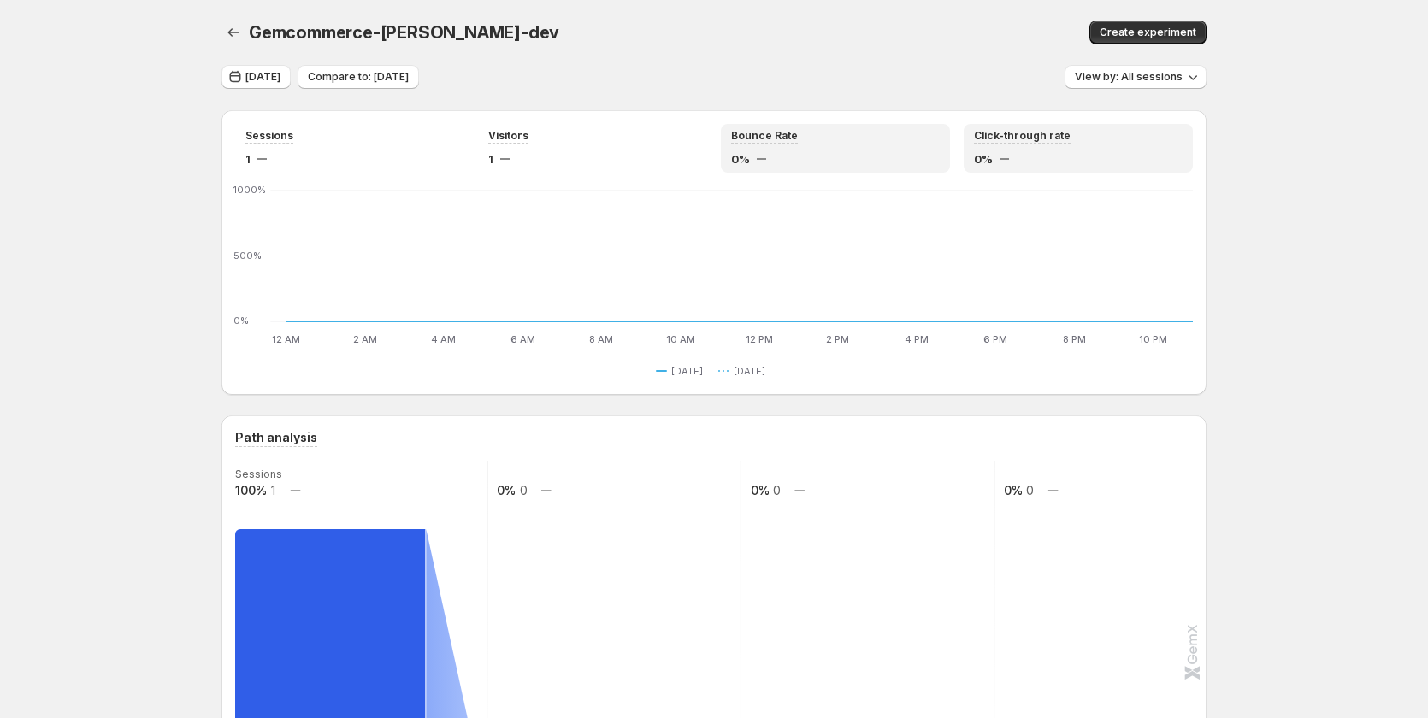
click at [860, 150] on div "0%" at bounding box center [835, 158] width 209 height 17
click at [572, 165] on div "1" at bounding box center [592, 158] width 209 height 17
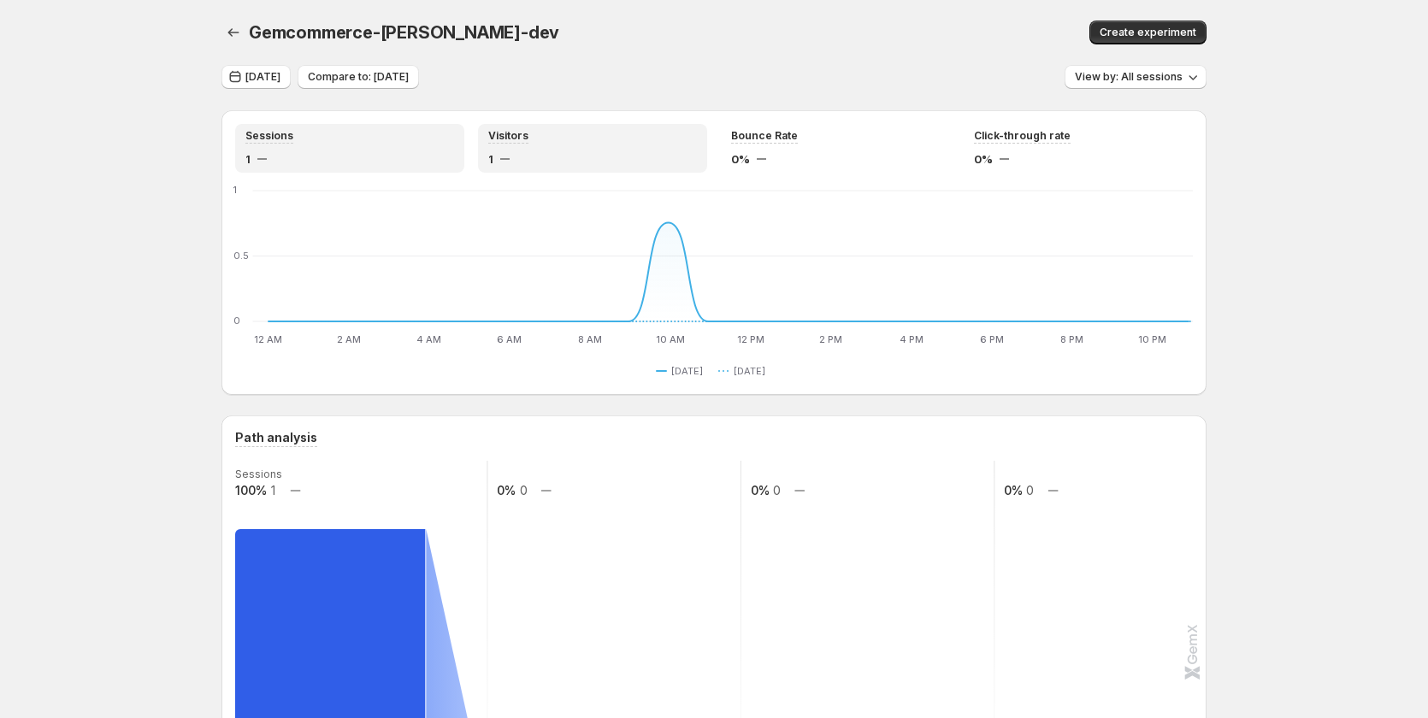
click at [362, 164] on div "1" at bounding box center [349, 158] width 209 height 17
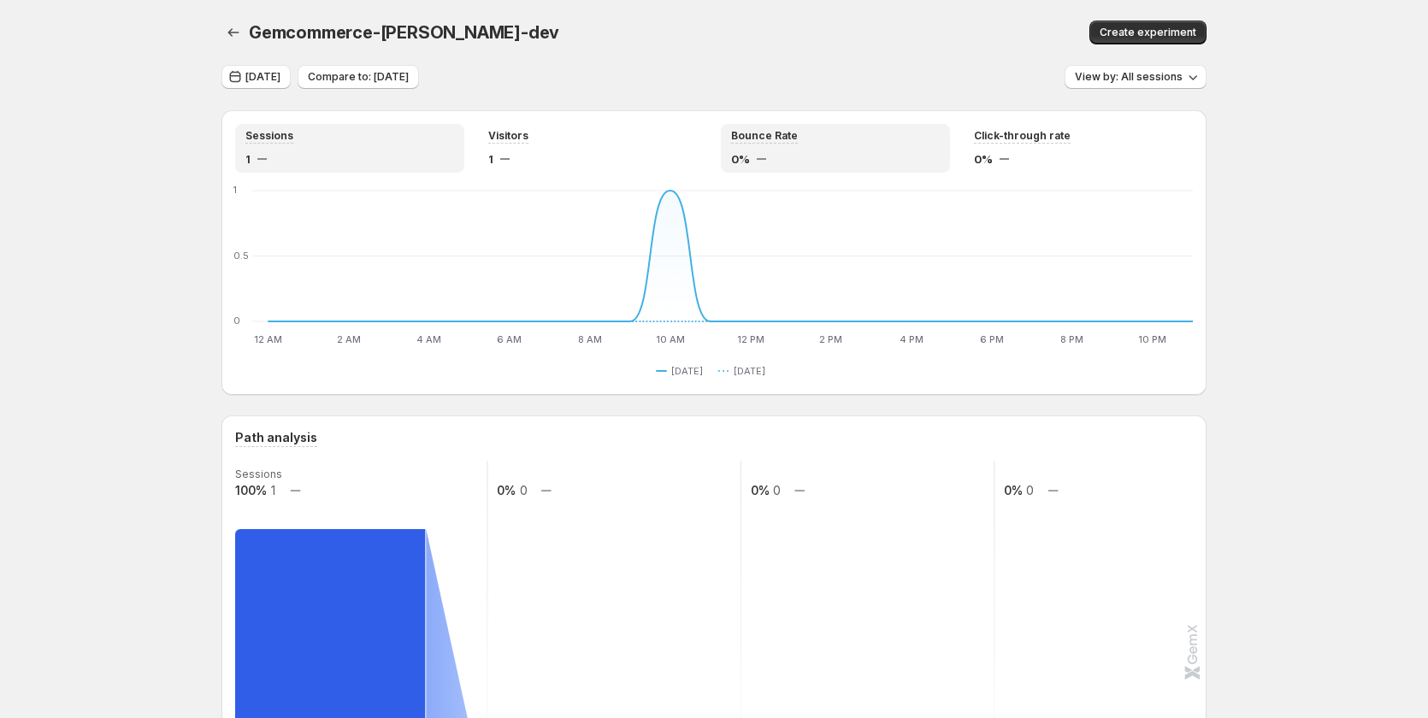
click at [728, 157] on div "Bounce Rate 0%" at bounding box center [835, 148] width 229 height 49
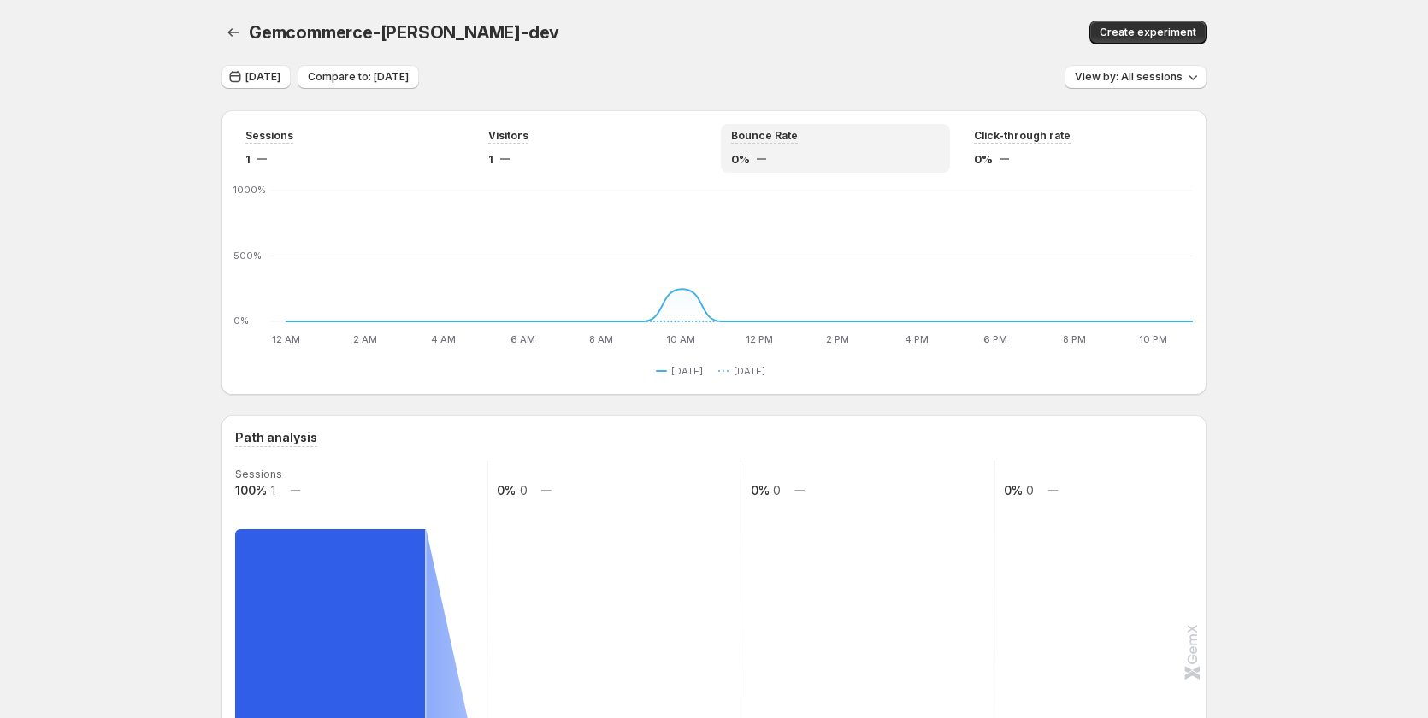
click at [953, 123] on div "Sessions 1 Visitors 1 Bounce Rate 0% Click-through rate 0% 12 AM 12 AM 2 AM 2 A…" at bounding box center [713, 252] width 985 height 285
click at [1150, 123] on div "Sessions 1 Visitors 1 Bounce Rate 0% Click-through rate 0% 12 AM 12 AM 2 AM 2 A…" at bounding box center [713, 252] width 985 height 285
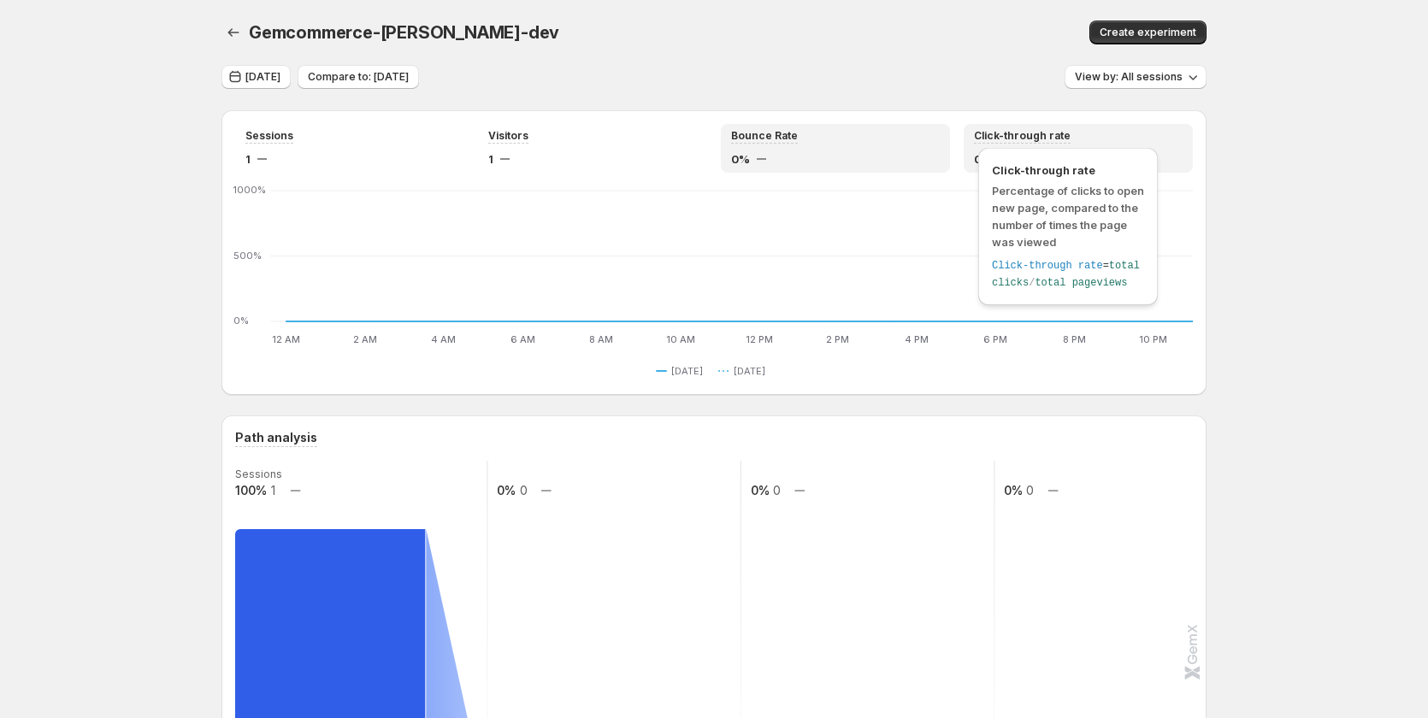
click at [1061, 134] on span "Click-through rate" at bounding box center [1022, 136] width 97 height 14
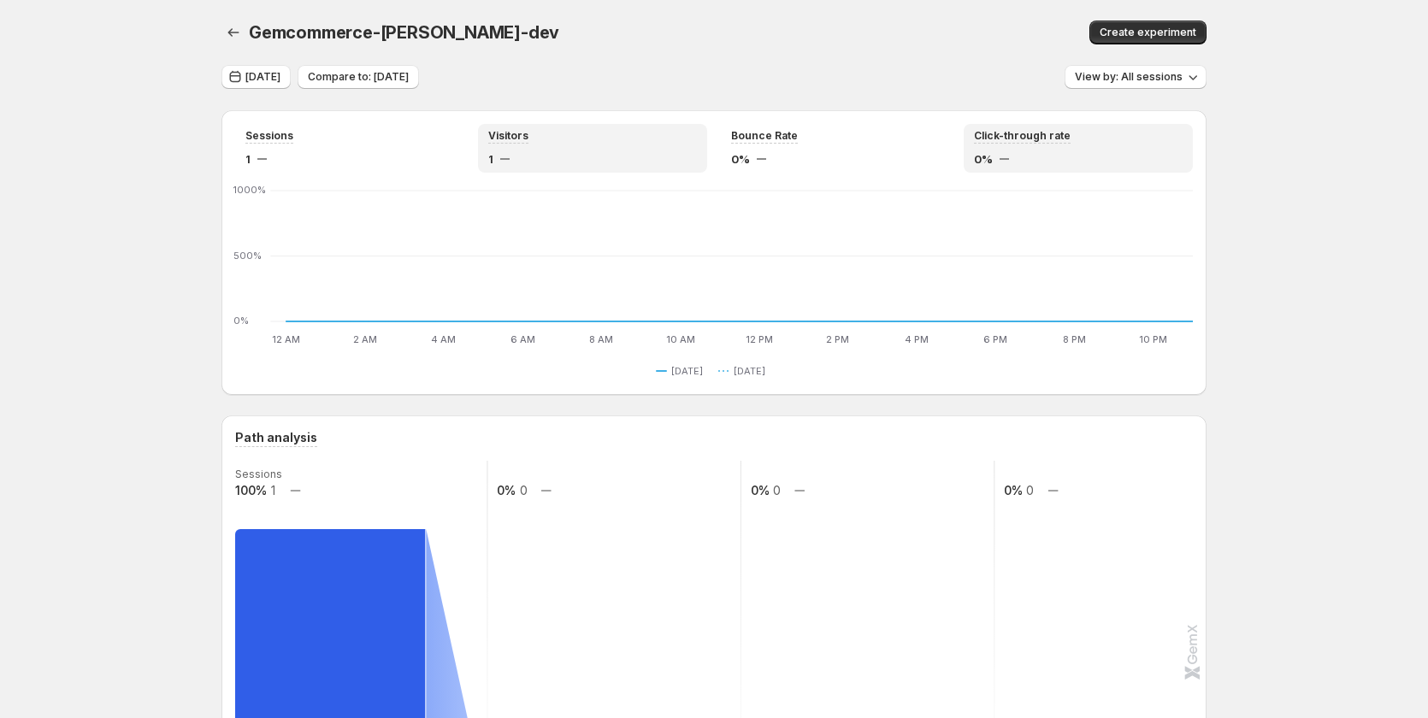
click at [686, 136] on div "Visitors" at bounding box center [592, 136] width 209 height 15
click at [477, 149] on div "Sessions 1 Visitors 1 Bounce Rate 0% Click-through rate 0%" at bounding box center [714, 148] width 958 height 49
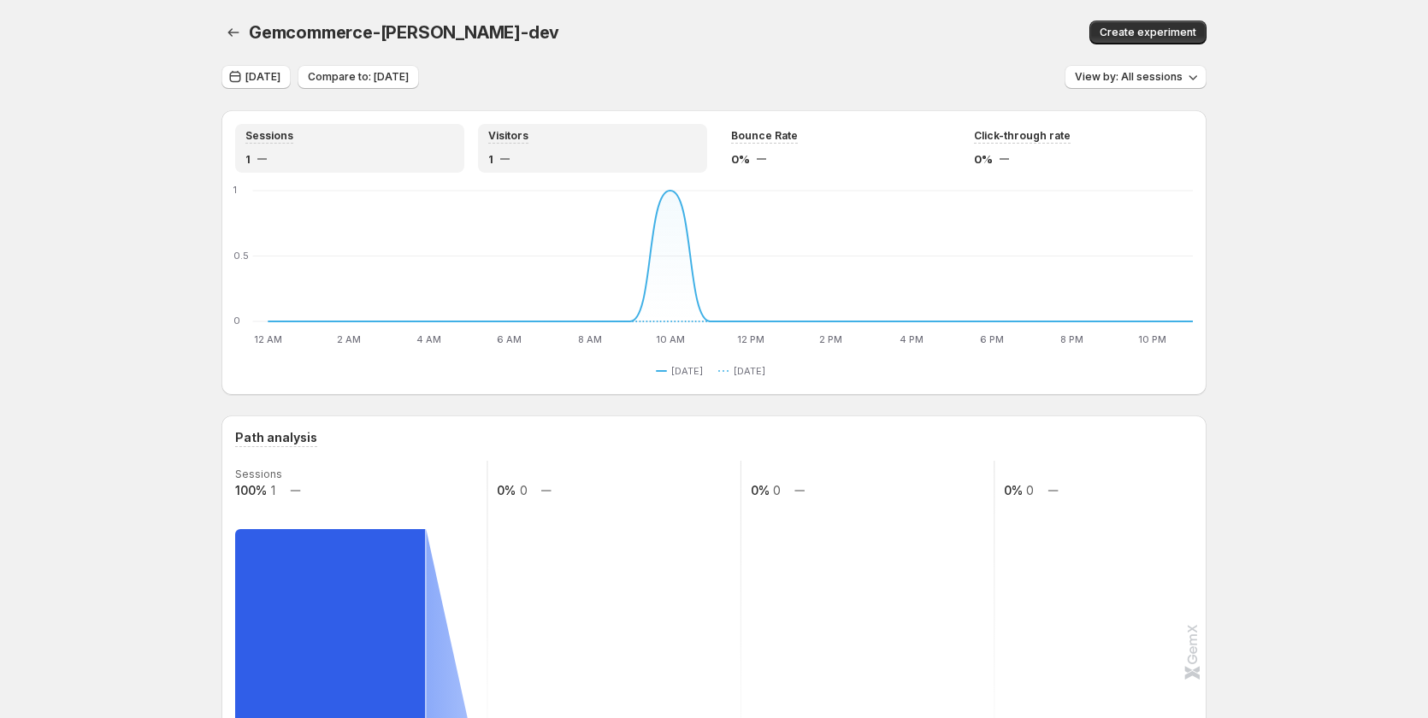
click at [344, 159] on div "1" at bounding box center [349, 158] width 209 height 17
click at [588, 140] on div "Visitors" at bounding box center [592, 136] width 209 height 15
click at [915, 138] on div "Bounce Rate" at bounding box center [835, 136] width 209 height 15
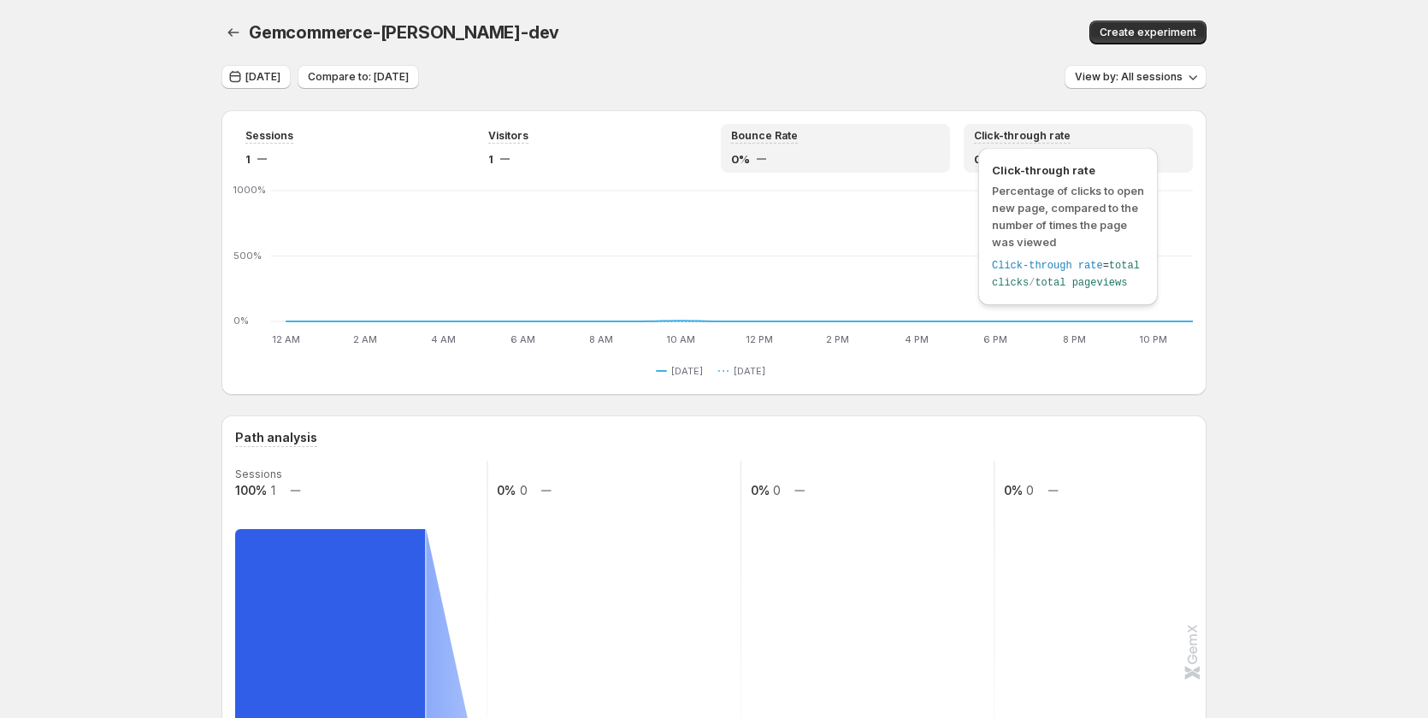
click at [1022, 138] on span "Click-through rate" at bounding box center [1022, 136] width 97 height 14
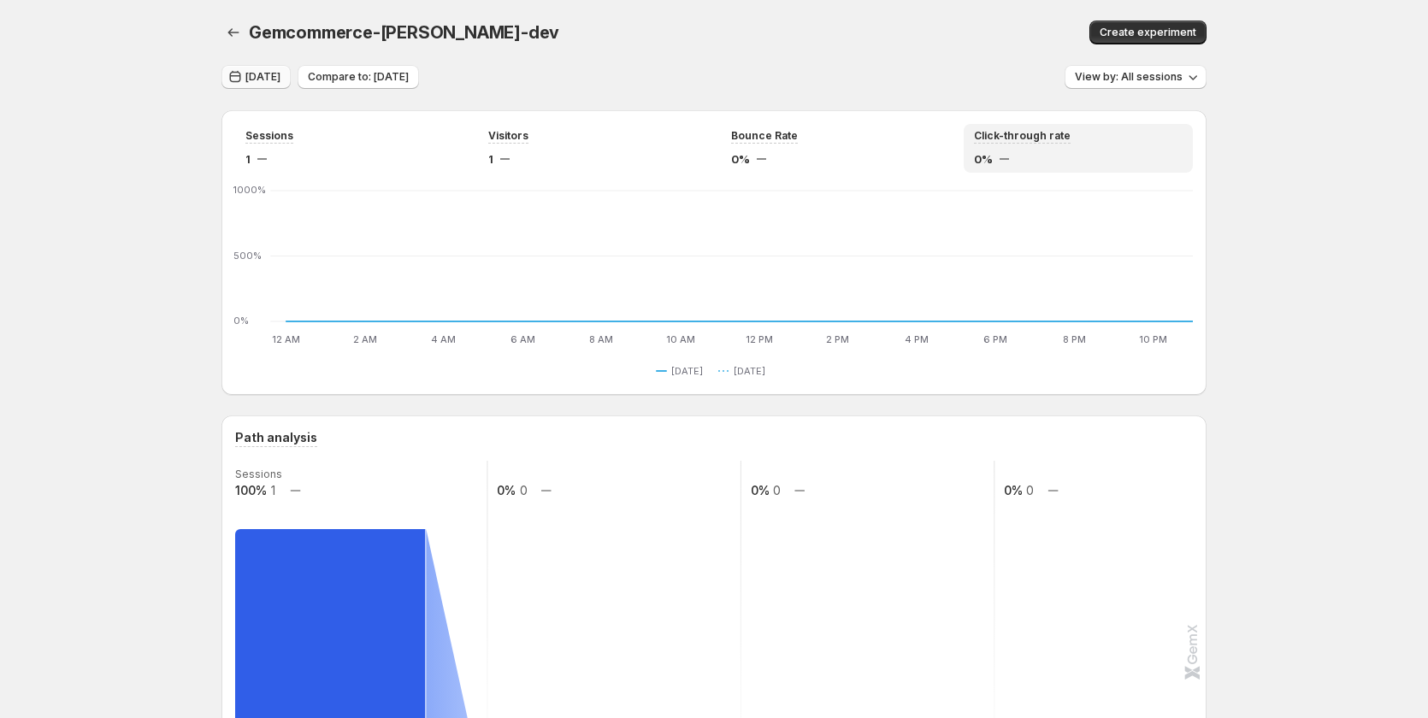
click at [269, 80] on span "[DATE]" at bounding box center [262, 77] width 35 height 14
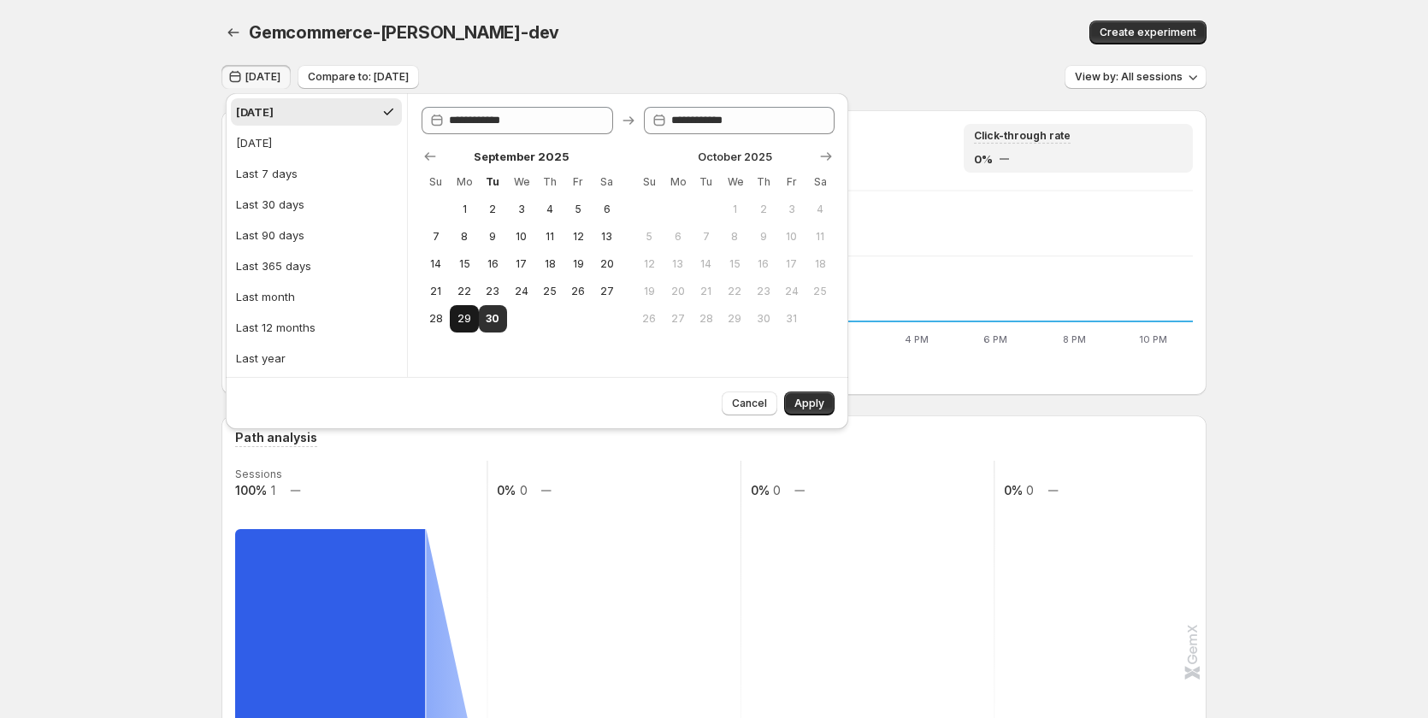
click at [468, 313] on span "29" at bounding box center [464, 319] width 15 height 14
type input "**********"
click at [504, 312] on button "30" at bounding box center [493, 318] width 28 height 27
type input "**********"
click at [828, 401] on button "Apply" at bounding box center [809, 404] width 50 height 24
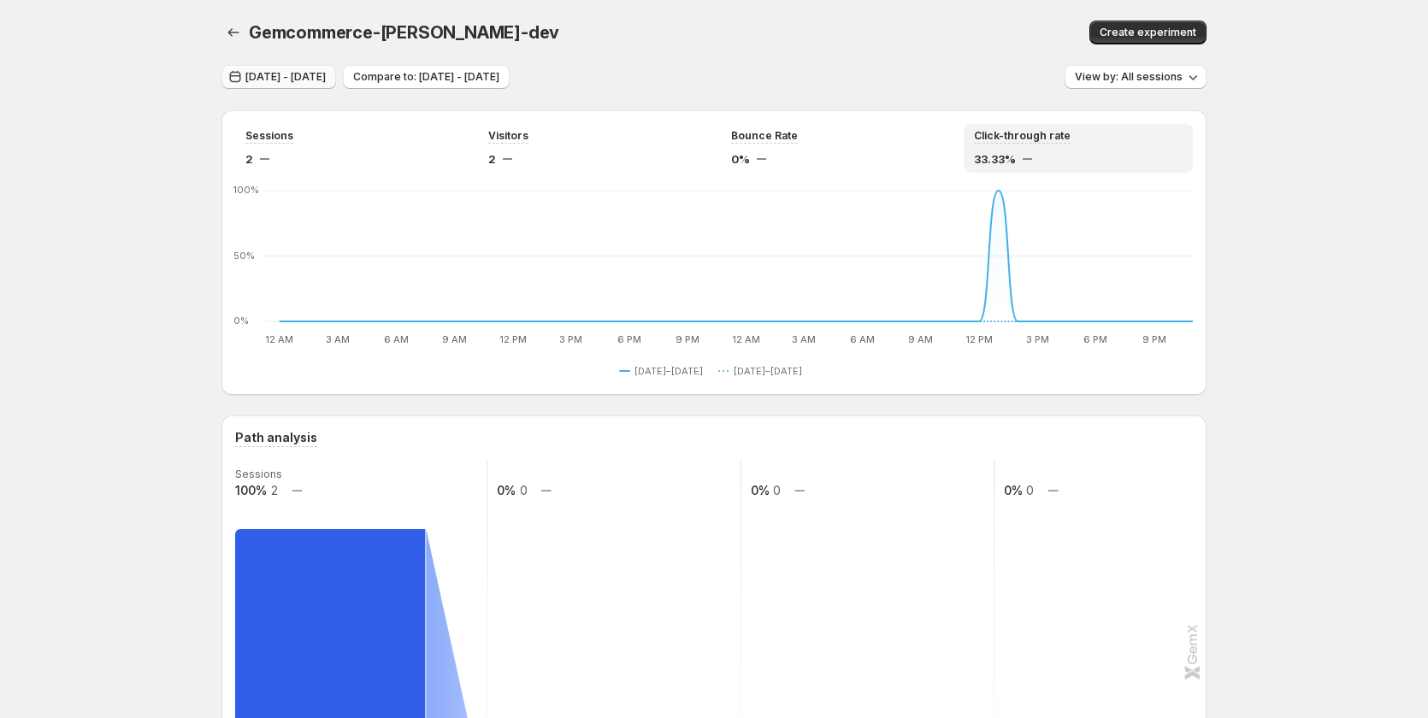
click at [308, 78] on span "Sep 29, 2025 - Sep 30, 2025" at bounding box center [285, 77] width 80 height 14
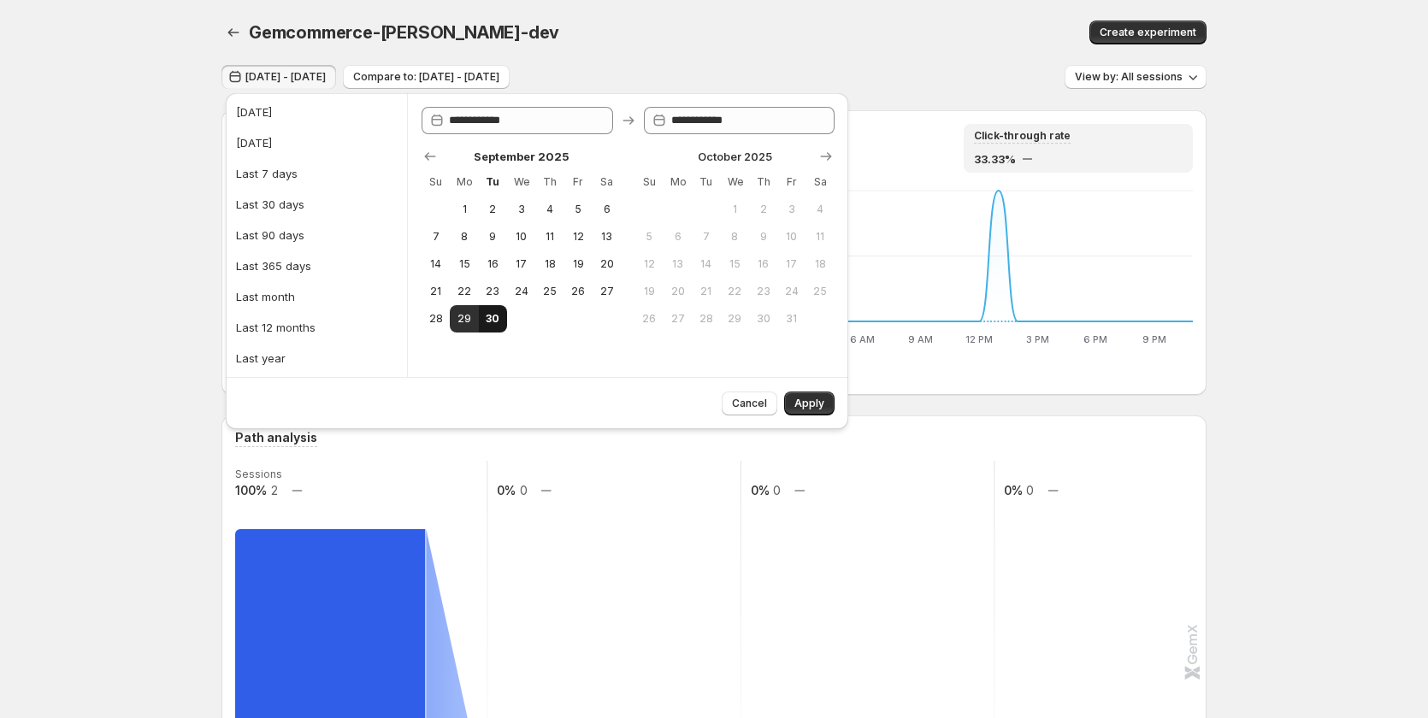
click at [500, 314] on span "30" at bounding box center [493, 319] width 15 height 14
type input "**********"
click at [827, 398] on button "Apply" at bounding box center [809, 404] width 50 height 24
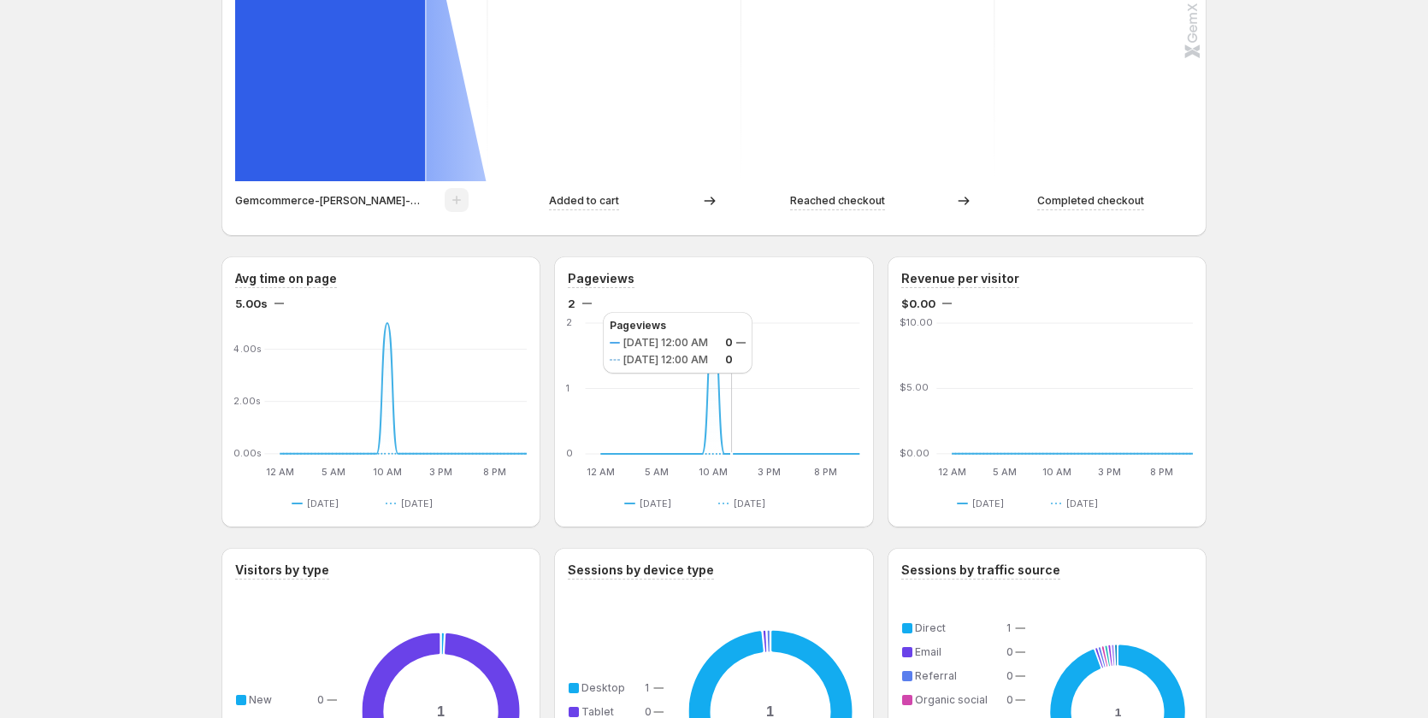
scroll to position [598, 0]
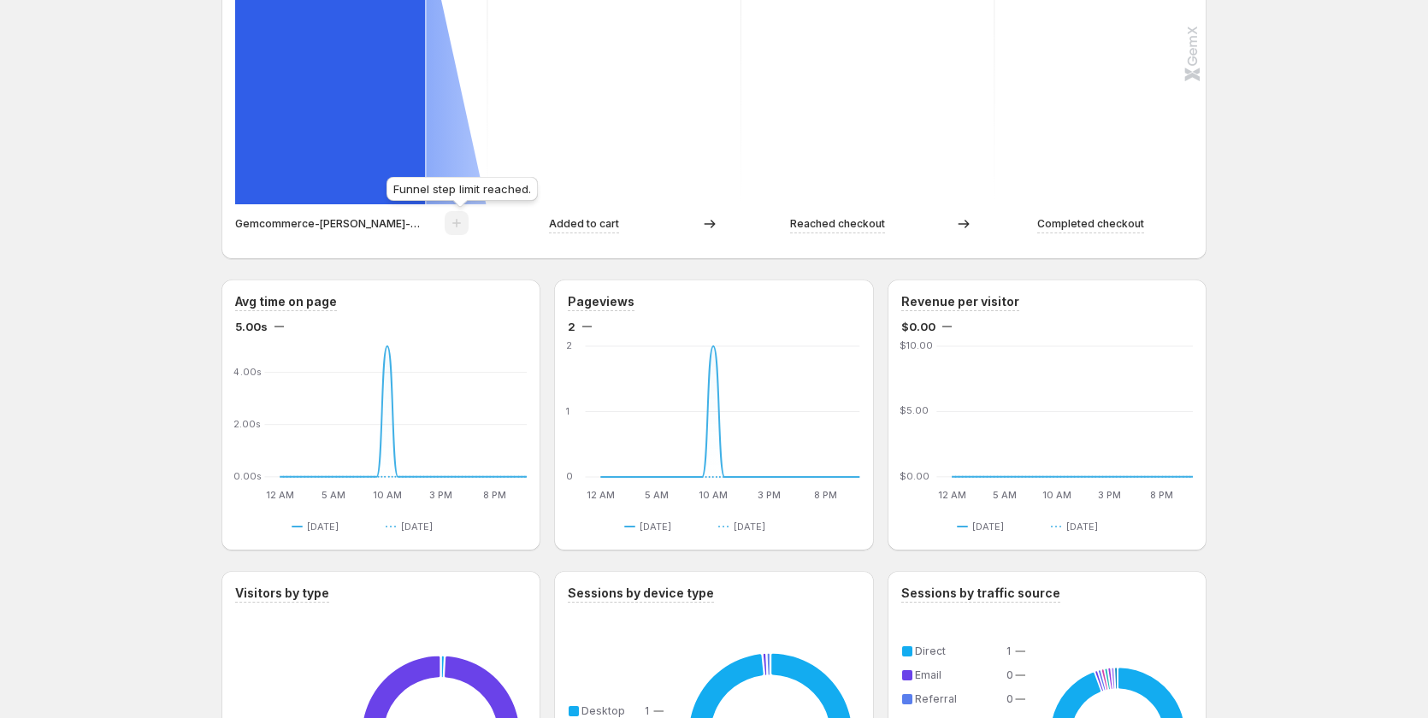
click at [467, 227] on span at bounding box center [457, 227] width 24 height 13
click at [125, 205] on div "Gemcommerce-sandy-dev. This page is ready Gemcommerce-sandy-dev Create experime…" at bounding box center [714, 483] width 1428 height 2162
